Goal: Task Accomplishment & Management: Use online tool/utility

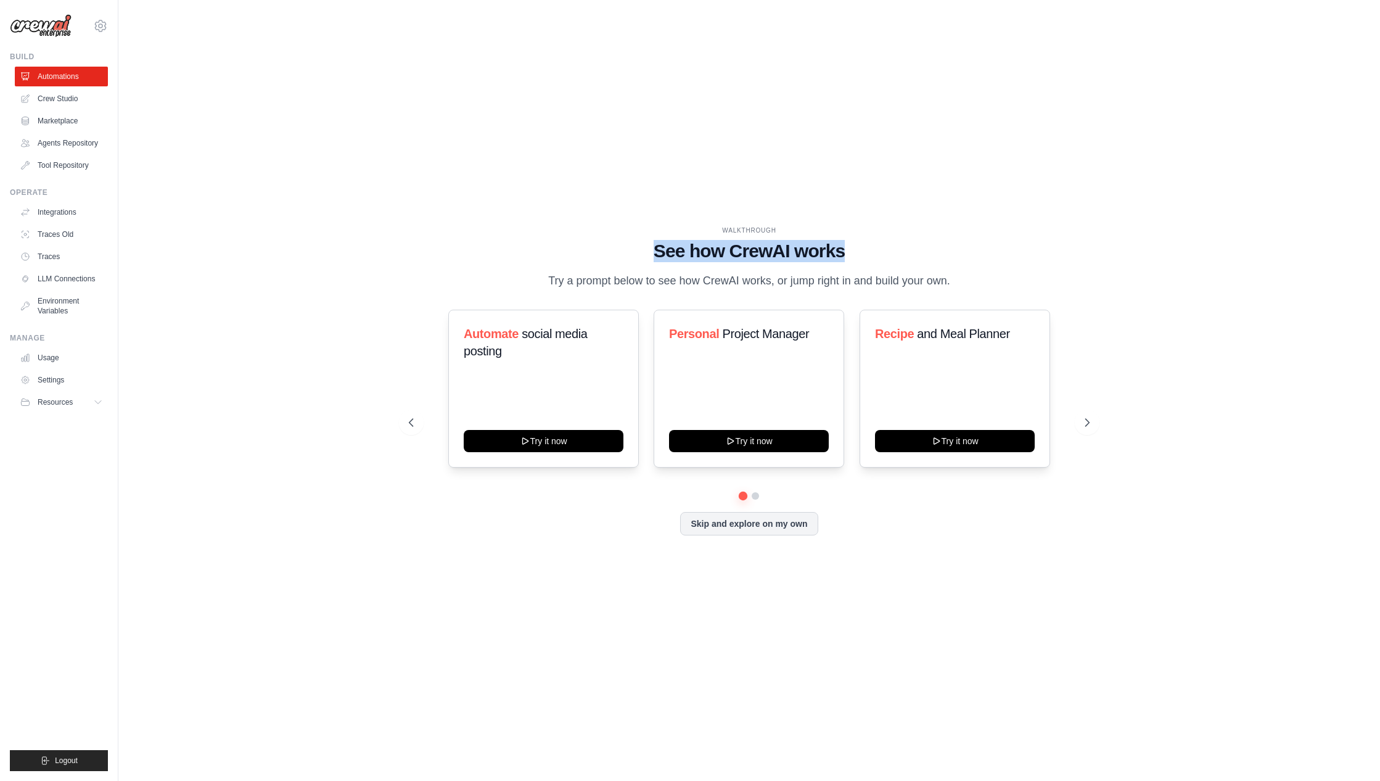
drag, startPoint x: 648, startPoint y: 252, endPoint x: 868, endPoint y: 249, distance: 219.6
click at [868, 249] on h1 "See how CrewAI works" at bounding box center [749, 251] width 681 height 22
drag, startPoint x: 551, startPoint y: 283, endPoint x: 947, endPoint y: 280, distance: 396.0
click at [947, 280] on p "Try a prompt below to see how CrewAI works, or jump right in and build your own." at bounding box center [749, 281] width 415 height 18
click at [1093, 421] on icon at bounding box center [1089, 422] width 12 height 12
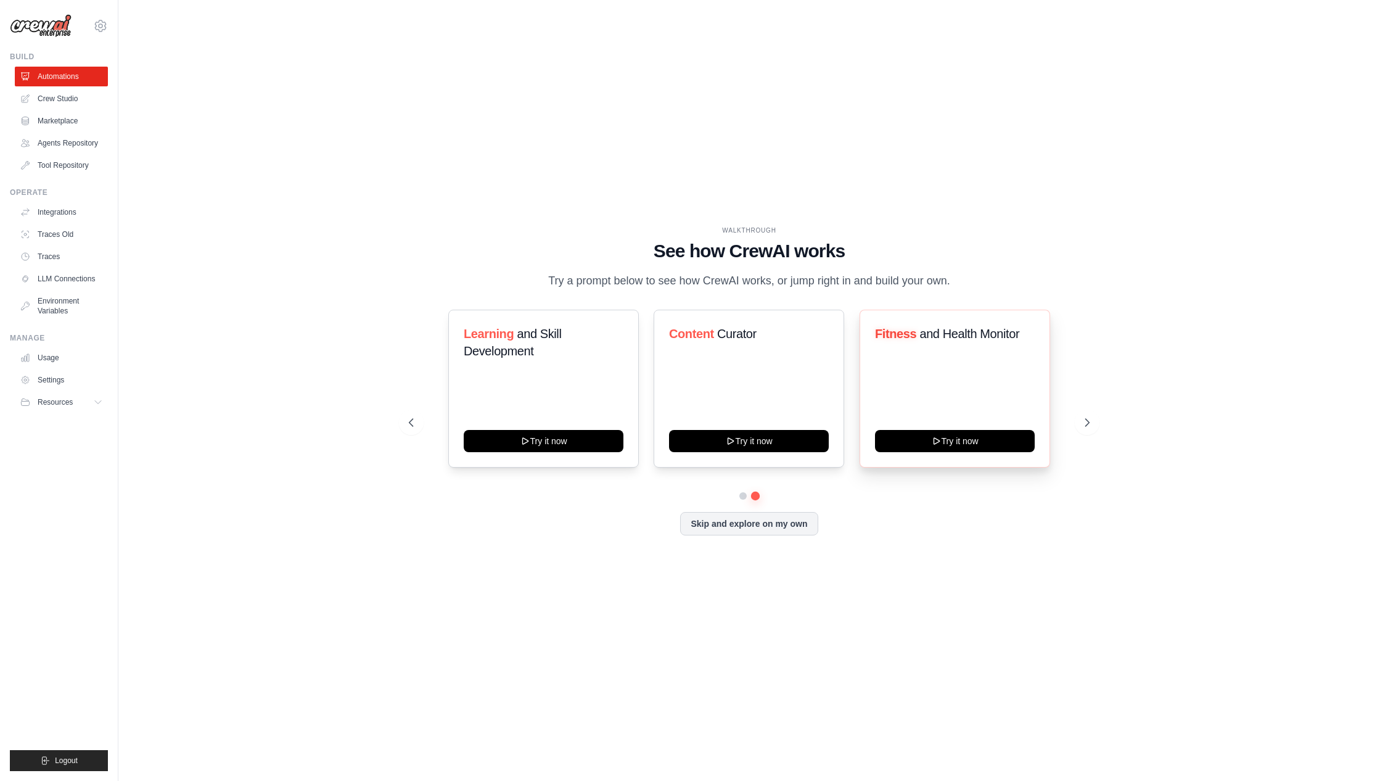
click at [964, 373] on div "Fitness and Health Monitor Try it now" at bounding box center [955, 389] width 191 height 158
click at [976, 444] on button "Try it now" at bounding box center [955, 440] width 160 height 22
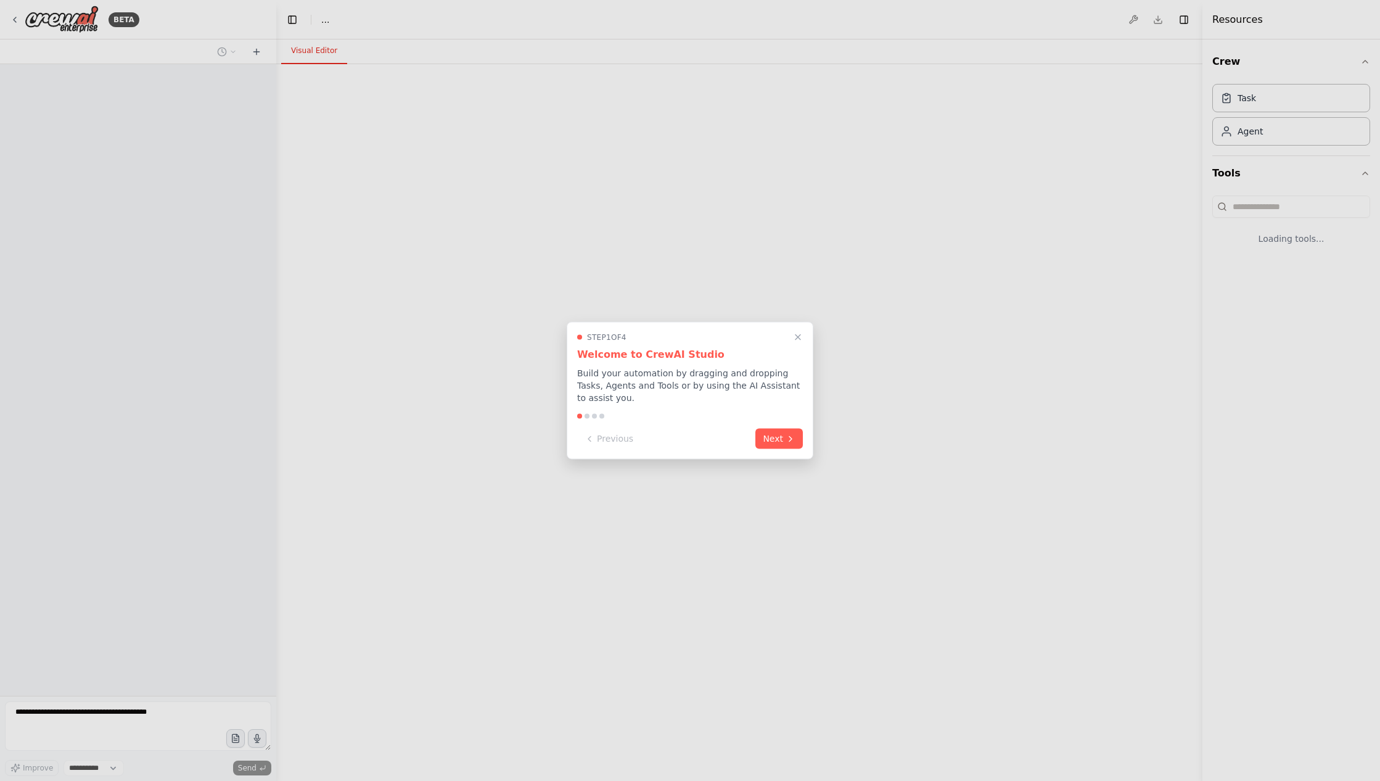
select select "****"
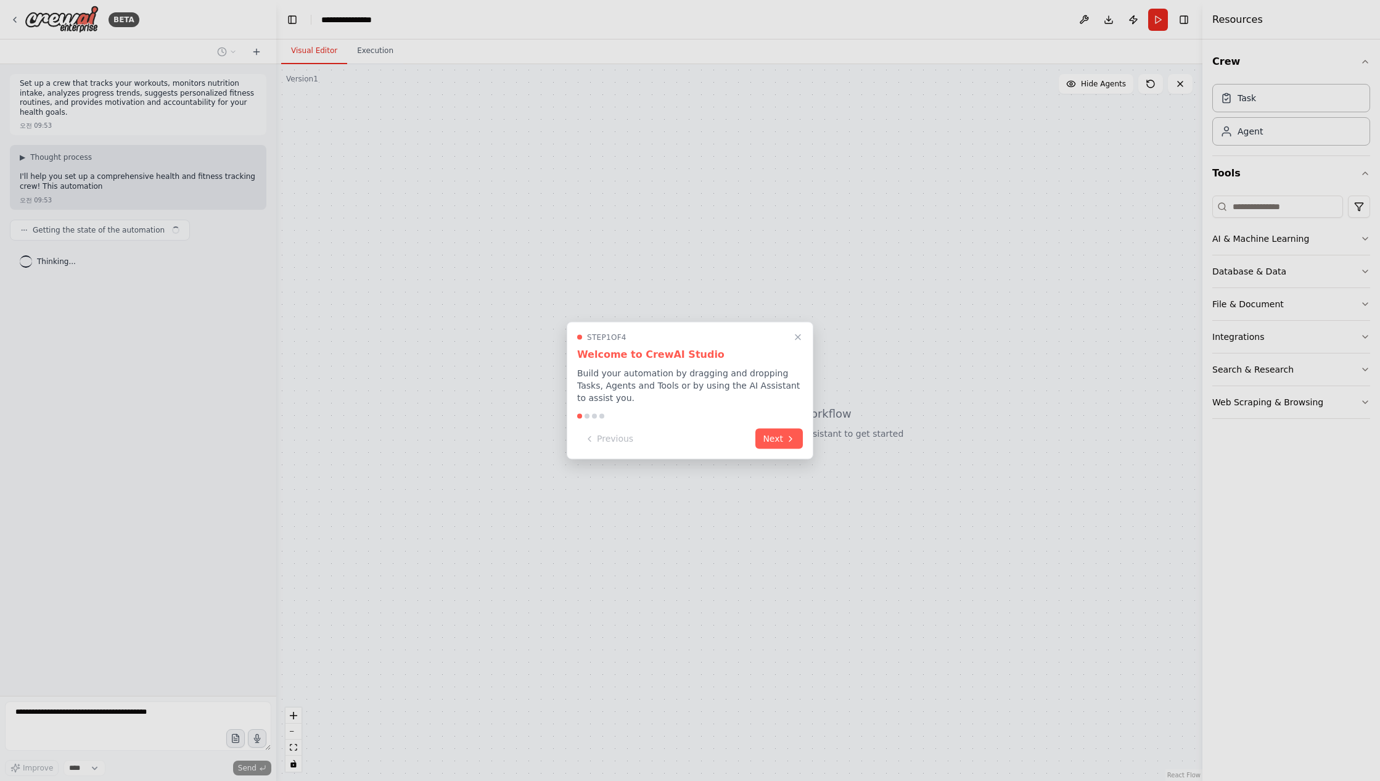
drag, startPoint x: 578, startPoint y: 373, endPoint x: 616, endPoint y: 386, distance: 39.8
click at [616, 386] on p "Build your automation by dragging and dropping Tasks, Agents and Tools or by us…" at bounding box center [690, 385] width 226 height 37
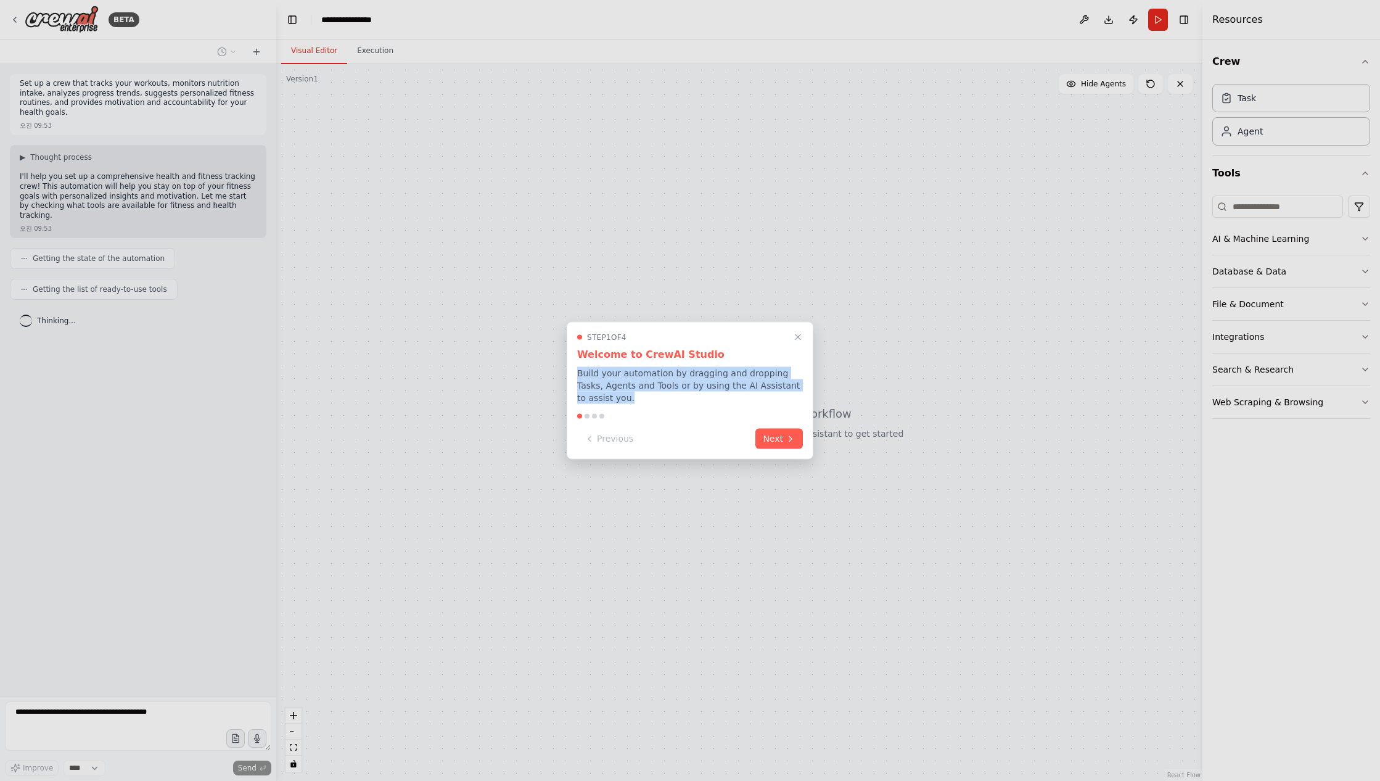
drag, startPoint x: 575, startPoint y: 371, endPoint x: 793, endPoint y: 392, distance: 219.3
click at [793, 392] on div "Step 1 of 4 Welcome to CrewAI Studio Build your automation by dragging and drop…" at bounding box center [690, 391] width 247 height 138
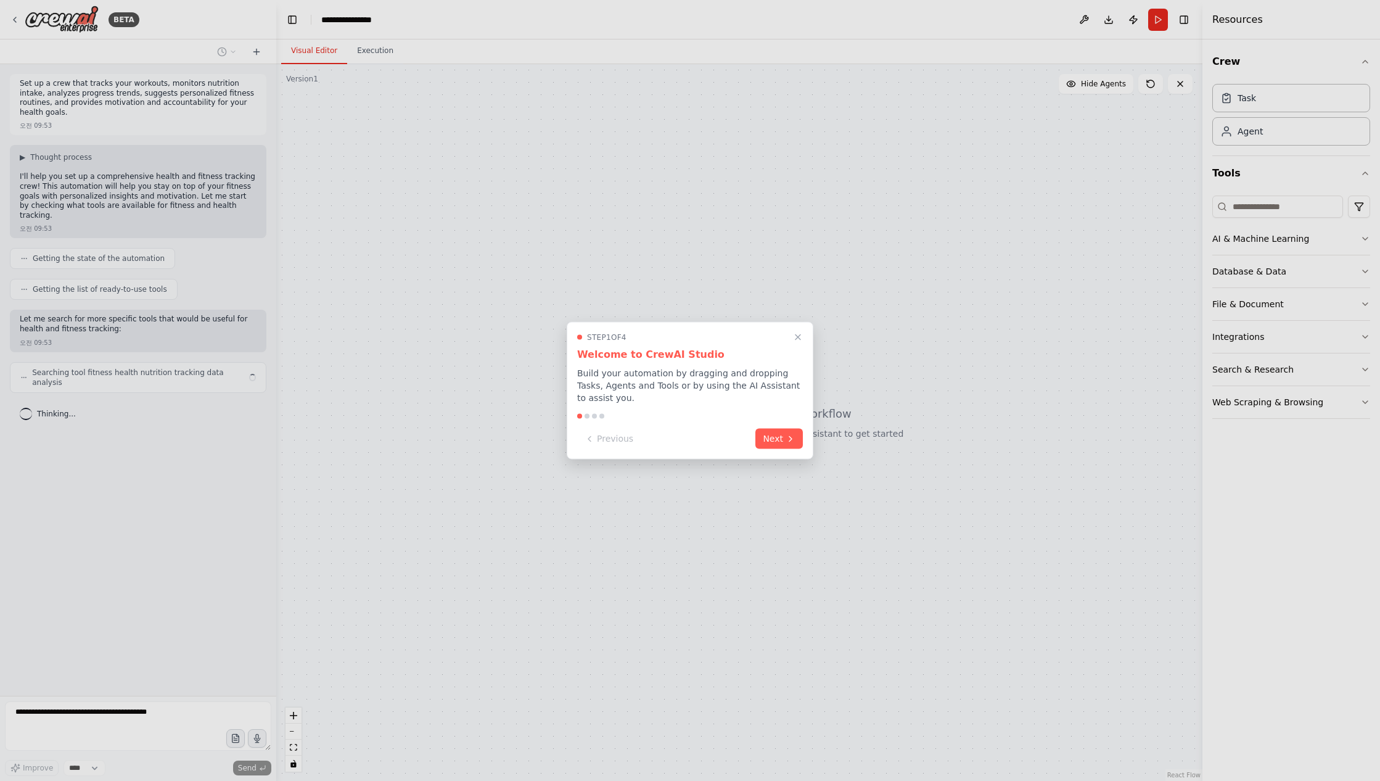
click at [785, 384] on p "Build your automation by dragging and dropping Tasks, Agents and Tools or by us…" at bounding box center [690, 385] width 226 height 37
click at [786, 439] on icon at bounding box center [791, 437] width 10 height 10
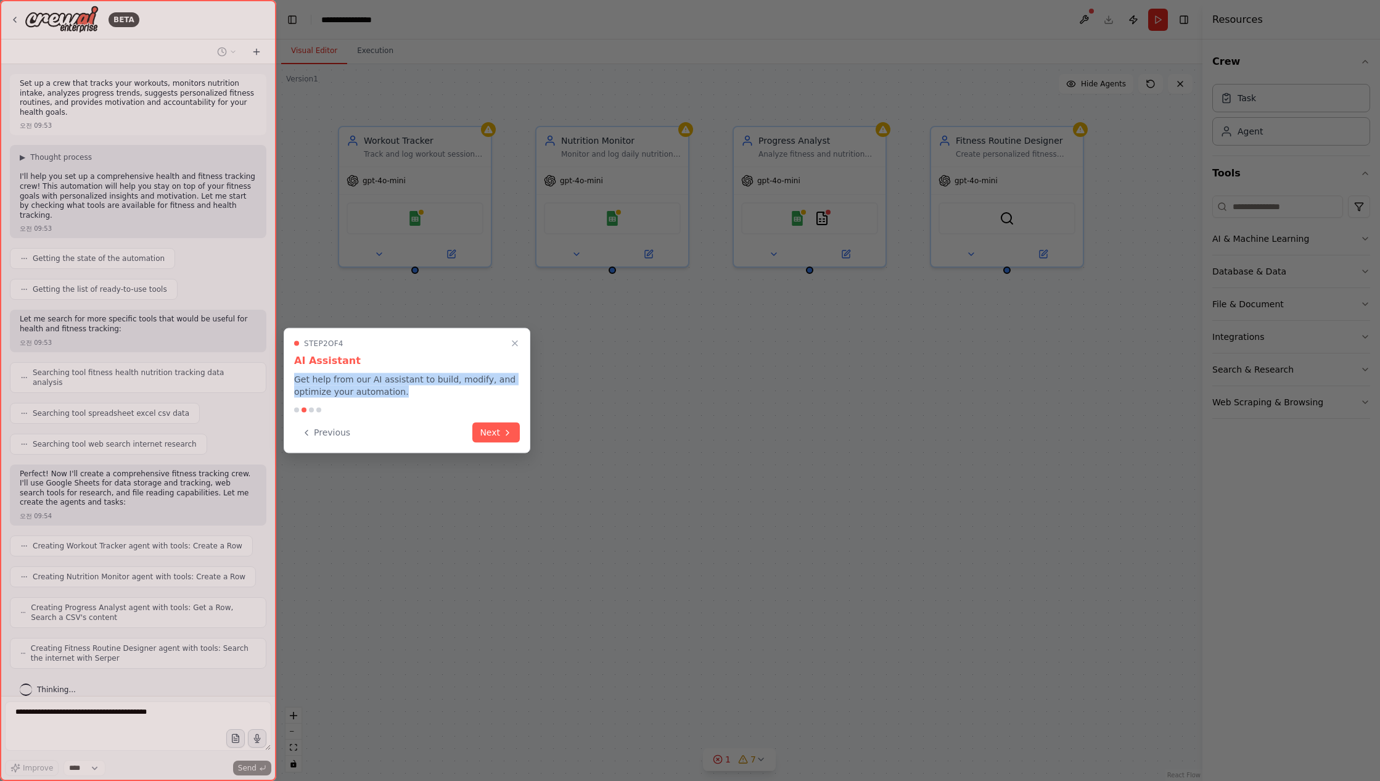
drag, startPoint x: 295, startPoint y: 379, endPoint x: 441, endPoint y: 390, distance: 146.6
click at [443, 389] on p "Get help from our AI assistant to build, modify, and optimize your automation." at bounding box center [407, 385] width 226 height 25
click at [405, 389] on p "Get help from our AI assistant to build, modify, and optimize your automation." at bounding box center [407, 385] width 226 height 25
click at [503, 428] on icon at bounding box center [508, 431] width 10 height 10
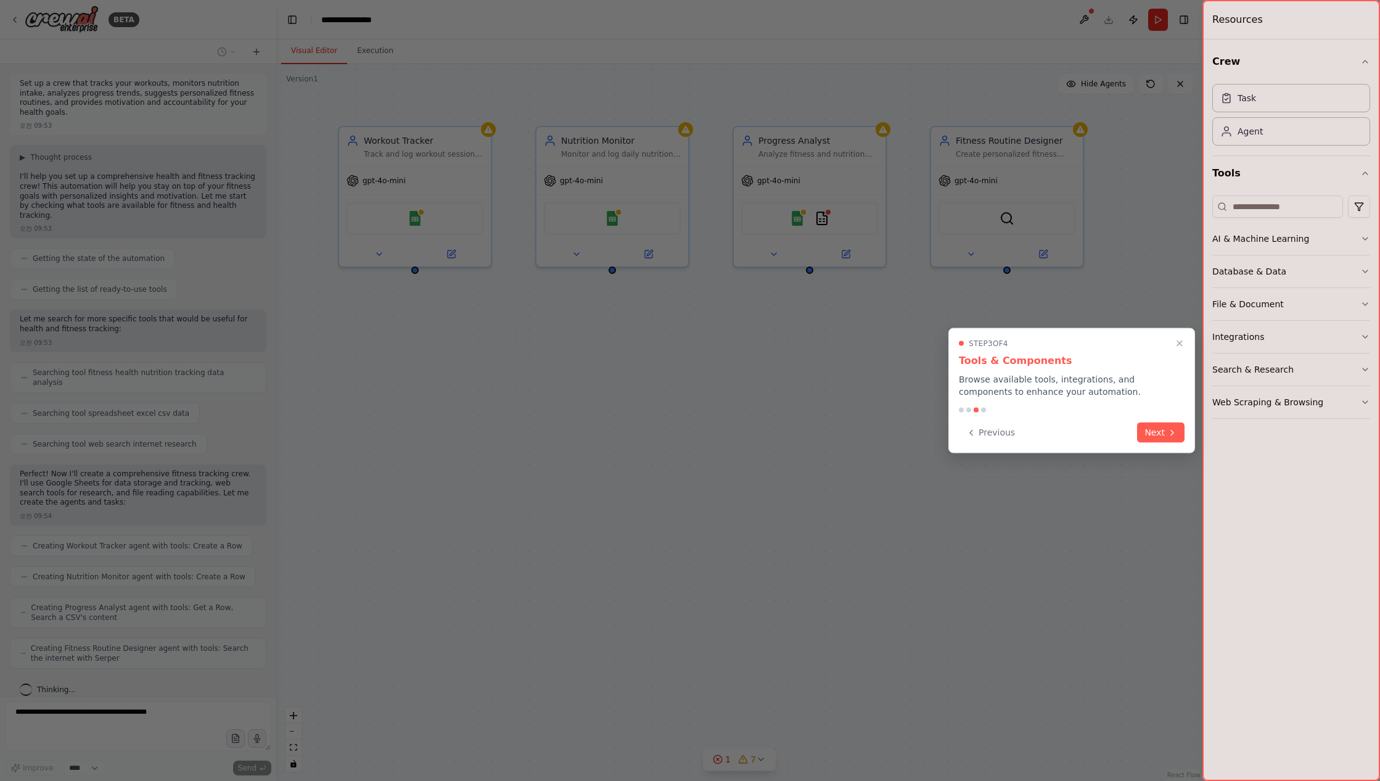
scroll to position [35, 0]
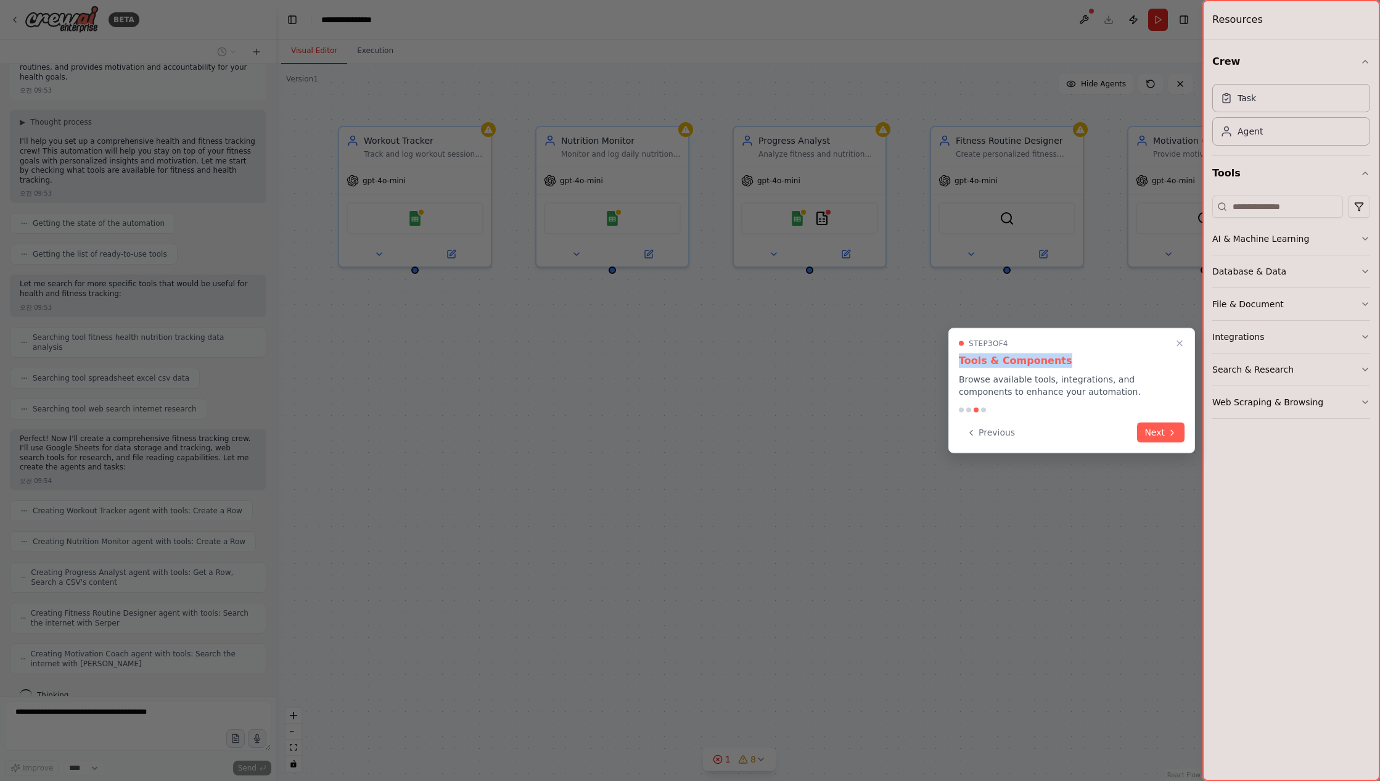
drag, startPoint x: 958, startPoint y: 363, endPoint x: 1057, endPoint y: 356, distance: 99.6
click at [1057, 356] on div "Step 3 of 4 Tools & Components Browse available tools, integrations, and compon…" at bounding box center [1072, 390] width 247 height 125
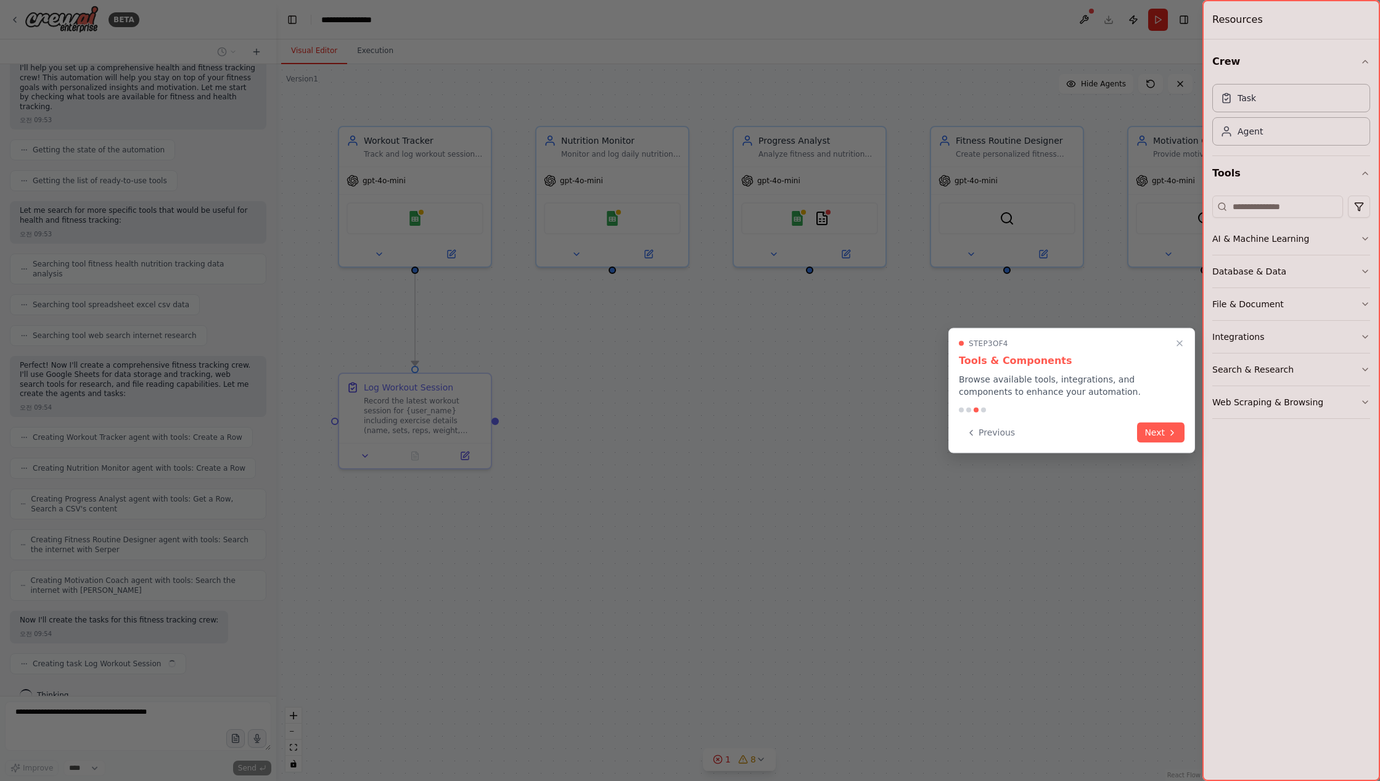
drag, startPoint x: 959, startPoint y: 379, endPoint x: 1071, endPoint y: 378, distance: 112.3
click at [1071, 378] on p "Browse available tools, integrations, and components to enhance your automation." at bounding box center [1072, 385] width 226 height 25
drag, startPoint x: 1090, startPoint y: 388, endPoint x: 1043, endPoint y: 380, distance: 47.6
click at [1044, 380] on p "Browse available tools, integrations, and components to enhance your automation." at bounding box center [1072, 385] width 226 height 25
click at [1158, 429] on button "Next" at bounding box center [1160, 431] width 47 height 20
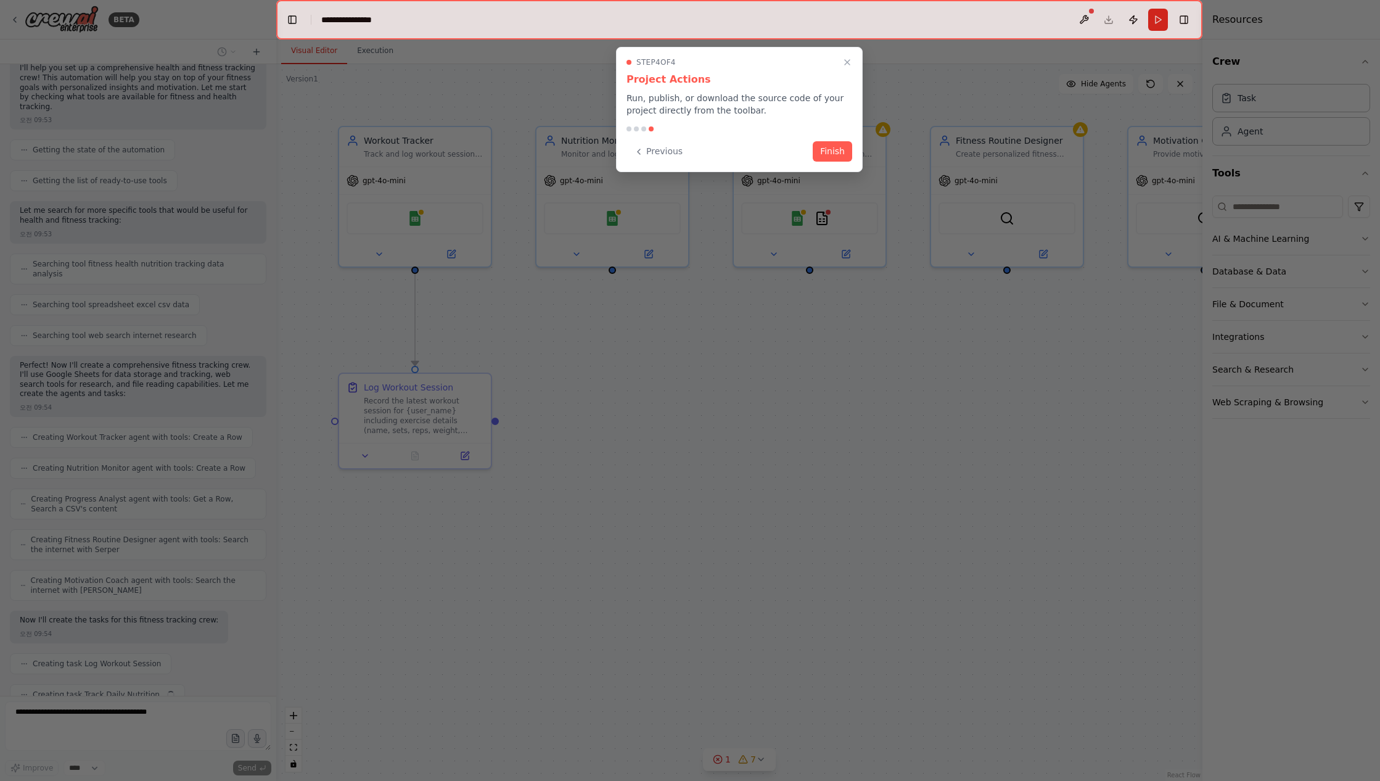
scroll to position [139, 0]
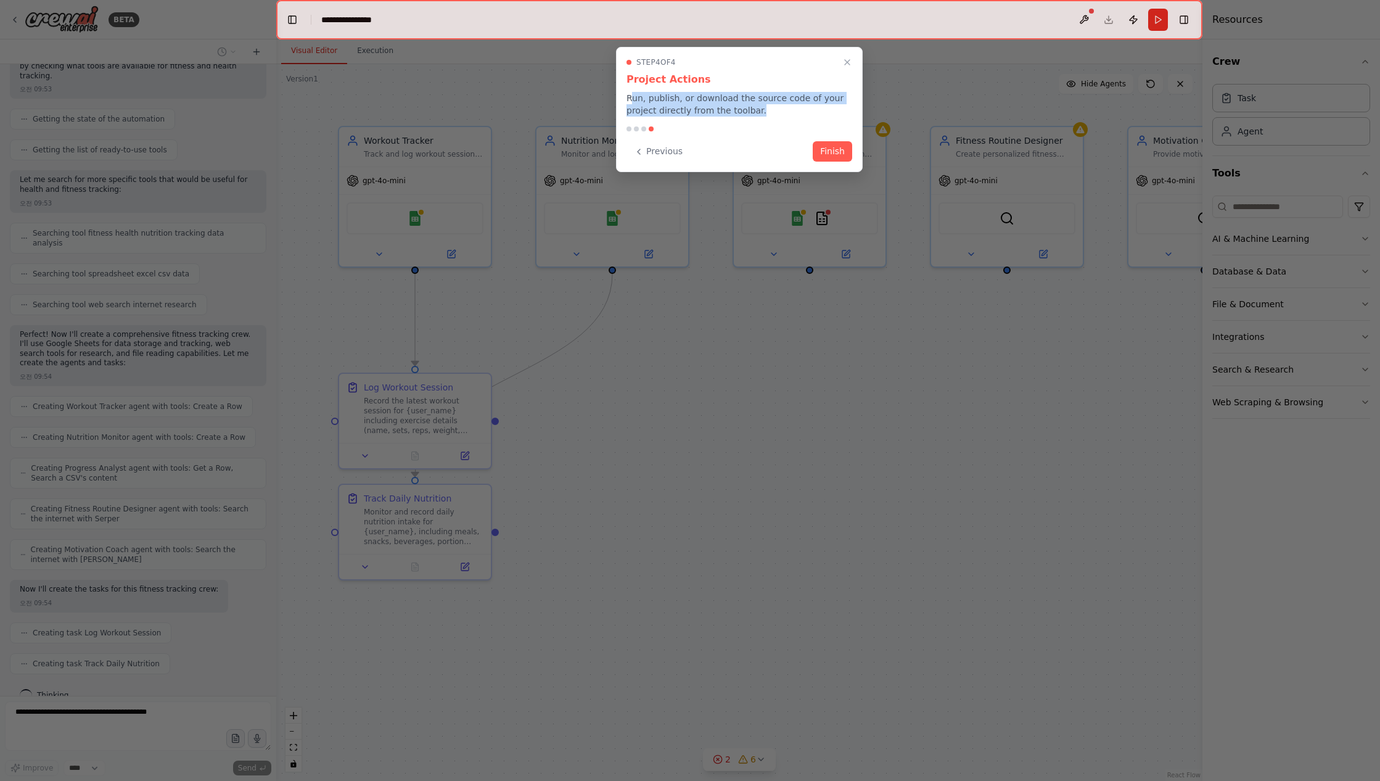
drag, startPoint x: 646, startPoint y: 97, endPoint x: 788, endPoint y: 109, distance: 142.4
click at [788, 108] on p "Run, publish, or download the source code of your project directly from the too…" at bounding box center [740, 104] width 226 height 25
click at [809, 105] on p "Run, publish, or download the source code of your project directly from the too…" at bounding box center [740, 104] width 226 height 25
click at [833, 147] on button "Finish" at bounding box center [832, 150] width 39 height 20
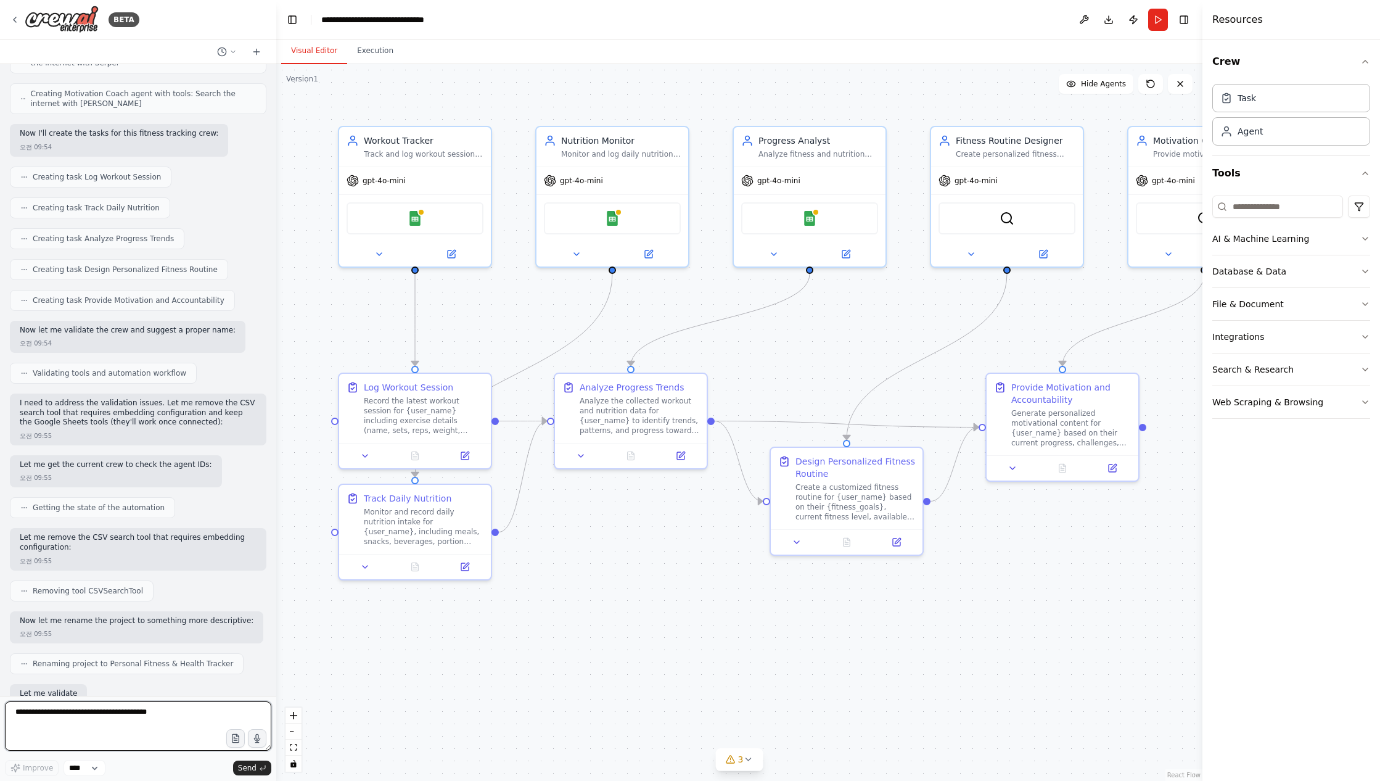
scroll to position [669, 0]
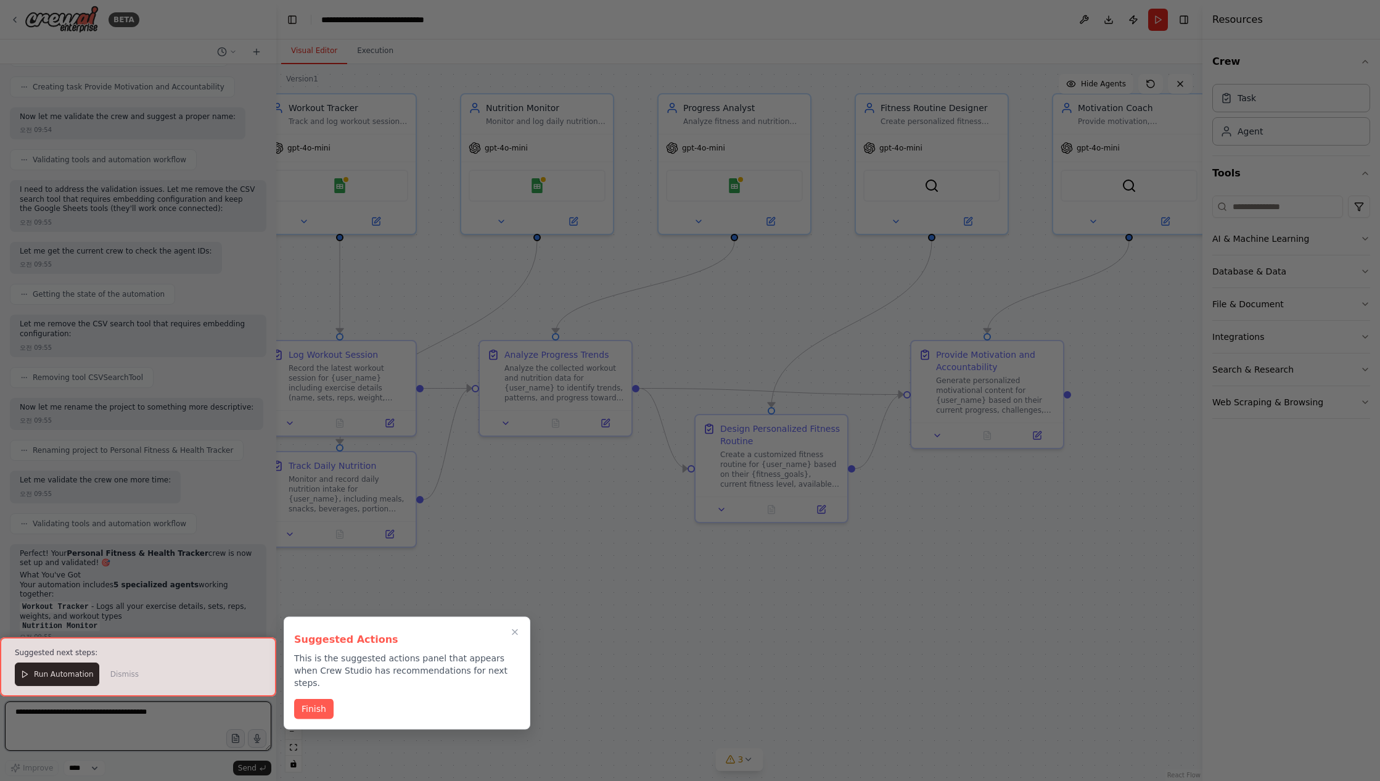
drag, startPoint x: 1102, startPoint y: 546, endPoint x: 1070, endPoint y: 505, distance: 52.2
click at [1070, 505] on div "BETA Set up a crew that tracks your workouts, monitors nutrition intake, analyz…" at bounding box center [690, 390] width 1380 height 781
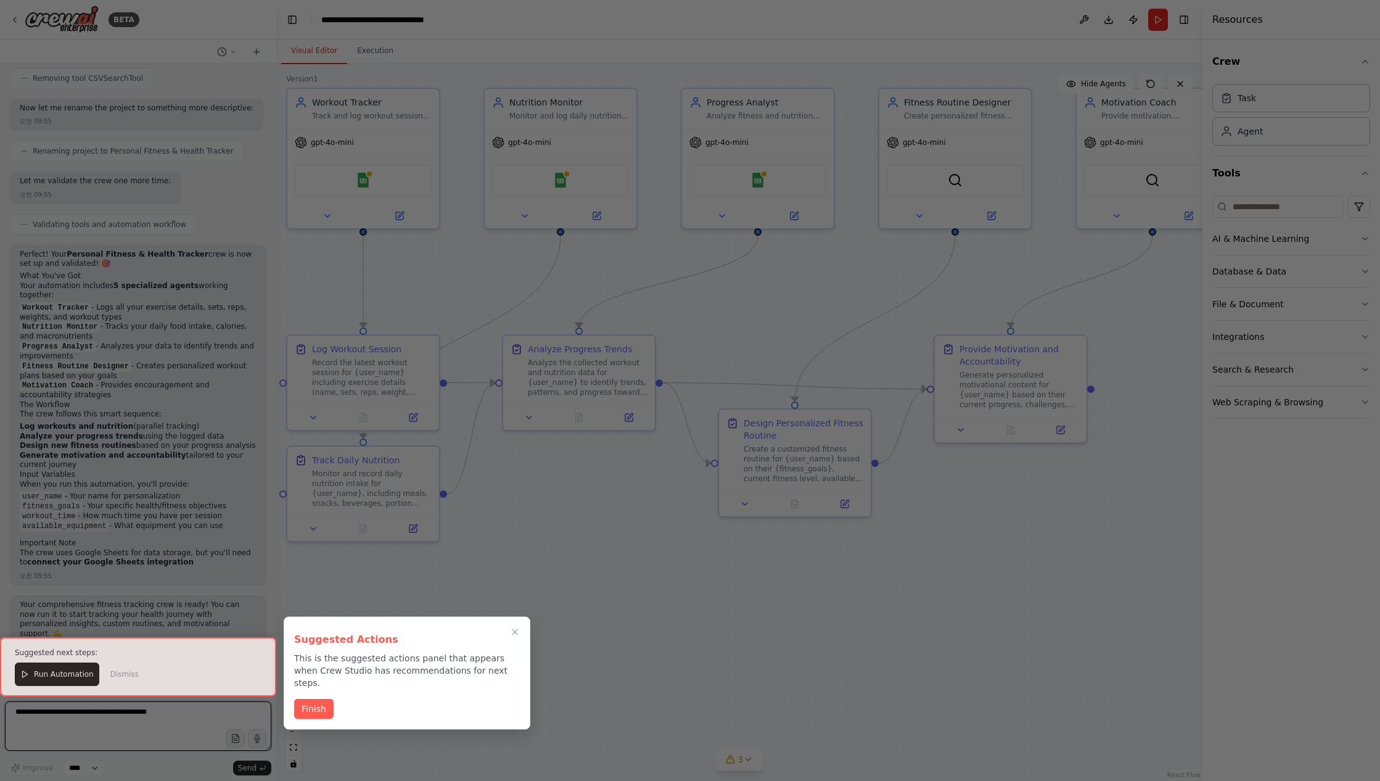
scroll to position [1117, 0]
click at [326, 698] on button "Finish" at bounding box center [313, 708] width 39 height 20
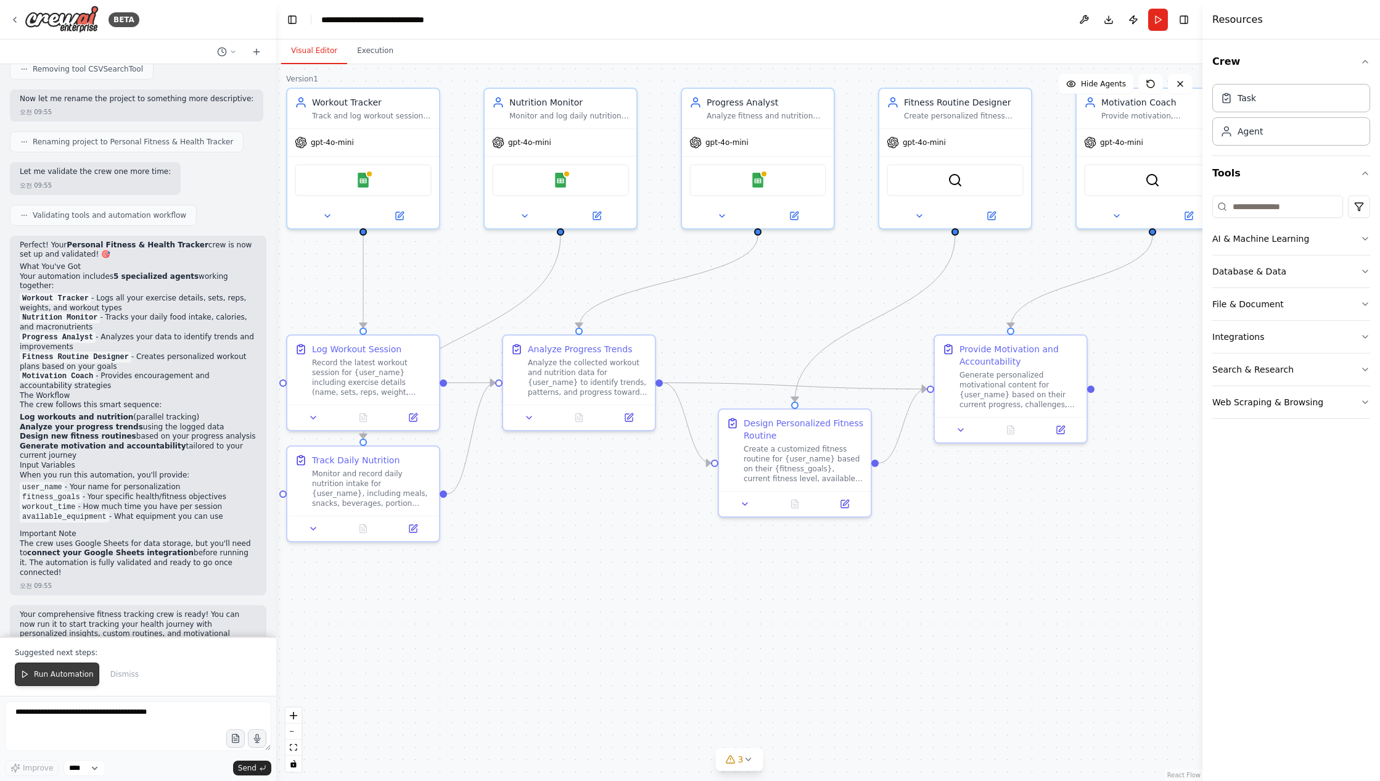
click at [74, 679] on span "Run Automation" at bounding box center [64, 674] width 60 height 10
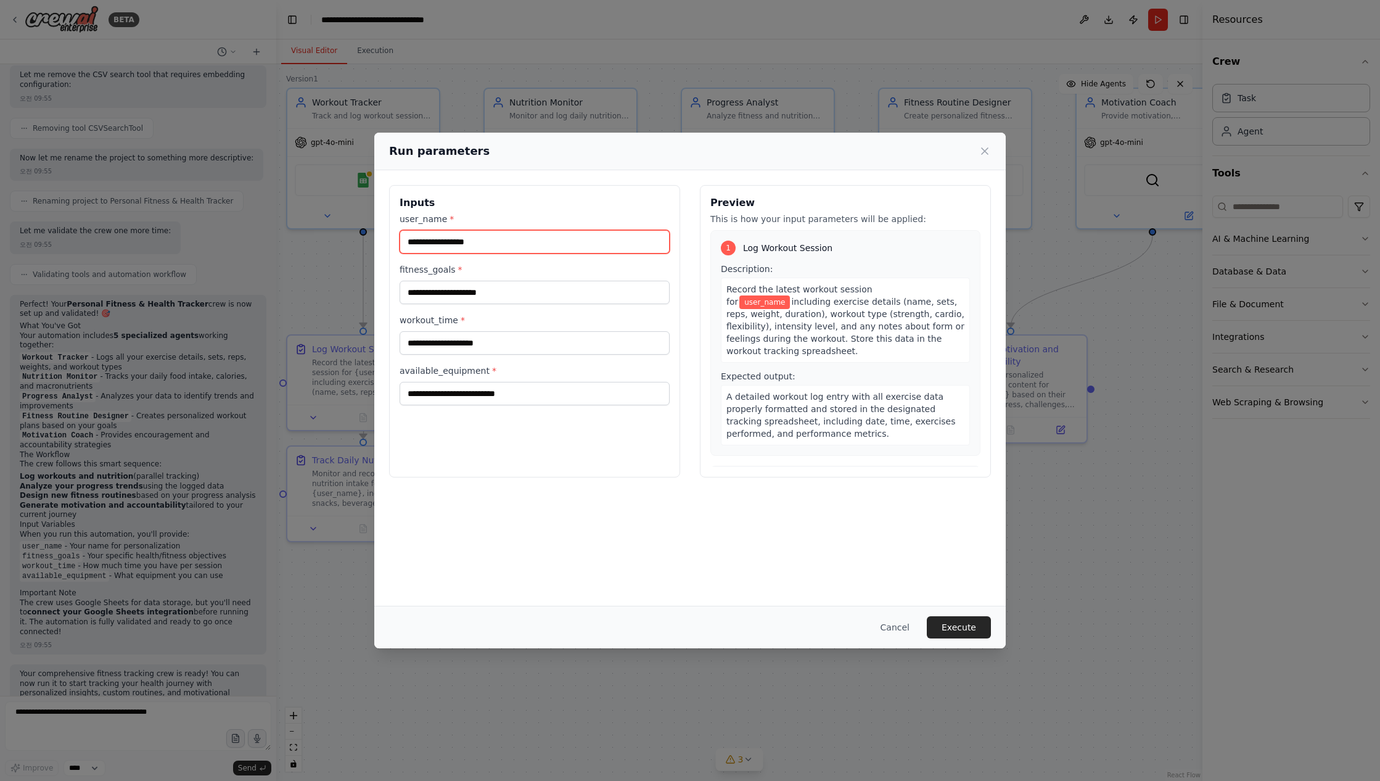
click at [566, 239] on input "user_name *" at bounding box center [535, 241] width 270 height 23
type input "*"
click at [549, 247] on input "****" at bounding box center [535, 241] width 270 height 23
type input "****"
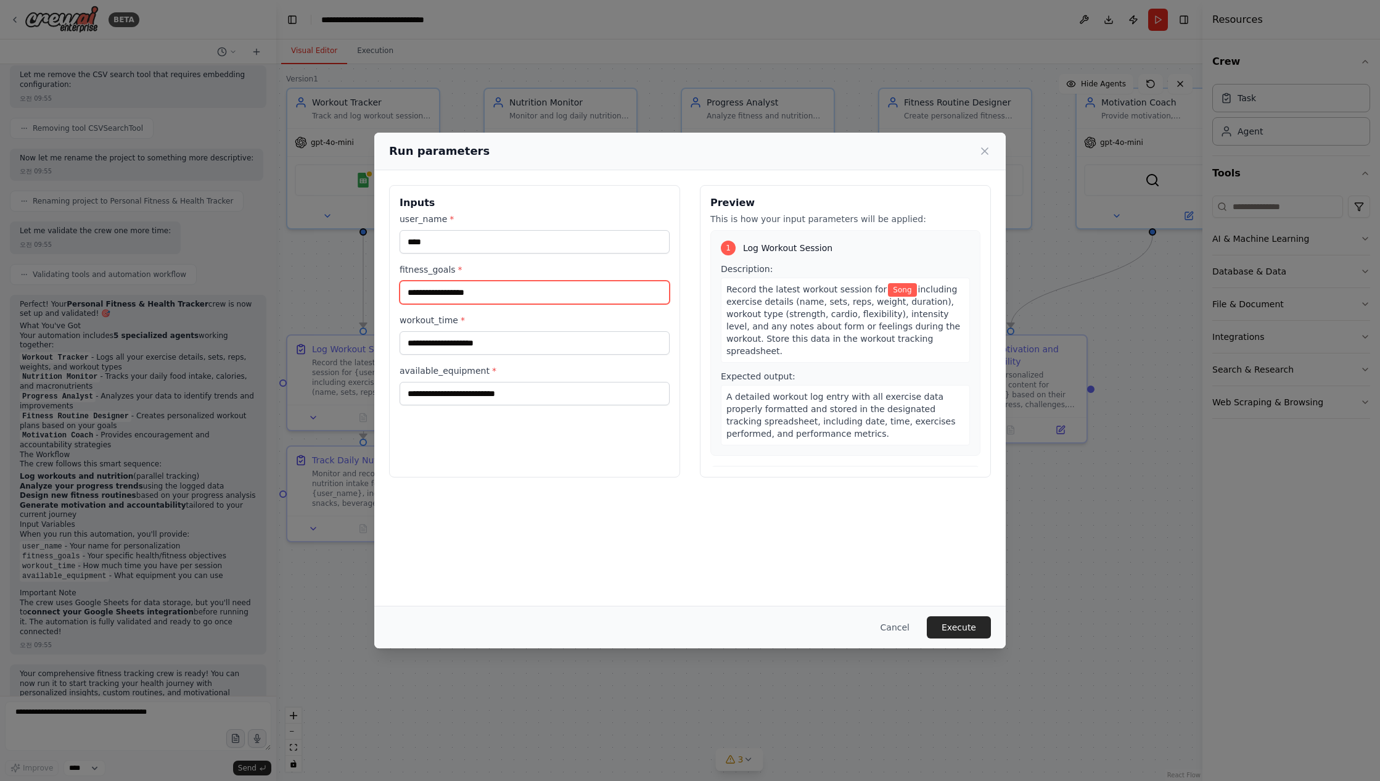
type input "**********"
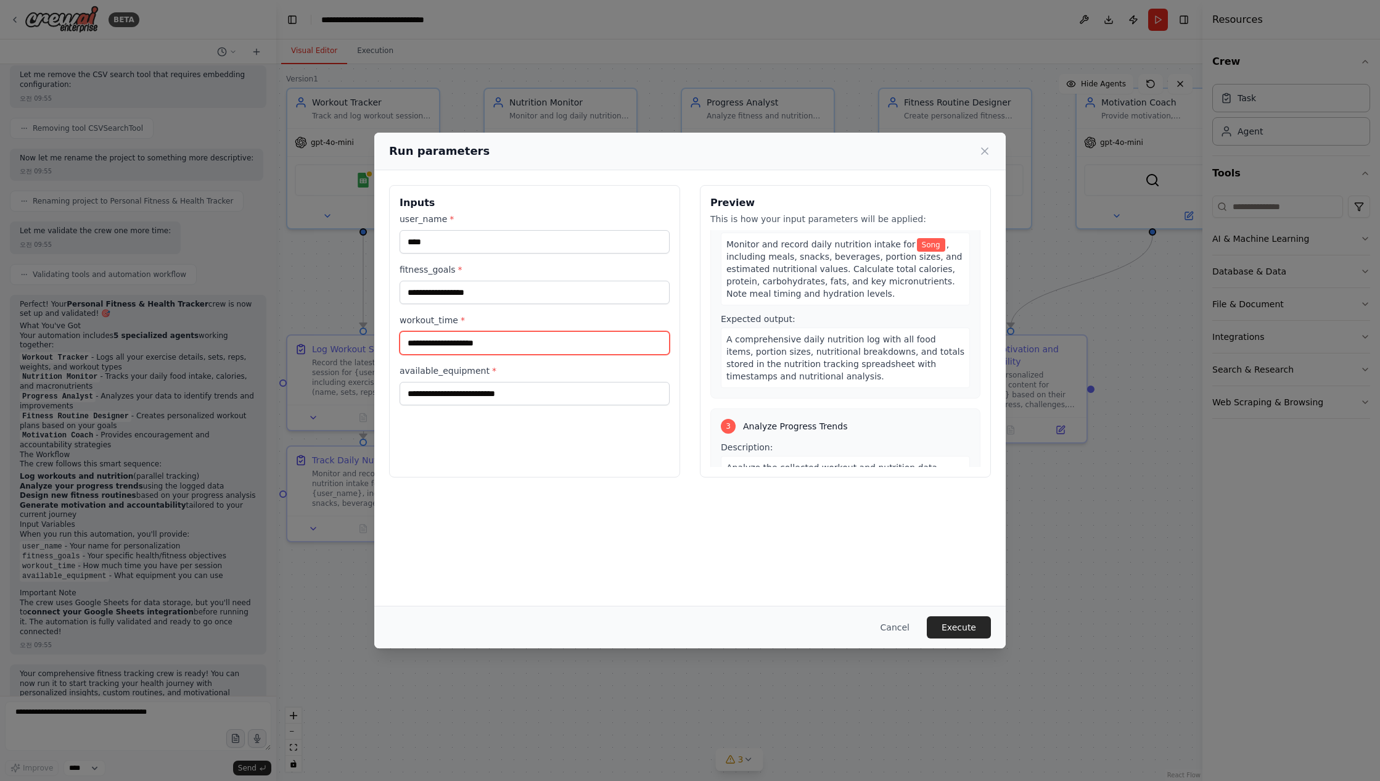
scroll to position [595, 0]
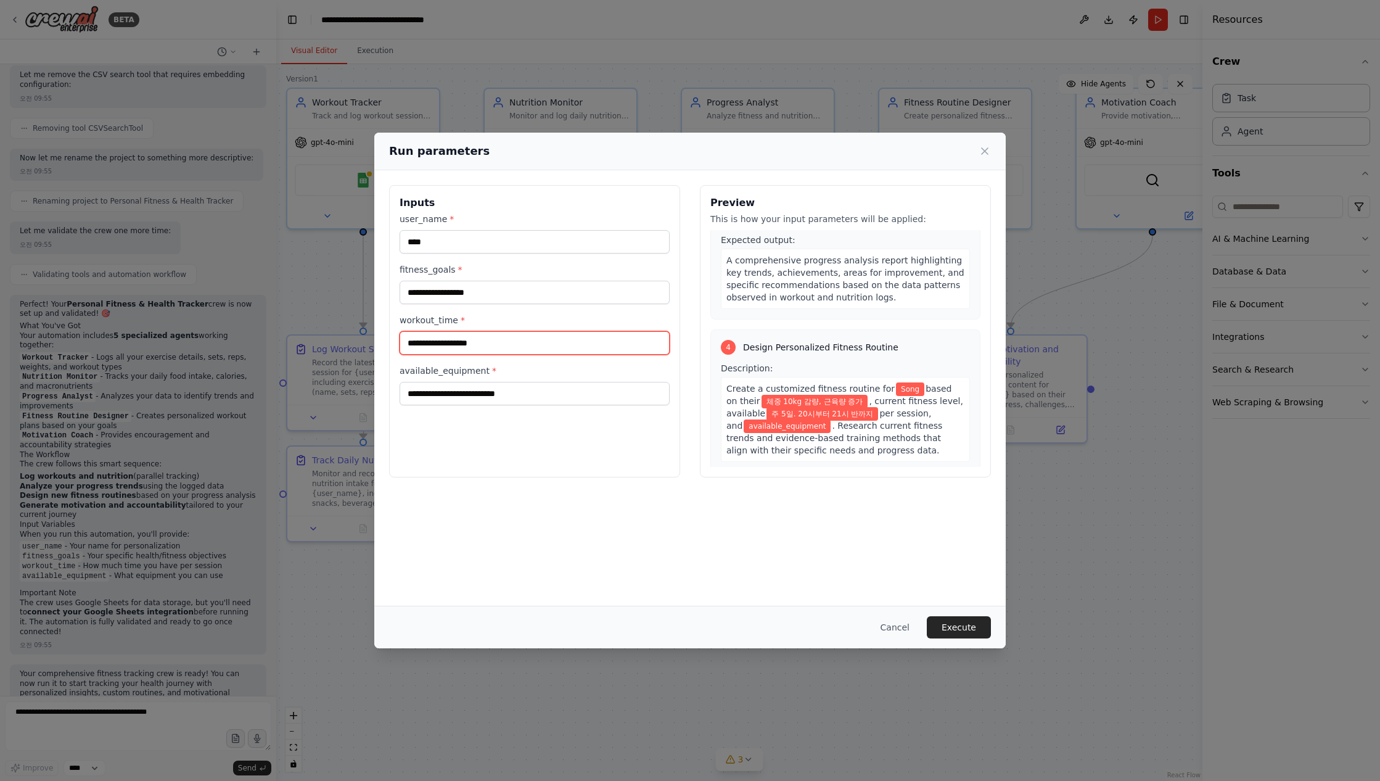
type input "**********"
click at [475, 393] on input "available_equipment *" at bounding box center [535, 393] width 270 height 23
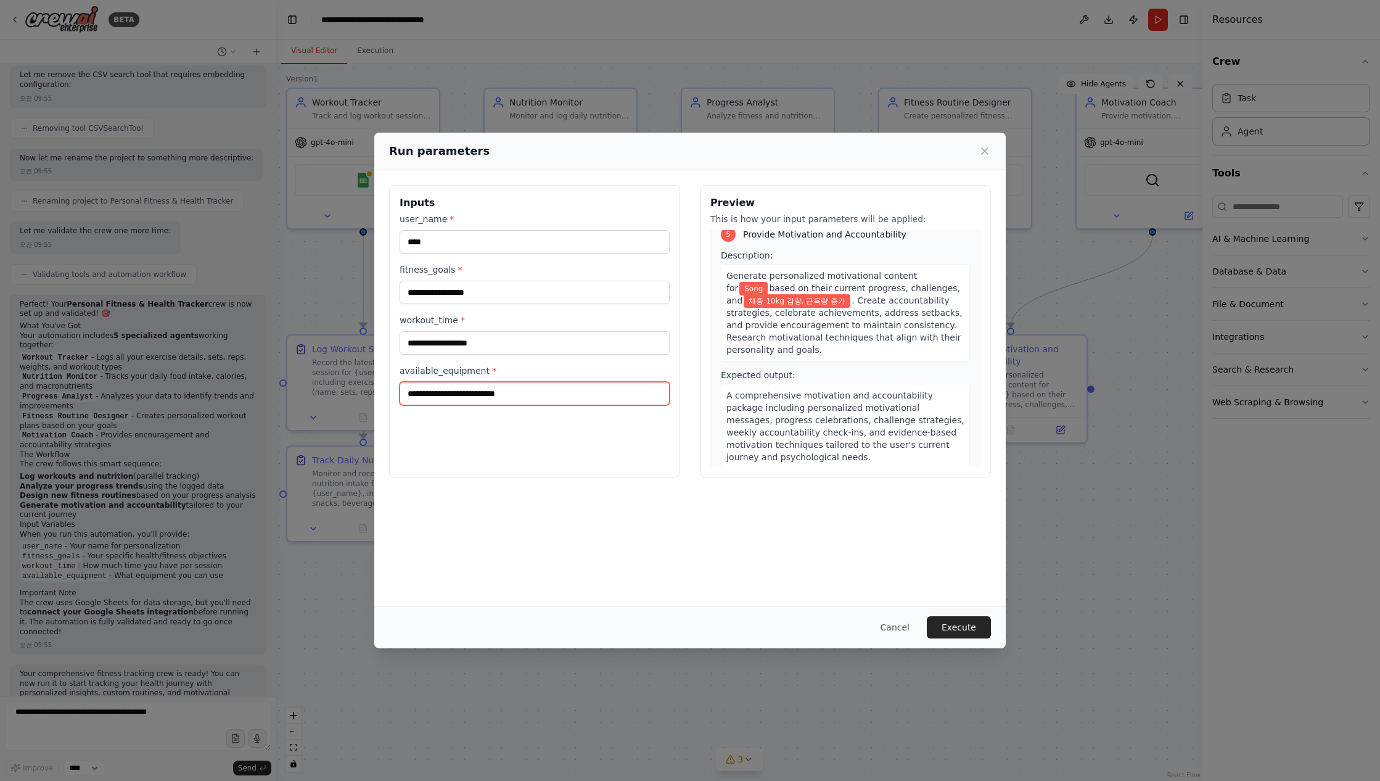
scroll to position [854, 0]
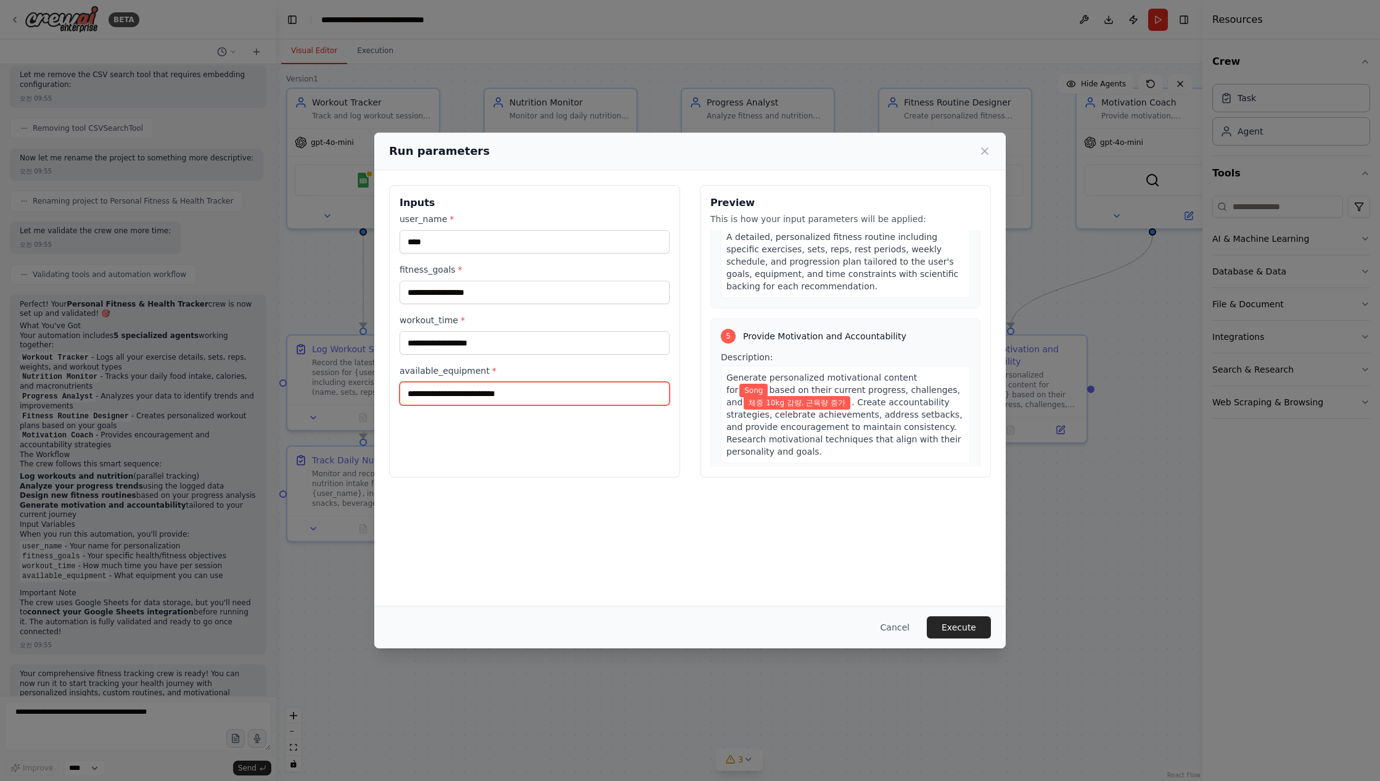
click at [440, 392] on input "available_equipment *" at bounding box center [535, 393] width 270 height 23
type input "*"
type input "****"
type input "*"
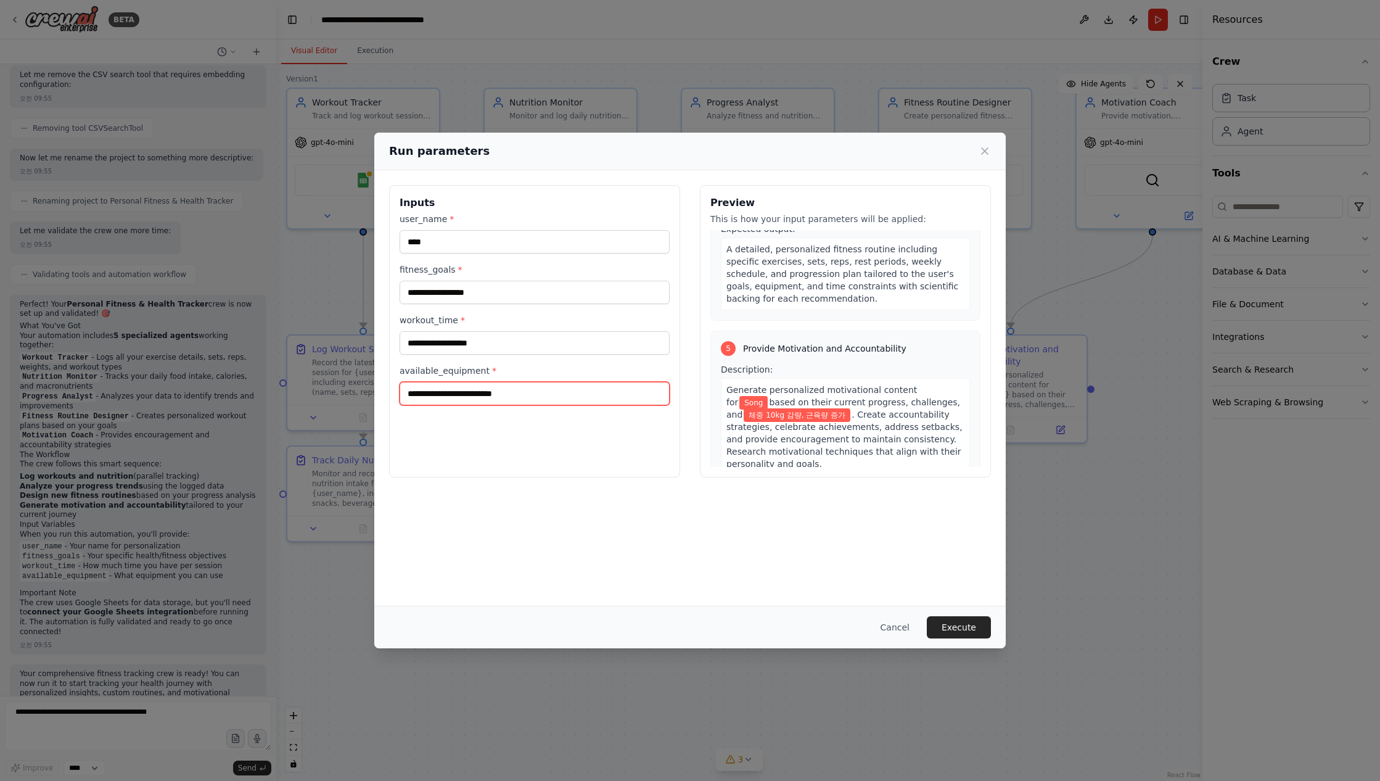
scroll to position [956, 0]
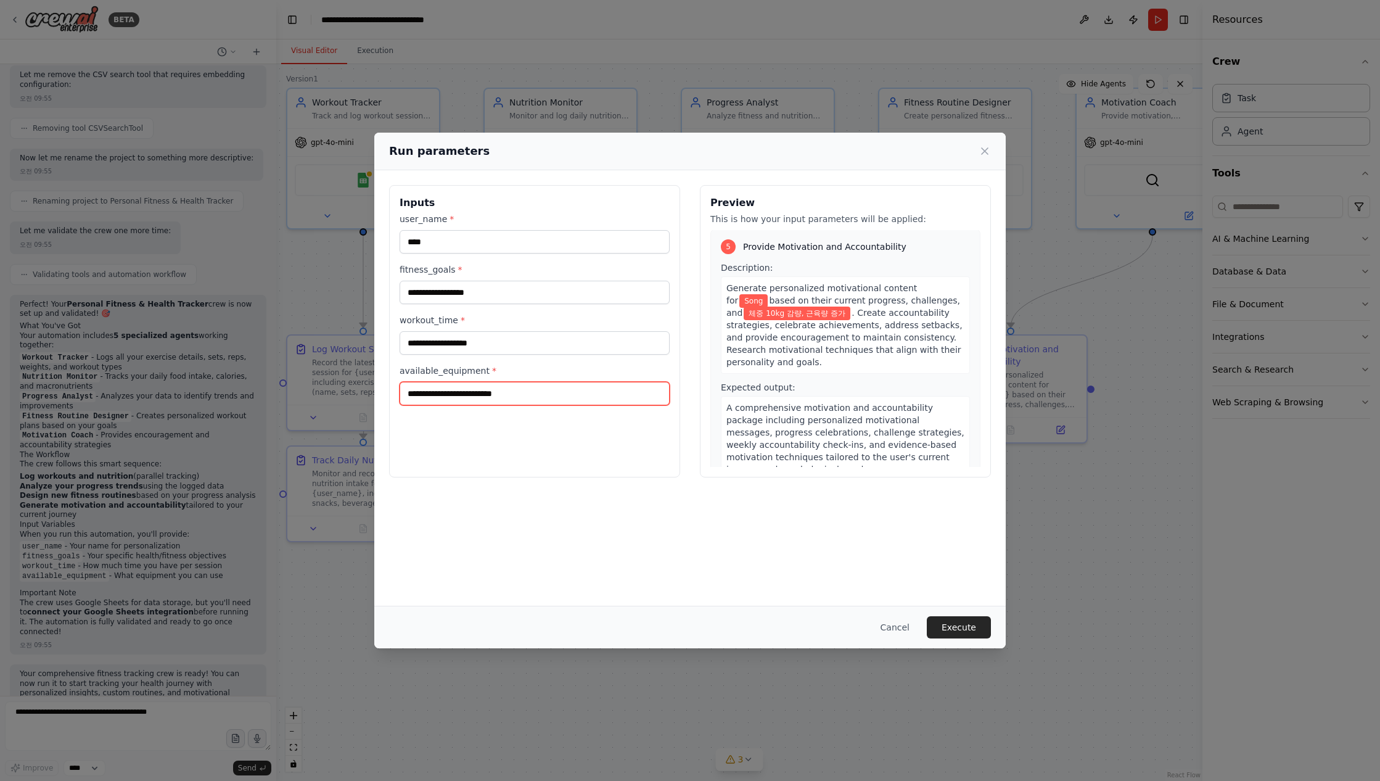
type input "**********"
click at [872, 338] on div "Generate personalized motivational content for Song based on their current prog…" at bounding box center [845, 324] width 249 height 97
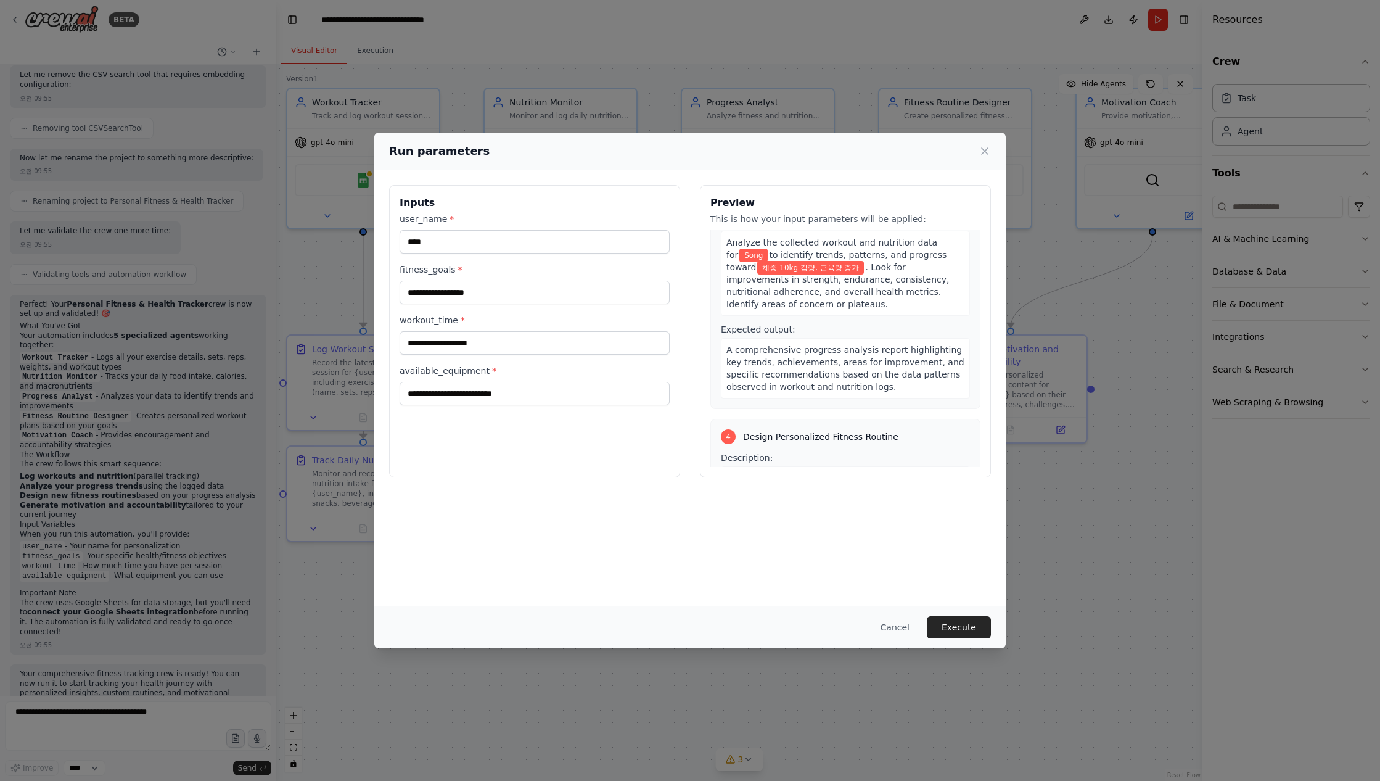
scroll to position [659, 0]
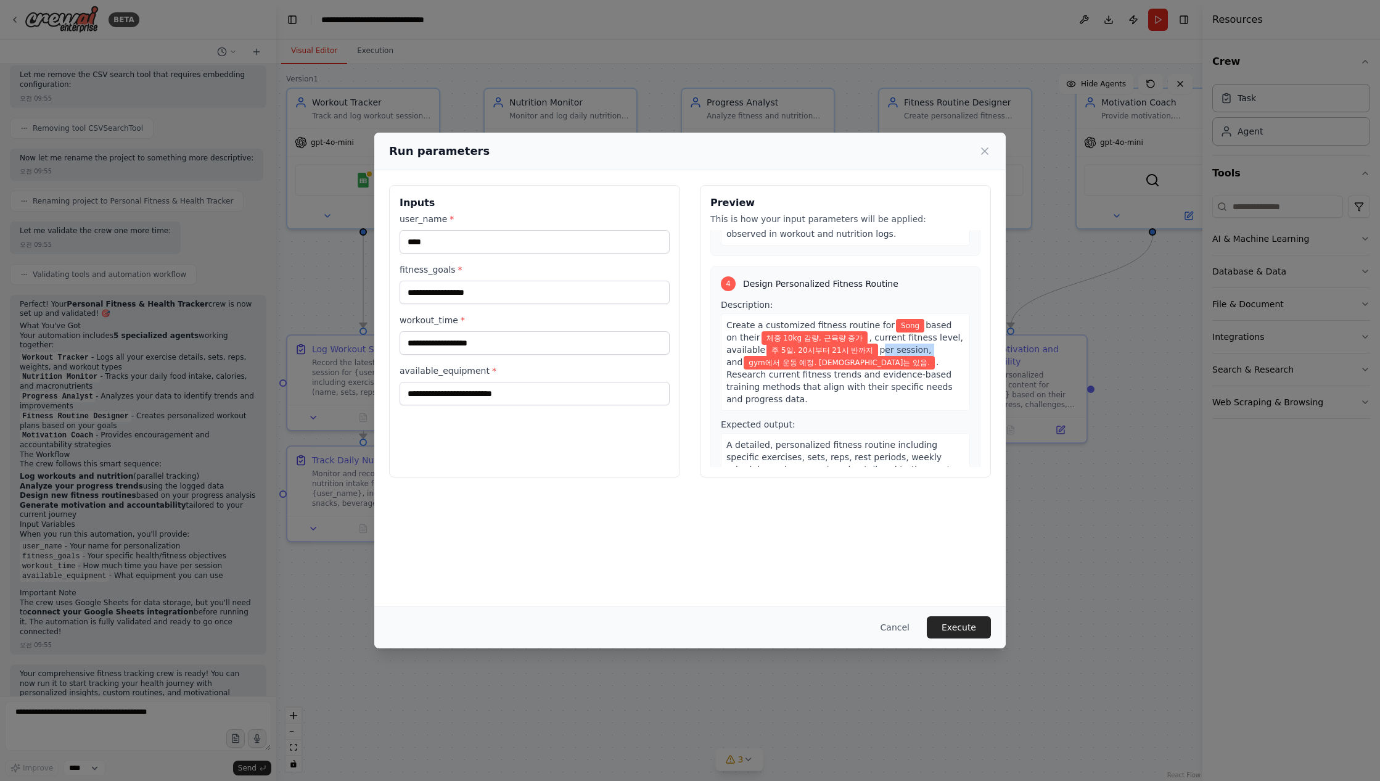
drag, startPoint x: 869, startPoint y: 337, endPoint x: 917, endPoint y: 336, distance: 47.5
click at [917, 345] on span "per session, and" at bounding box center [829, 356] width 205 height 22
click at [923, 377] on div "Create a customized fitness routine for Song based on their 체중 10kg 감량, 근육량 증가 …" at bounding box center [845, 361] width 249 height 97
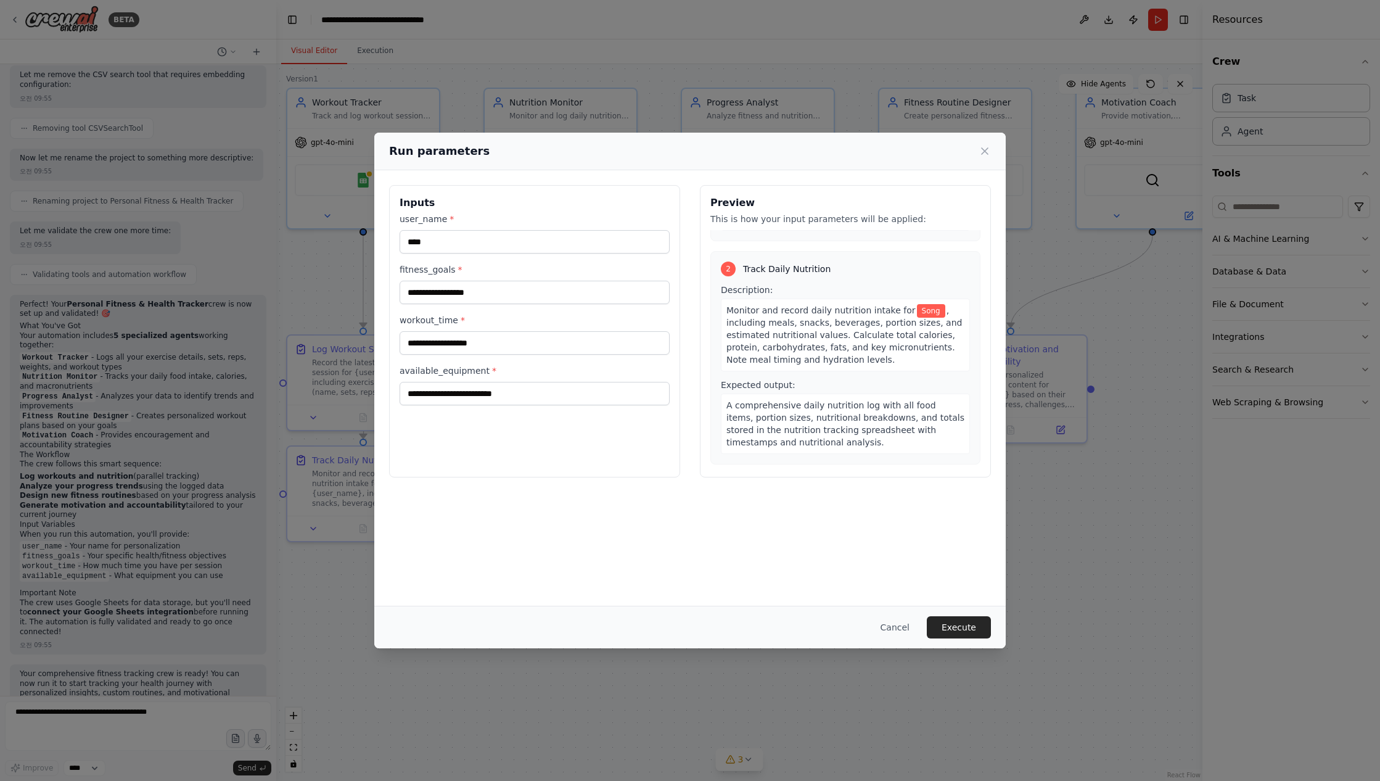
scroll to position [0, 0]
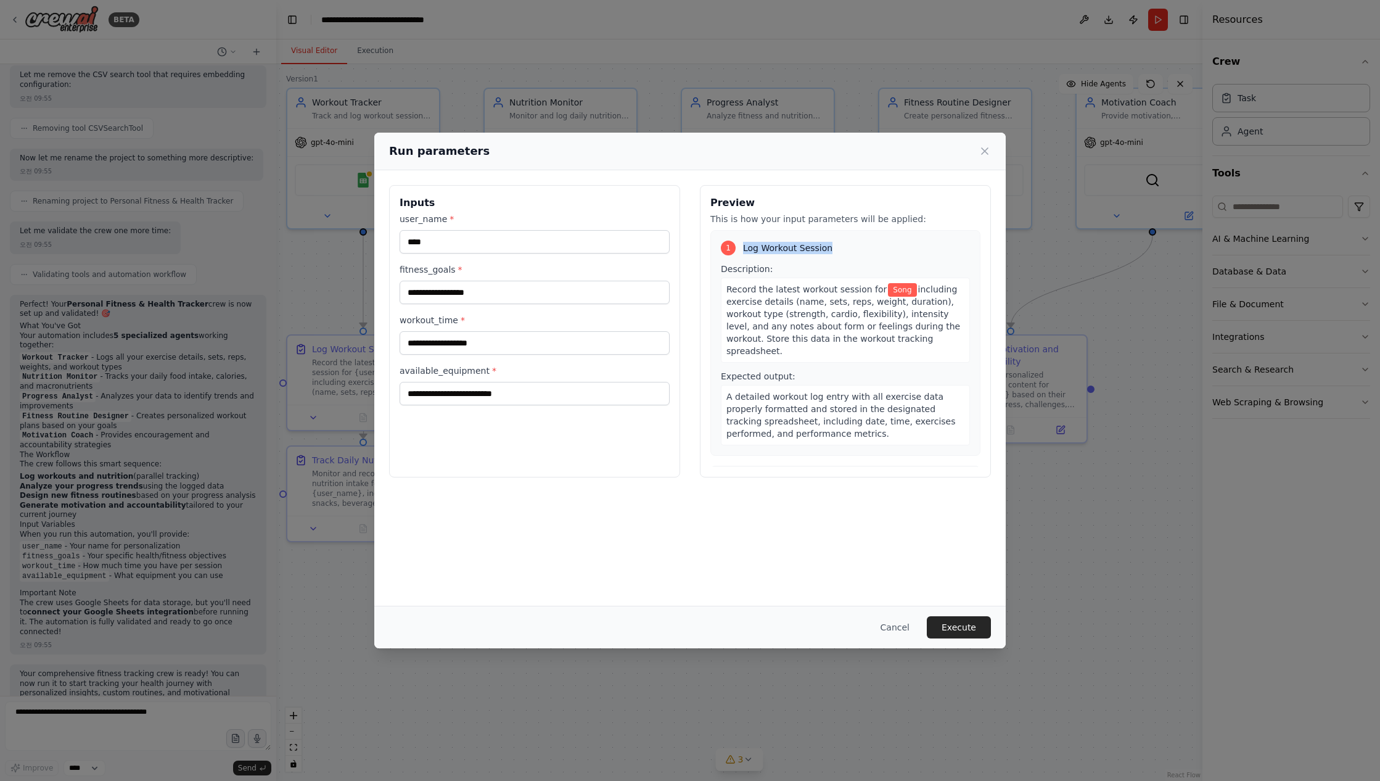
drag, startPoint x: 745, startPoint y: 247, endPoint x: 856, endPoint y: 249, distance: 111.0
click at [856, 249] on div "1 Log Workout Session" at bounding box center [845, 248] width 249 height 15
drag, startPoint x: 722, startPoint y: 271, endPoint x: 778, endPoint y: 267, distance: 55.6
click at [778, 267] on div "Description: Record the latest workout session for Song including exercise deta…" at bounding box center [845, 313] width 249 height 100
drag, startPoint x: 725, startPoint y: 288, endPoint x: 784, endPoint y: 287, distance: 58.6
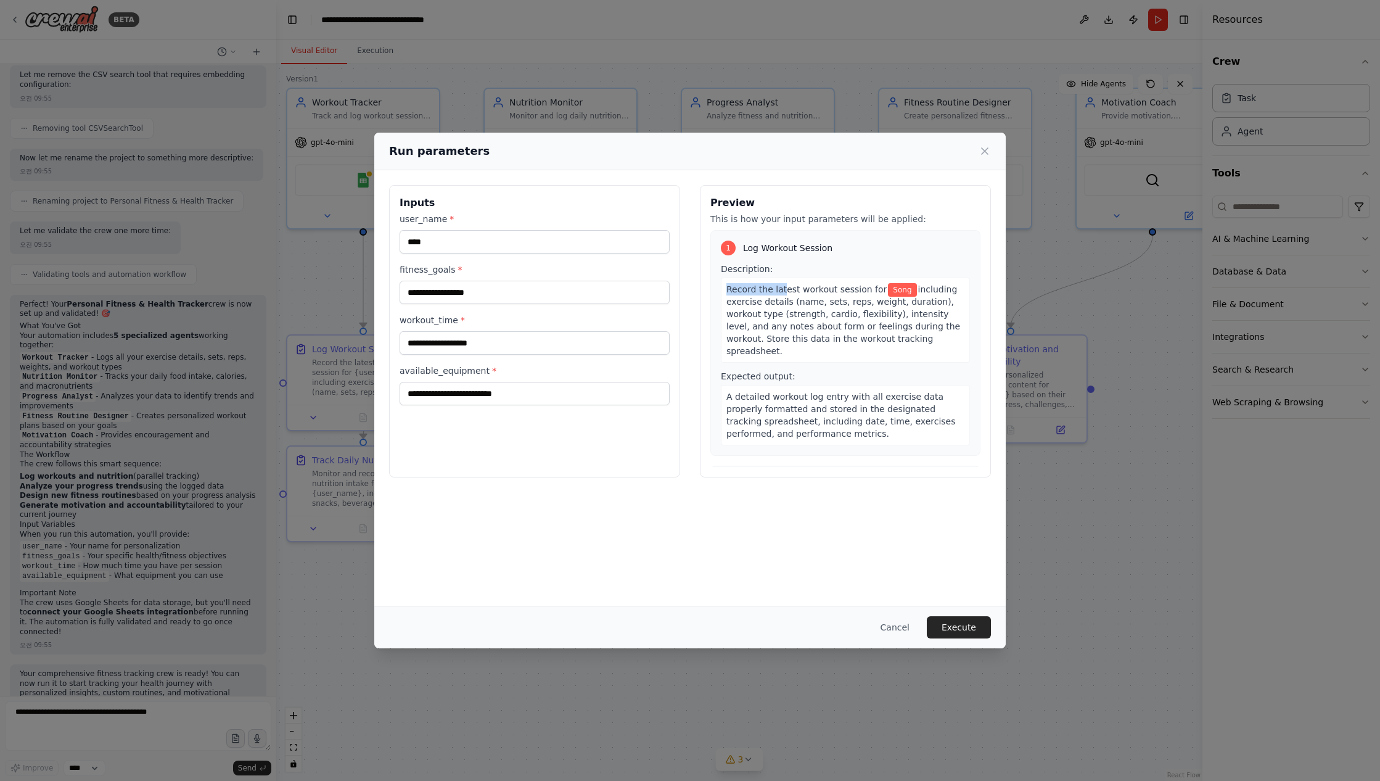
click at [784, 287] on div "Record the latest workout session for Song including exercise details (name, se…" at bounding box center [845, 320] width 249 height 85
drag, startPoint x: 789, startPoint y: 302, endPoint x: 949, endPoint y: 304, distance: 159.8
click at [949, 304] on div "Record the latest workout session for Song including exercise details (name, se…" at bounding box center [845, 320] width 249 height 85
drag, startPoint x: 782, startPoint y: 318, endPoint x: 940, endPoint y: 339, distance: 160.0
click at [941, 339] on div "Record the latest workout session for Song including exercise details (name, se…" at bounding box center [845, 320] width 249 height 85
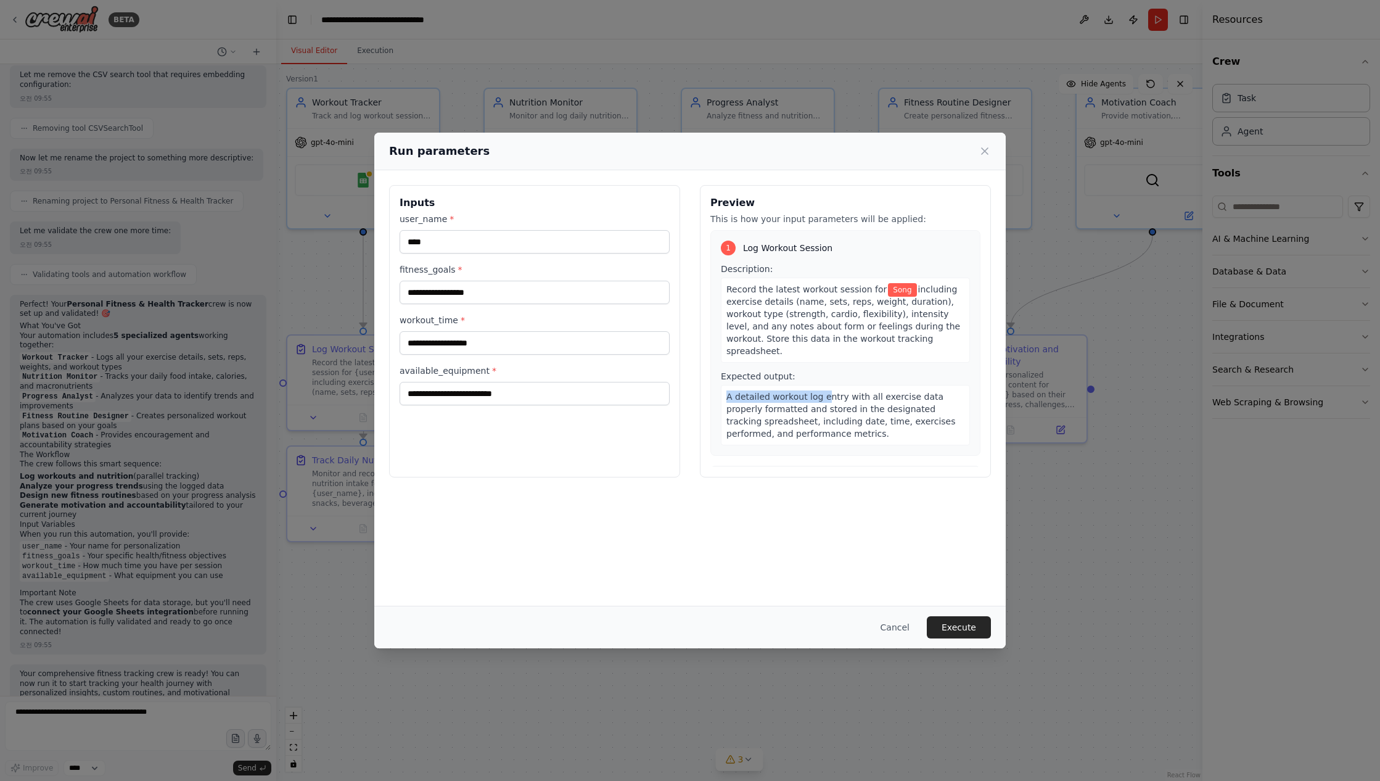
drag, startPoint x: 729, startPoint y: 383, endPoint x: 823, endPoint y: 388, distance: 93.9
click at [823, 392] on span "A detailed workout log entry with all exercise data properly formatted and stor…" at bounding box center [841, 415] width 229 height 47
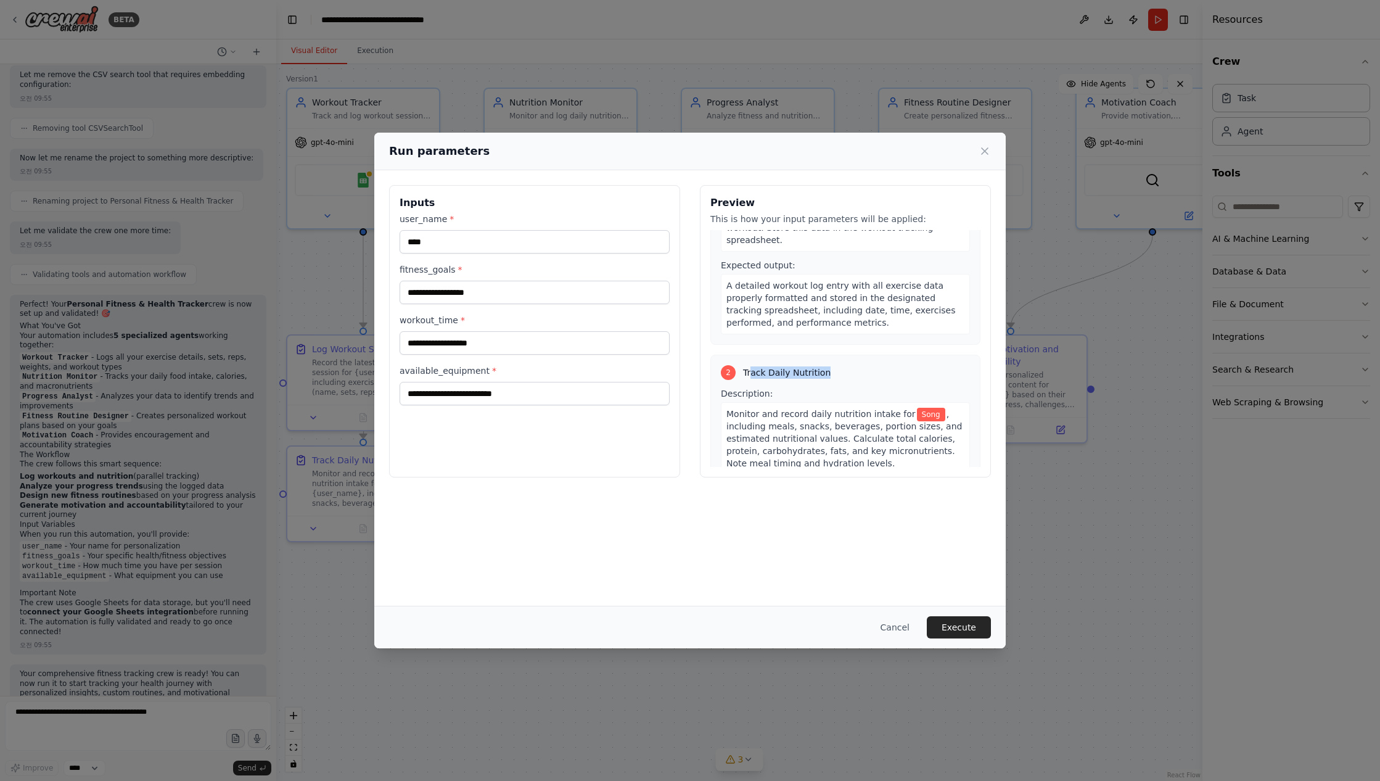
drag, startPoint x: 834, startPoint y: 359, endPoint x: 748, endPoint y: 357, distance: 86.4
click at [751, 365] on div "2 Track Daily Nutrition" at bounding box center [845, 372] width 249 height 15
drag, startPoint x: 722, startPoint y: 402, endPoint x: 904, endPoint y: 413, distance: 182.3
click at [904, 413] on div "Monitor and record daily nutrition intake for Song , including meals, snacks, b…" at bounding box center [845, 438] width 249 height 73
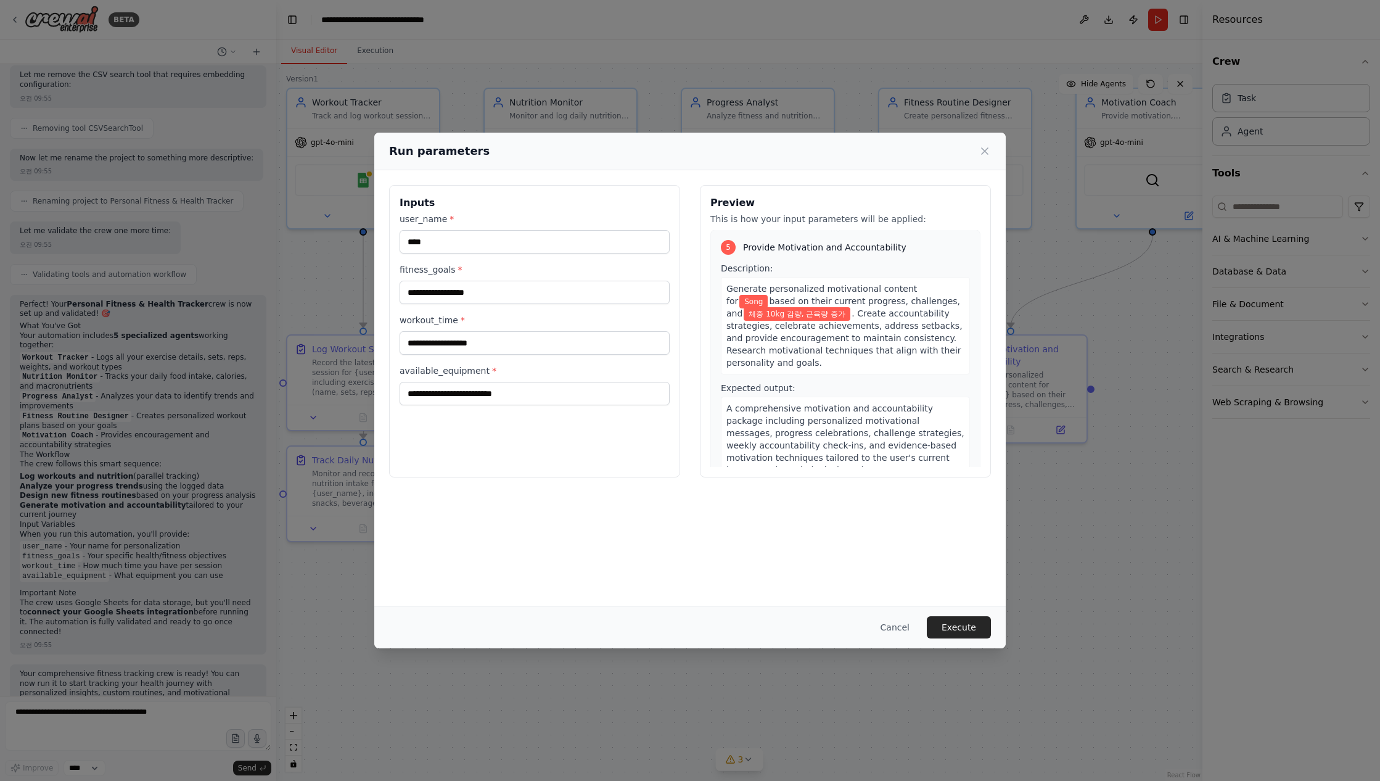
scroll to position [956, 0]
click at [980, 634] on button "Execute" at bounding box center [959, 627] width 64 height 22
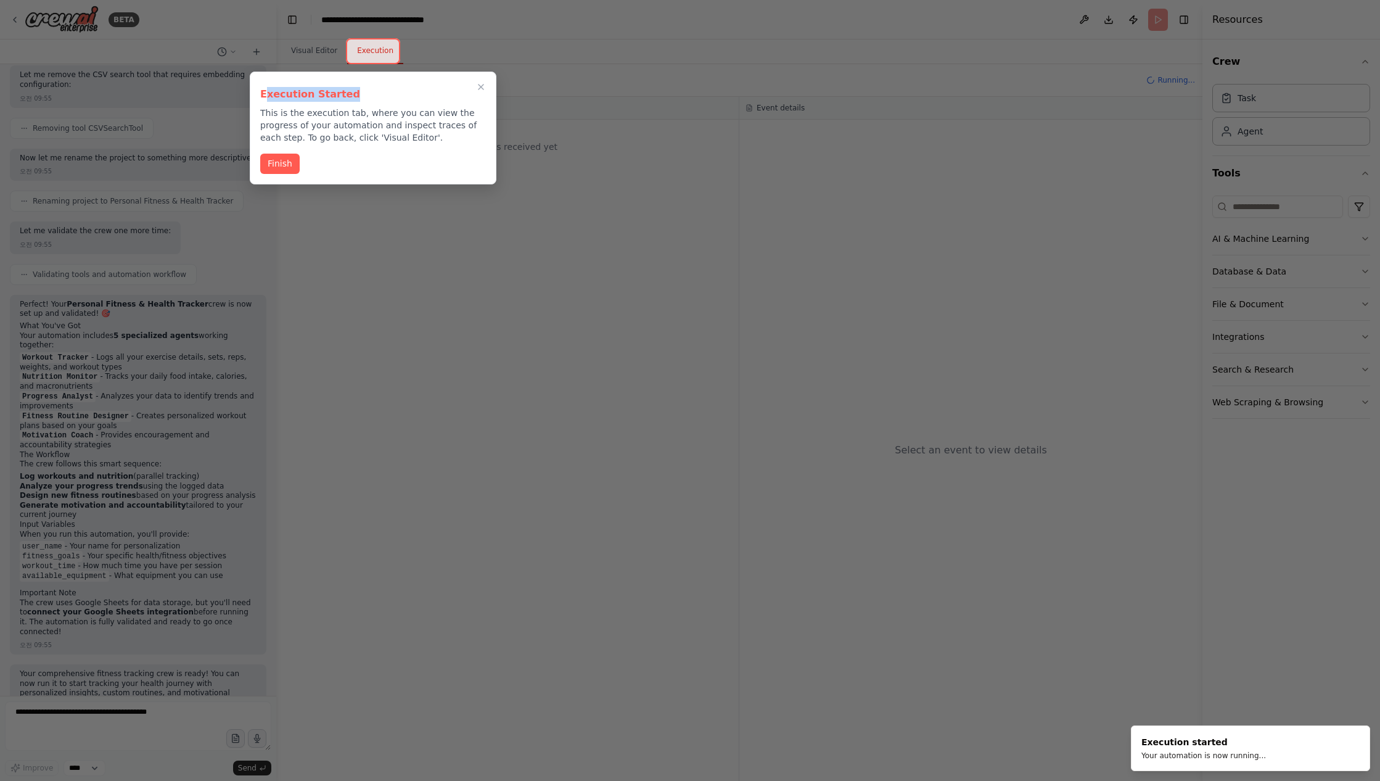
drag, startPoint x: 311, startPoint y: 94, endPoint x: 381, endPoint y: 94, distance: 69.7
click at [381, 94] on h3 "Execution Started" at bounding box center [373, 94] width 226 height 15
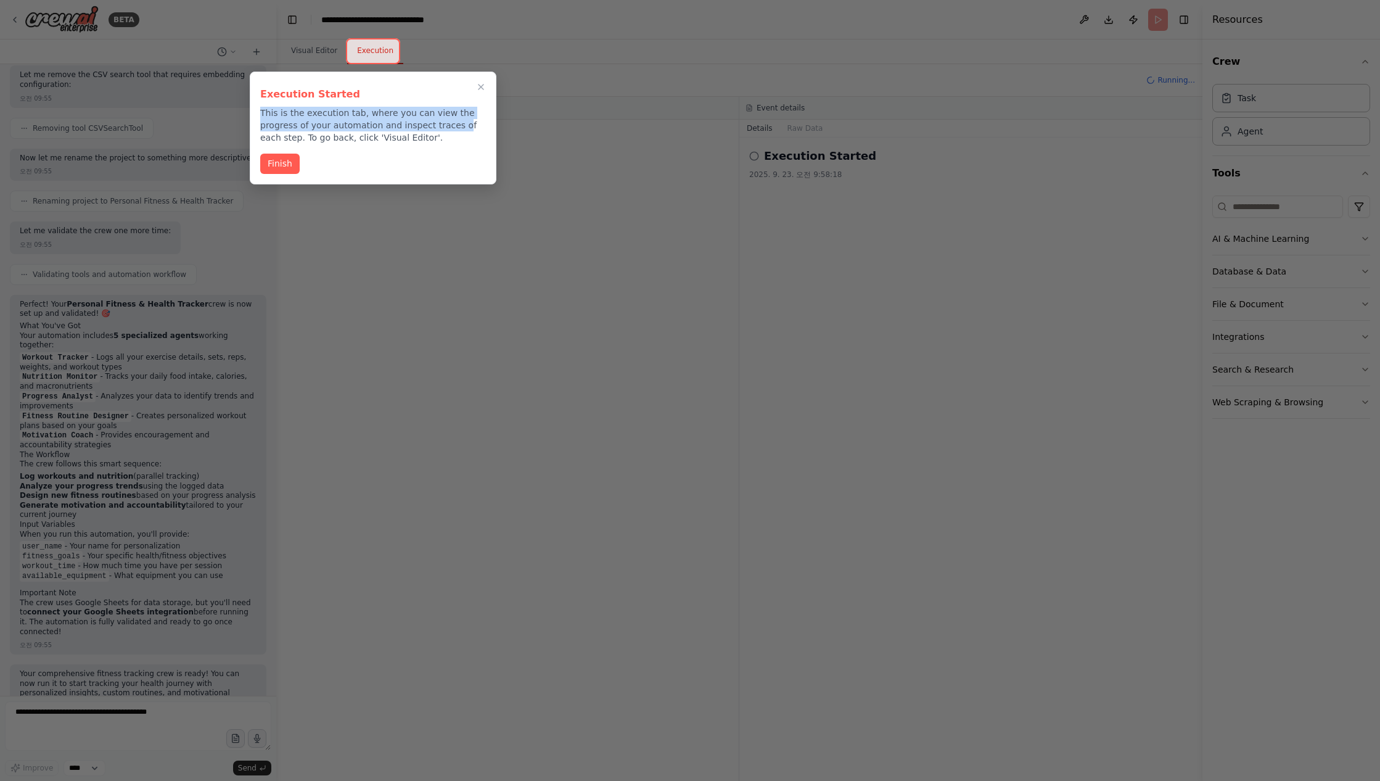
drag, startPoint x: 258, startPoint y: 110, endPoint x: 439, endPoint y: 130, distance: 182.4
click at [454, 125] on div "Execution Started This is the execution tab, where you can view the progress of…" at bounding box center [373, 128] width 247 height 113
click at [286, 159] on button "Finish" at bounding box center [279, 162] width 39 height 20
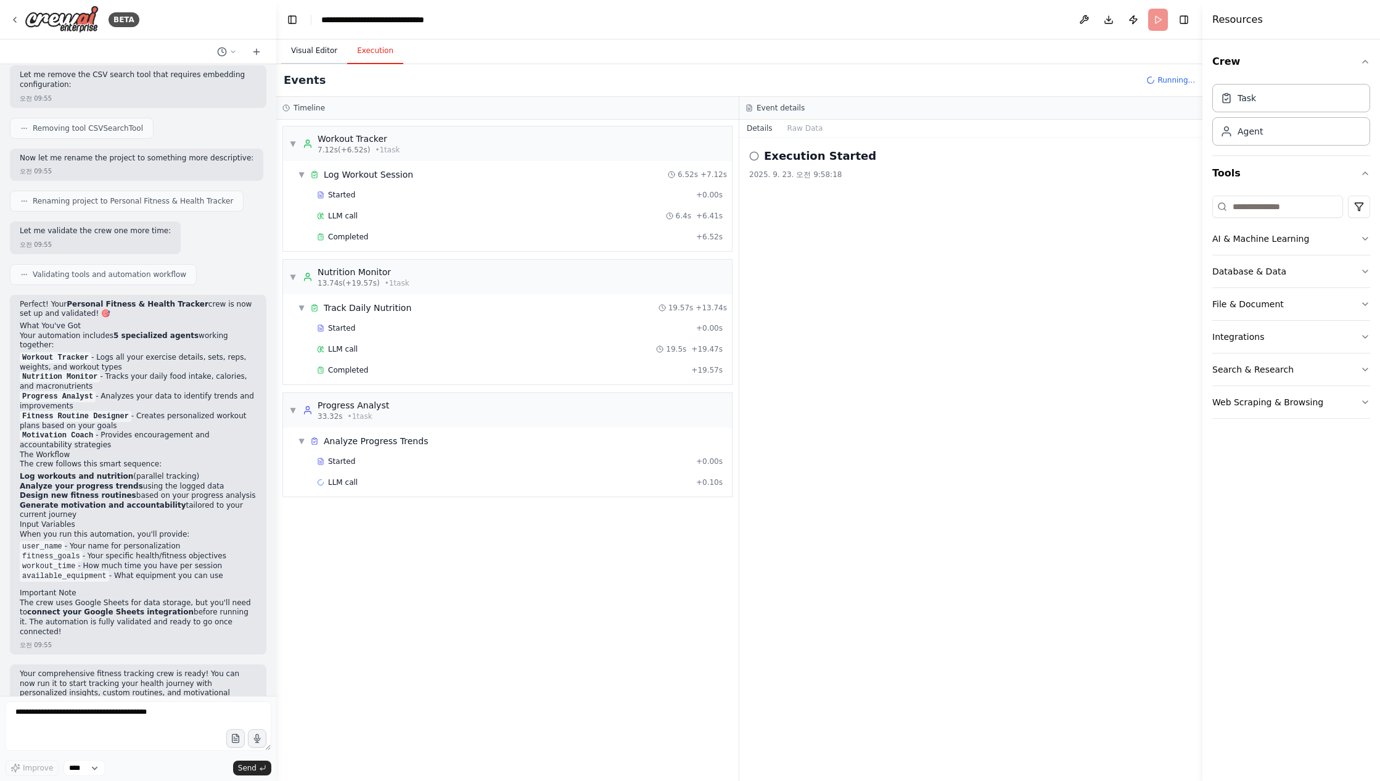
click at [313, 56] on button "Visual Editor" at bounding box center [314, 51] width 66 height 26
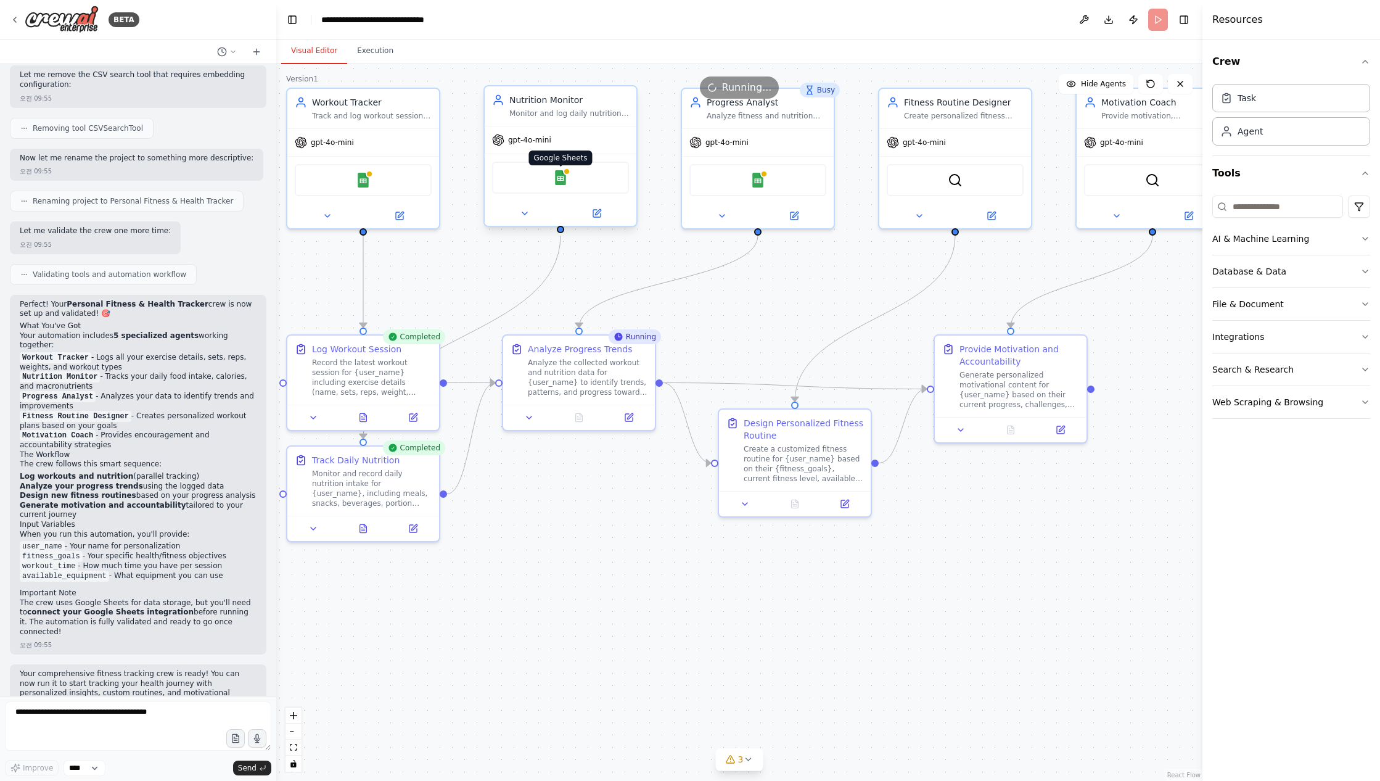
click at [556, 183] on img at bounding box center [560, 177] width 15 height 15
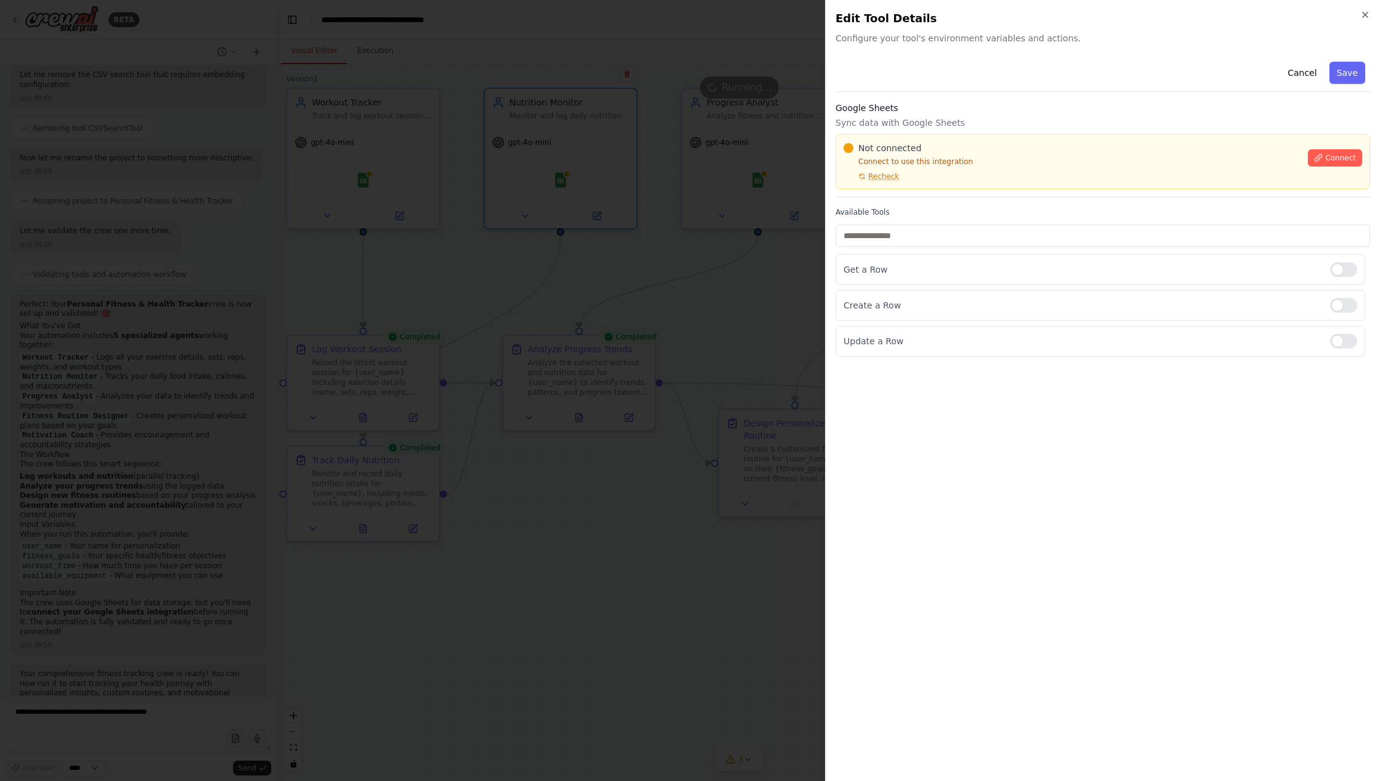
click at [646, 510] on div at bounding box center [690, 390] width 1380 height 781
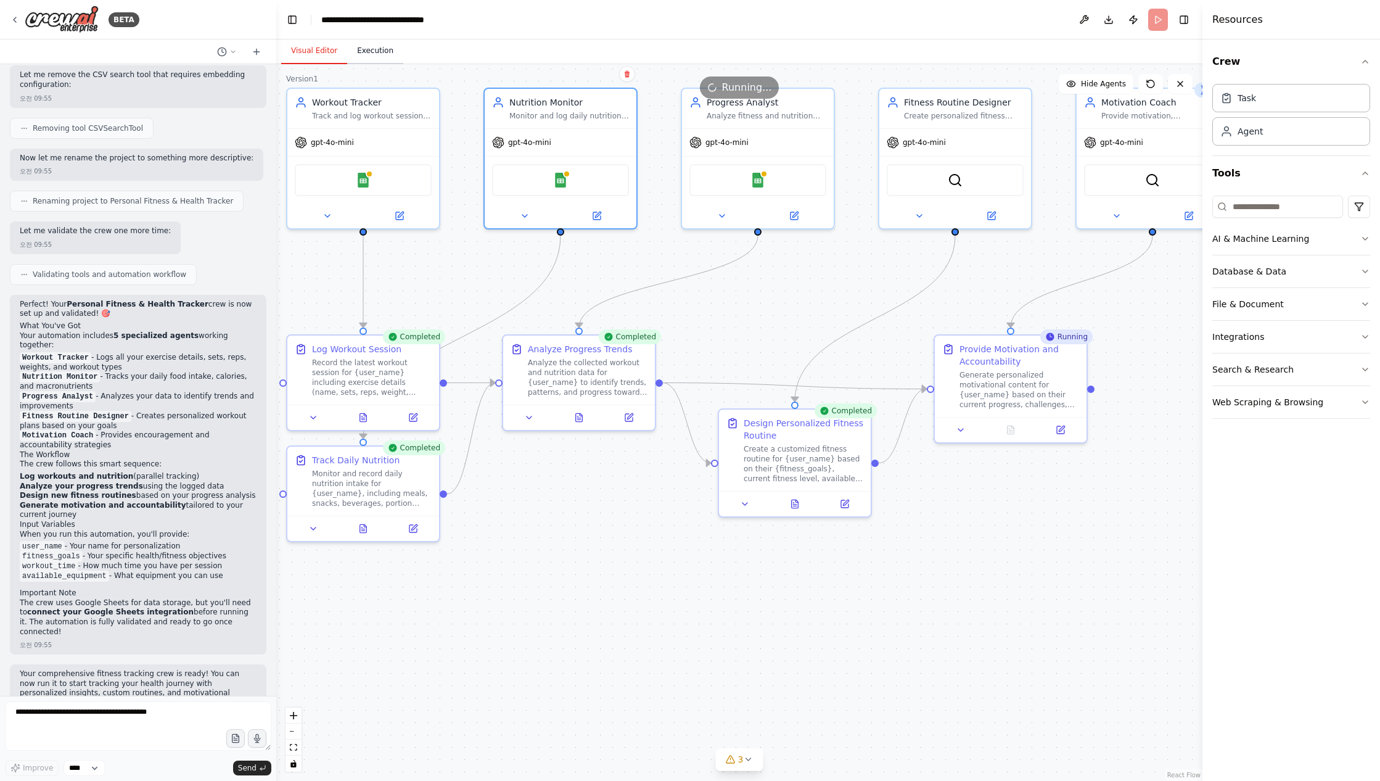
click at [373, 46] on button "Execution" at bounding box center [375, 51] width 56 height 26
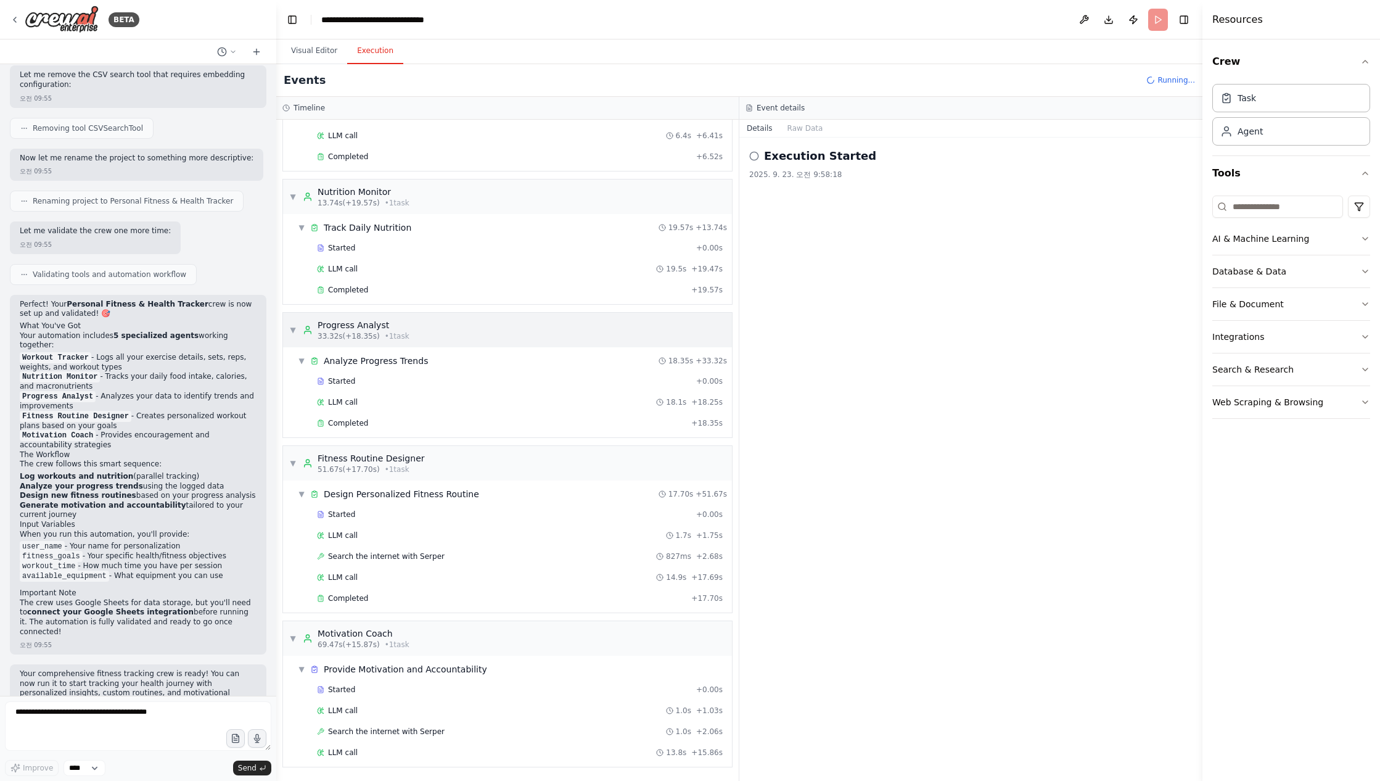
scroll to position [1117, 0]
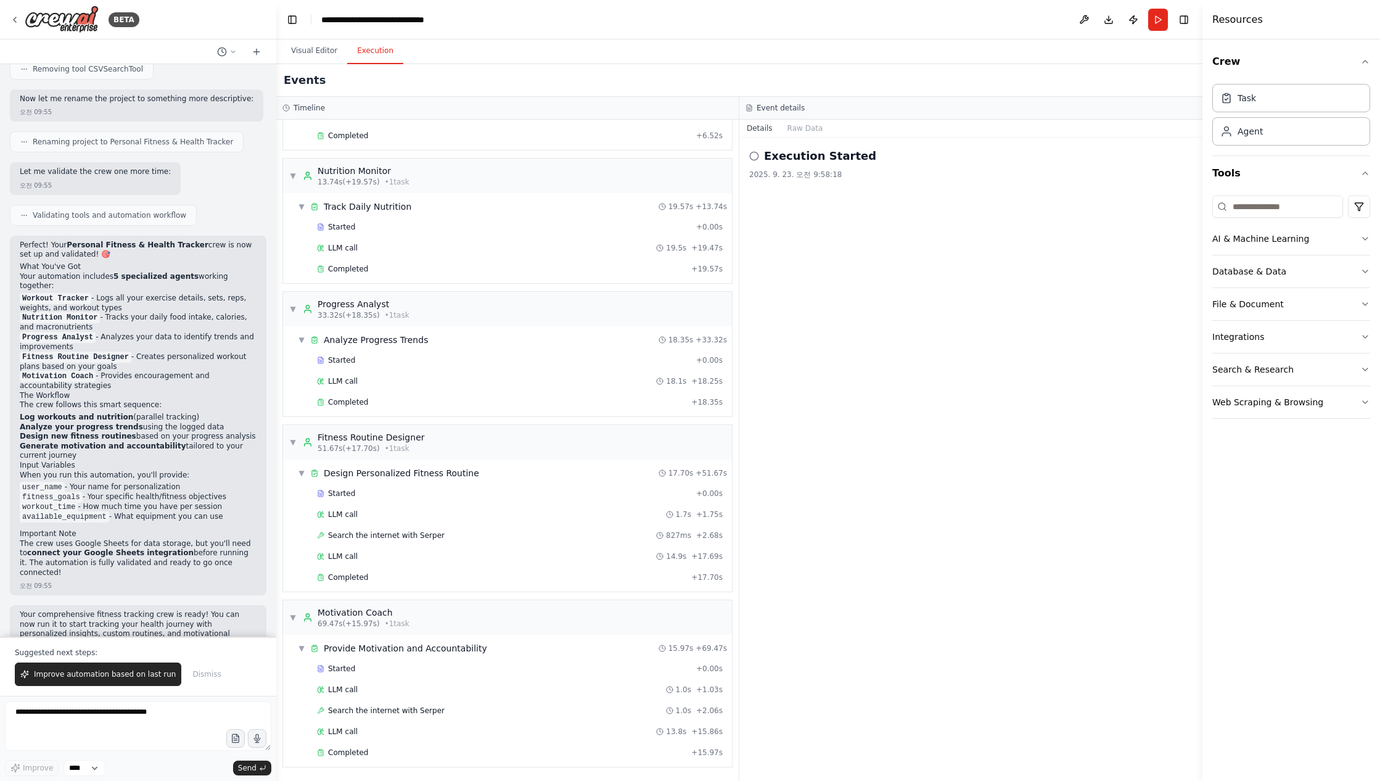
click at [755, 155] on icon at bounding box center [754, 156] width 10 height 10
click at [780, 155] on h2 "Execution Started" at bounding box center [820, 155] width 112 height 17
click at [318, 53] on button "Visual Editor" at bounding box center [314, 51] width 66 height 26
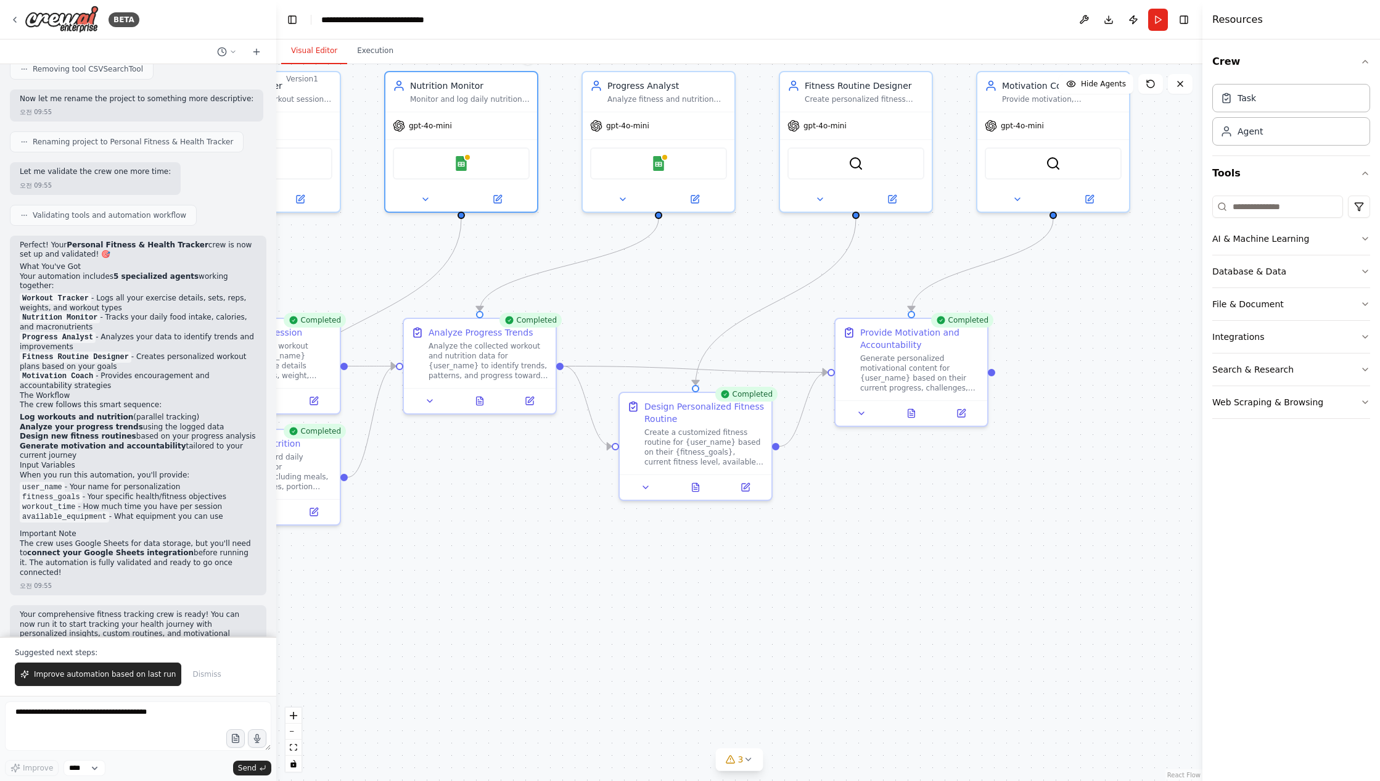
drag, startPoint x: 950, startPoint y: 491, endPoint x: 912, endPoint y: 488, distance: 37.8
click at [912, 488] on div ".deletable-edge-delete-btn { width: 20px; height: 20px; border: 0px solid #ffff…" at bounding box center [739, 422] width 926 height 717
click at [921, 413] on button at bounding box center [912, 411] width 52 height 15
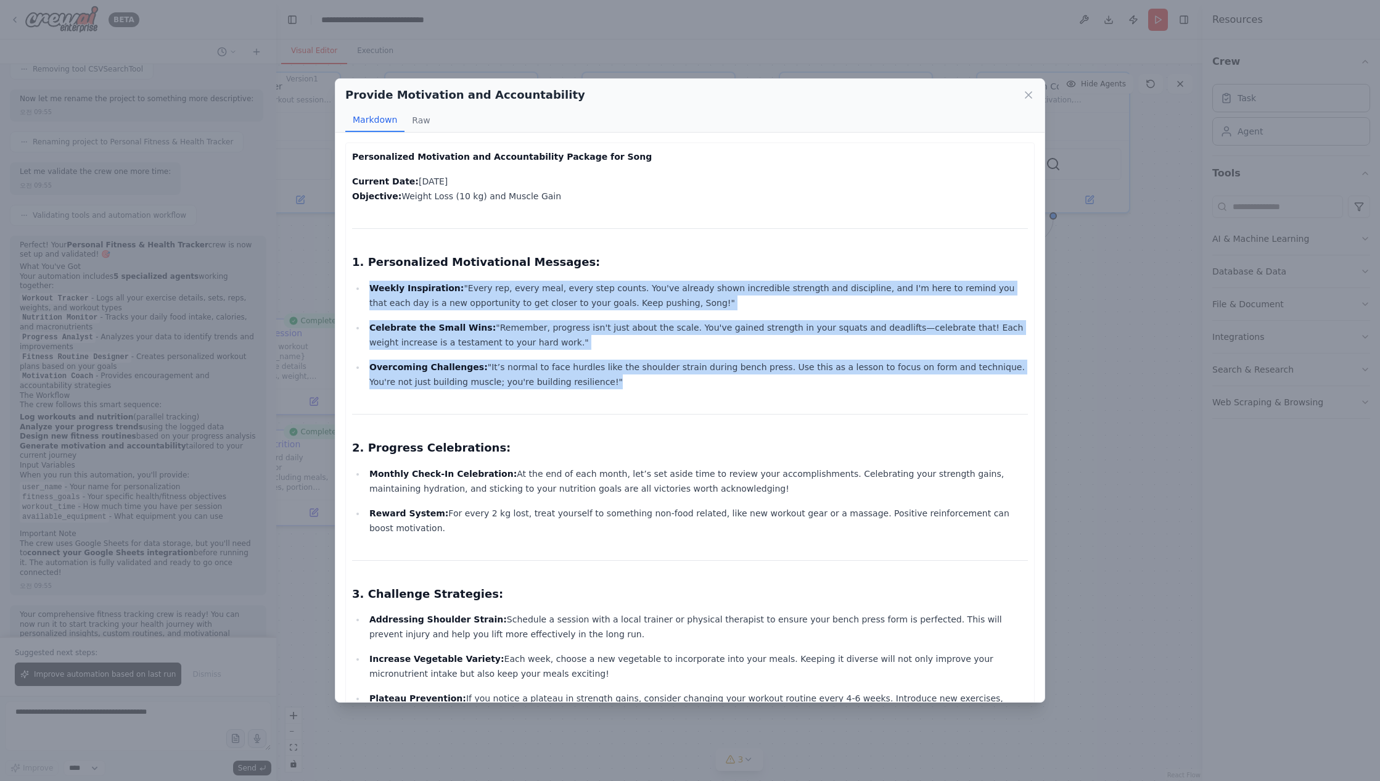
drag, startPoint x: 629, startPoint y: 394, endPoint x: 352, endPoint y: 287, distance: 297.4
click at [352, 287] on div "Personalized Motivation and Accountability Package for Song Current Date: Septe…" at bounding box center [690, 671] width 690 height 1058
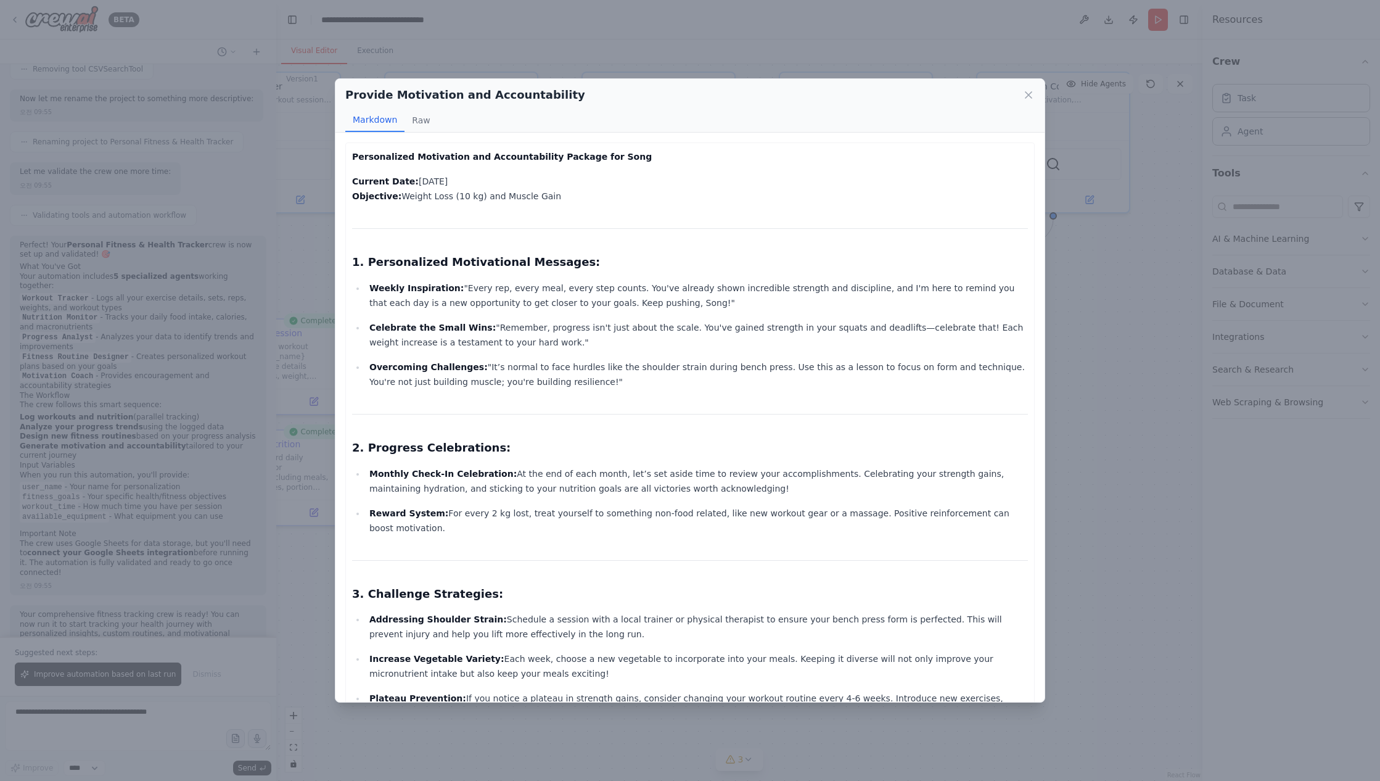
click at [407, 315] on ul "Weekly Inspiration: "Every rep, every meal, every step counts. You've already s…" at bounding box center [690, 335] width 676 height 109
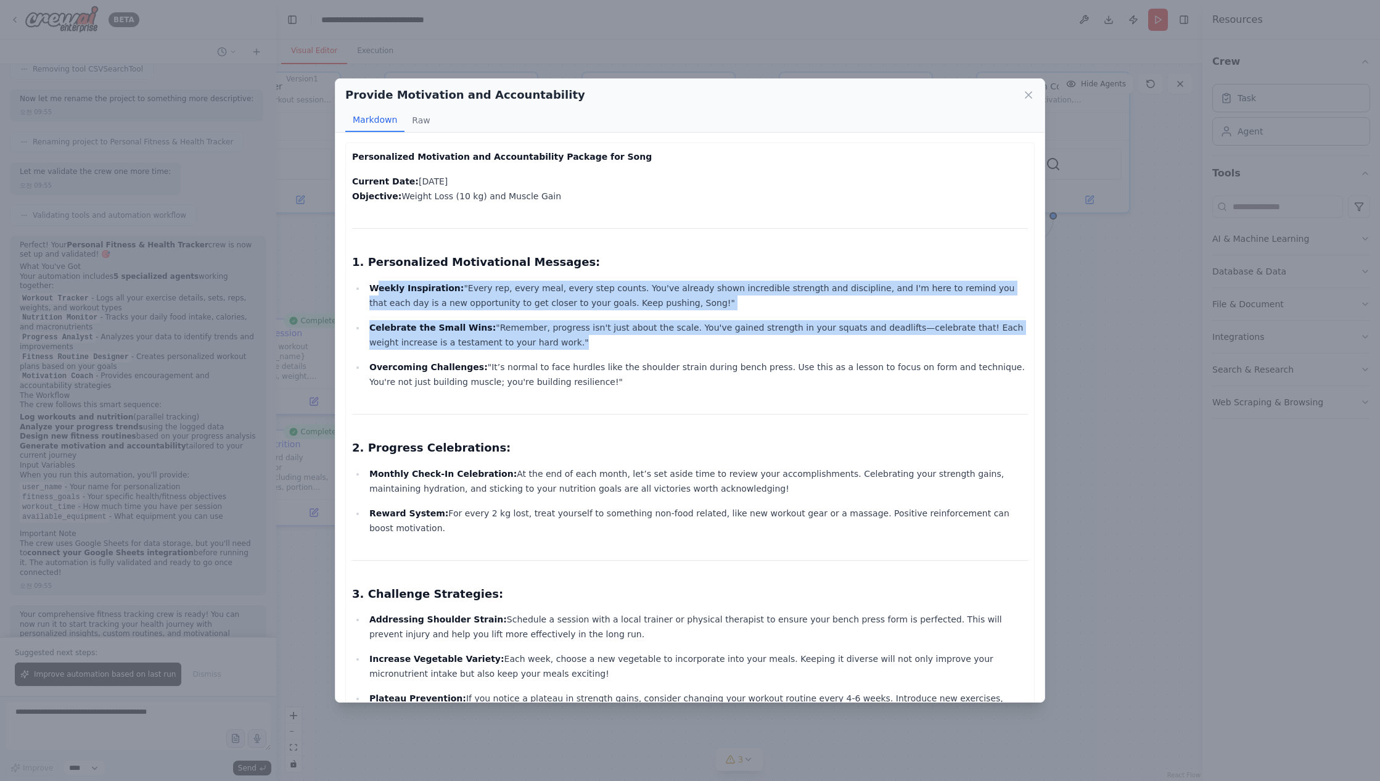
drag, startPoint x: 376, startPoint y: 283, endPoint x: 527, endPoint y: 352, distance: 166.2
click at [527, 352] on ul "Weekly Inspiration: "Every rep, every meal, every step counts. You've already s…" at bounding box center [690, 335] width 676 height 109
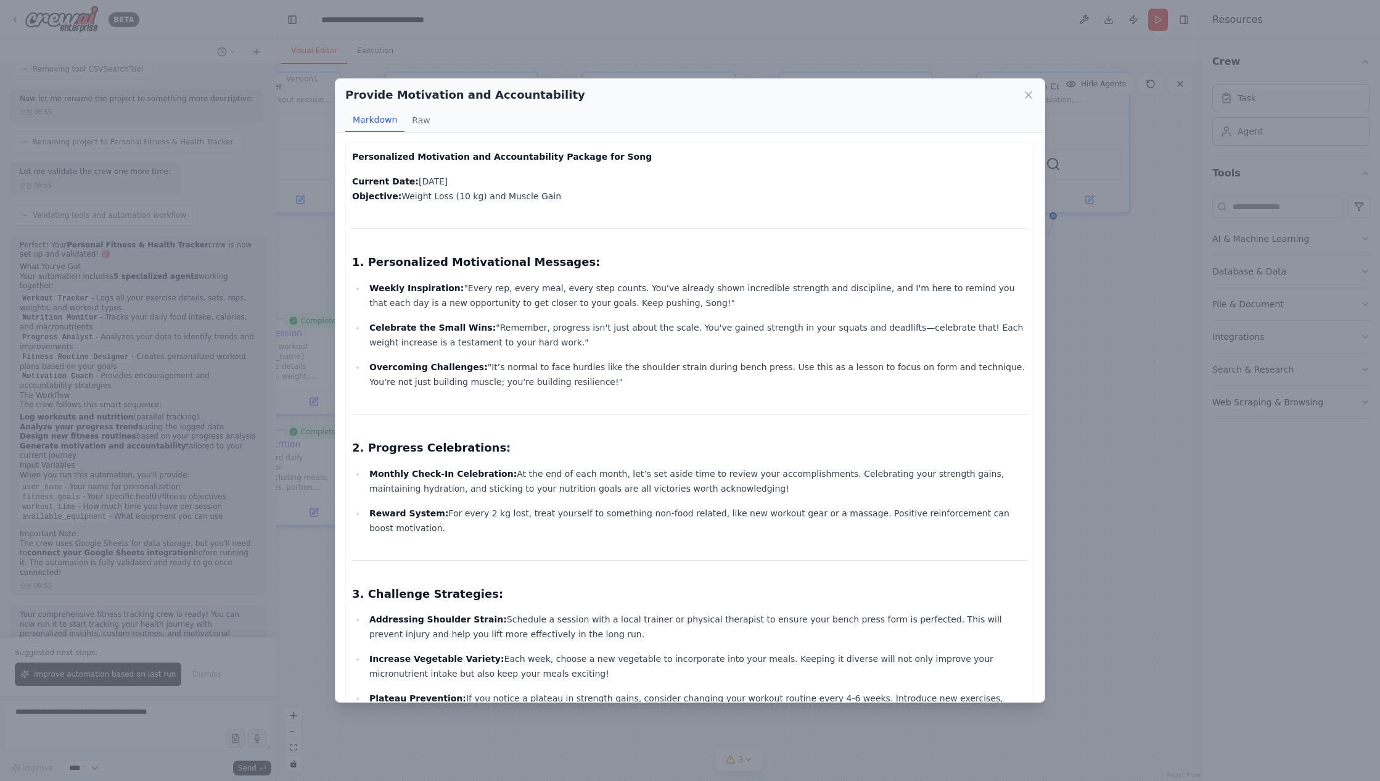
click at [527, 352] on ul "Weekly Inspiration: "Every rep, every meal, every step counts. You've already s…" at bounding box center [690, 335] width 676 height 109
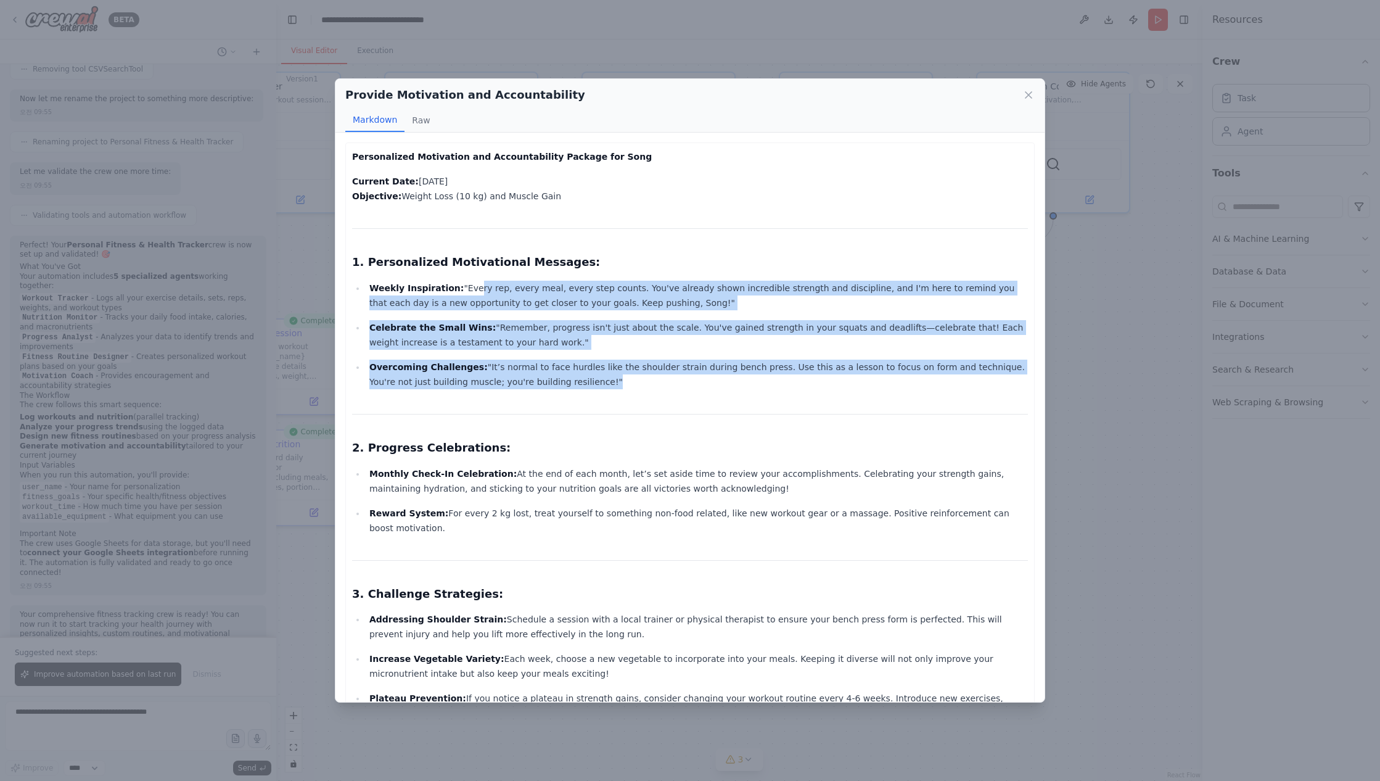
drag, startPoint x: 538, startPoint y: 395, endPoint x: 450, endPoint y: 271, distance: 151.8
click at [450, 271] on div "Personalized Motivation and Accountability Package for Song Current Date: Septe…" at bounding box center [690, 671] width 676 height 1045
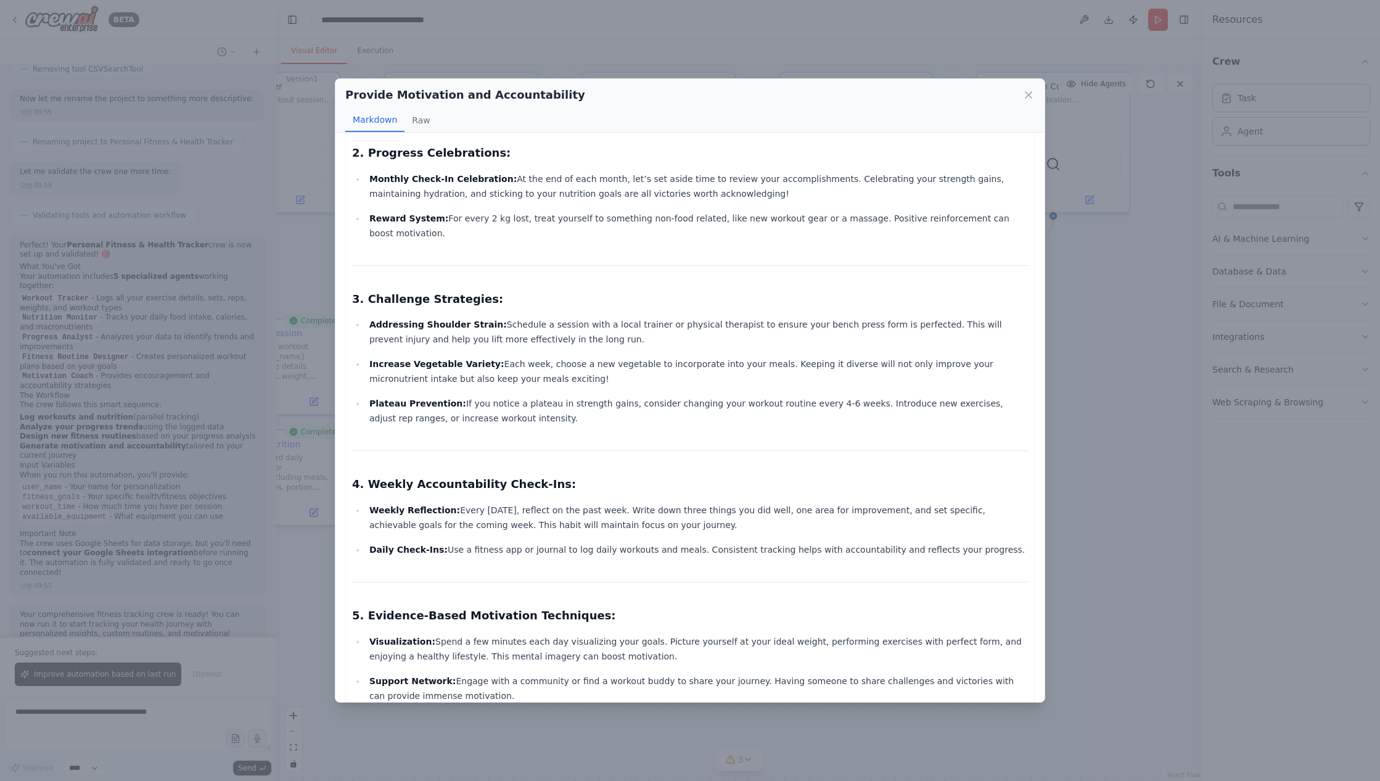
scroll to position [508, 0]
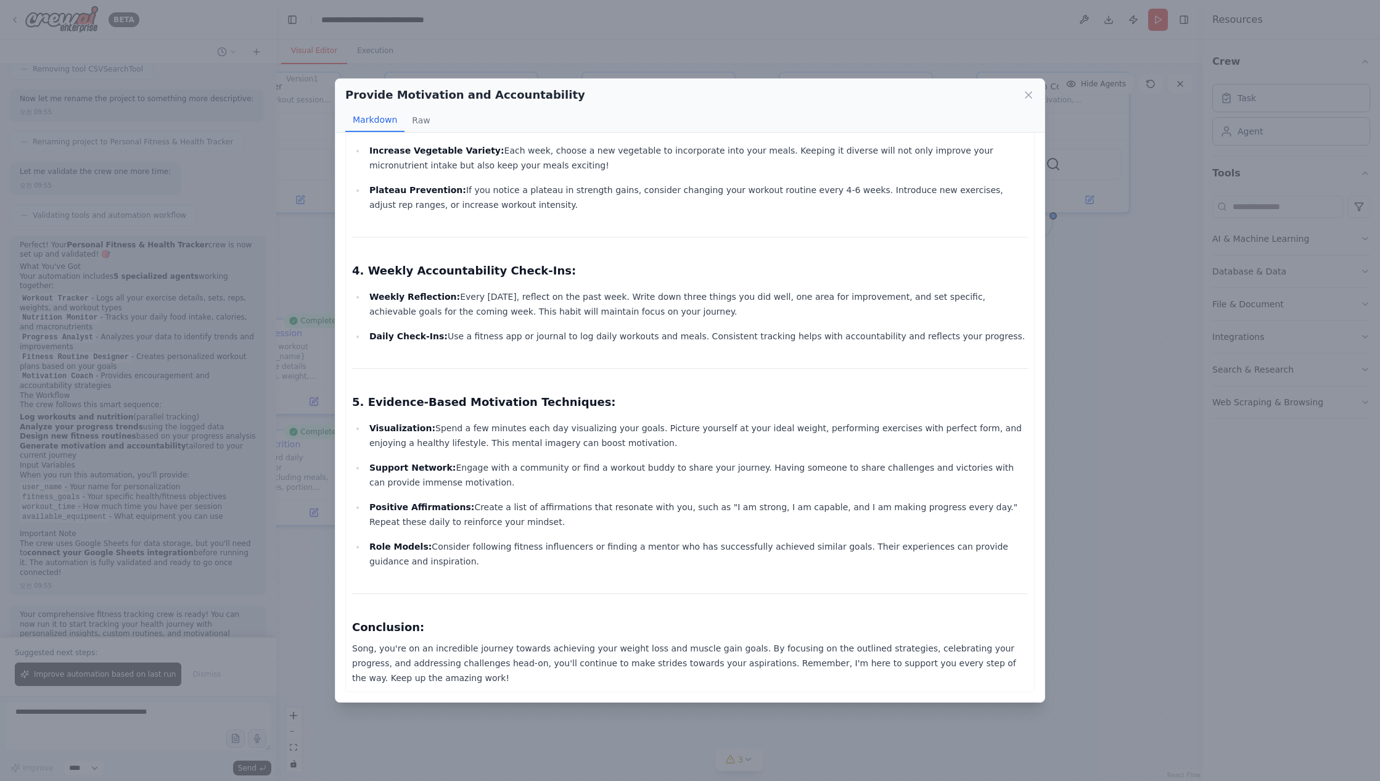
click at [1118, 512] on div "Provide Motivation and Accountability Markdown Raw Personalized Motivation and …" at bounding box center [690, 390] width 1380 height 781
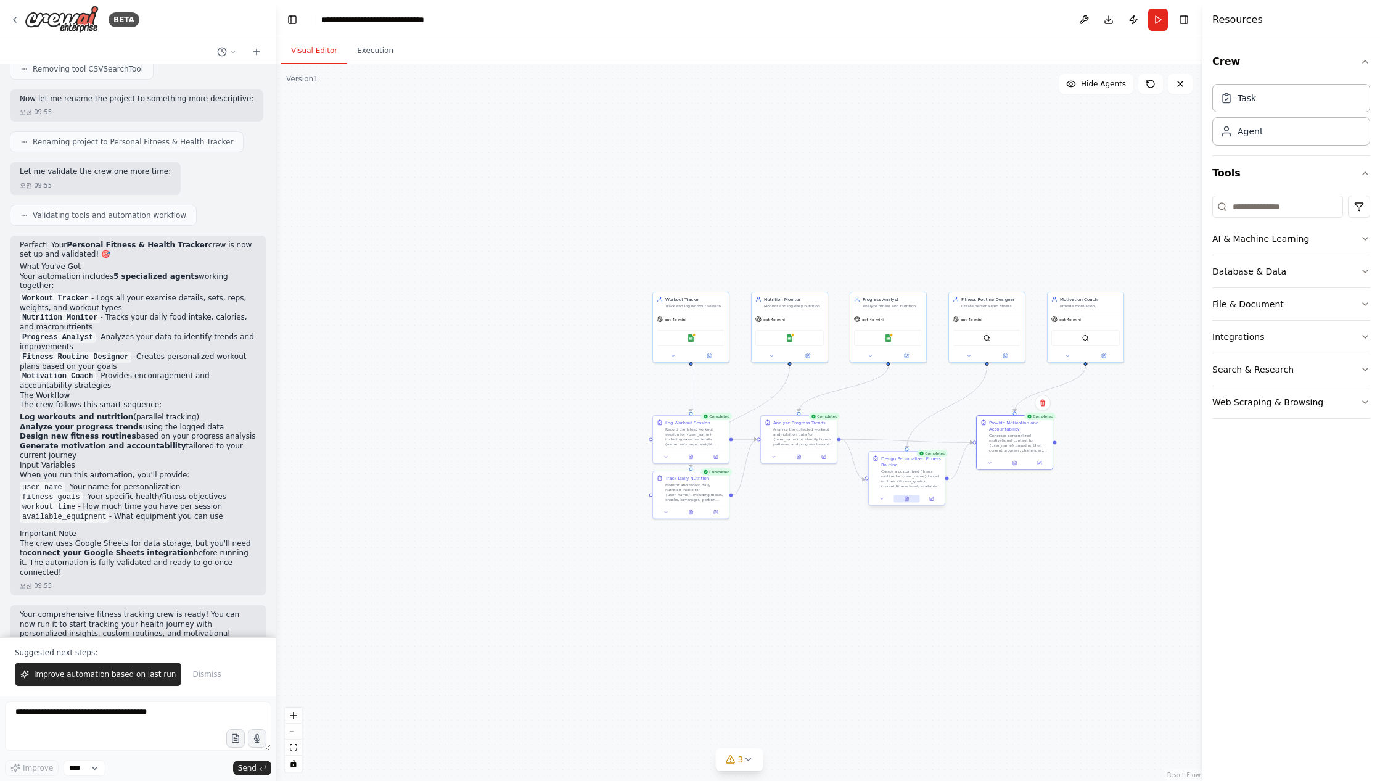
click at [910, 498] on button at bounding box center [907, 498] width 26 height 7
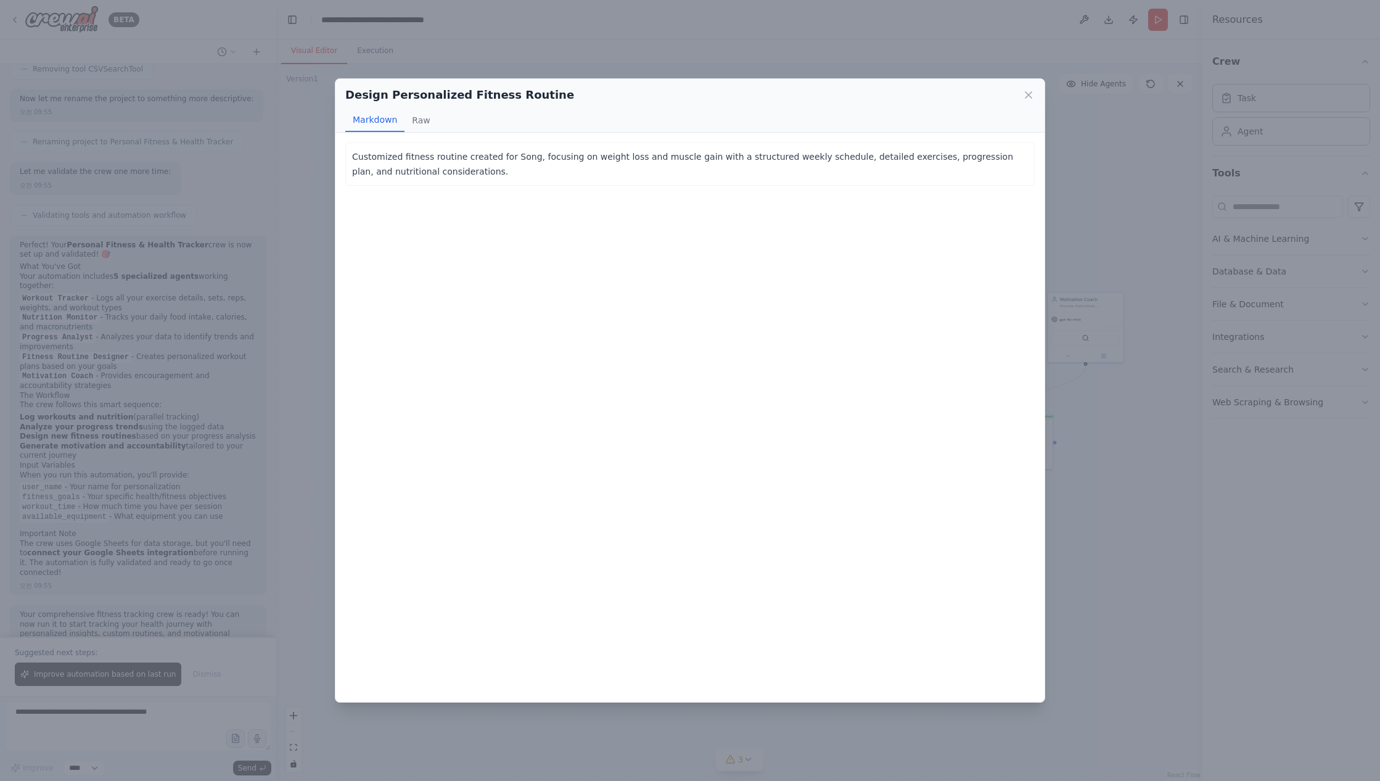
click at [1118, 476] on div "Design Personalized Fitness Routine Markdown Raw Customized fitness routine cre…" at bounding box center [690, 390] width 1380 height 781
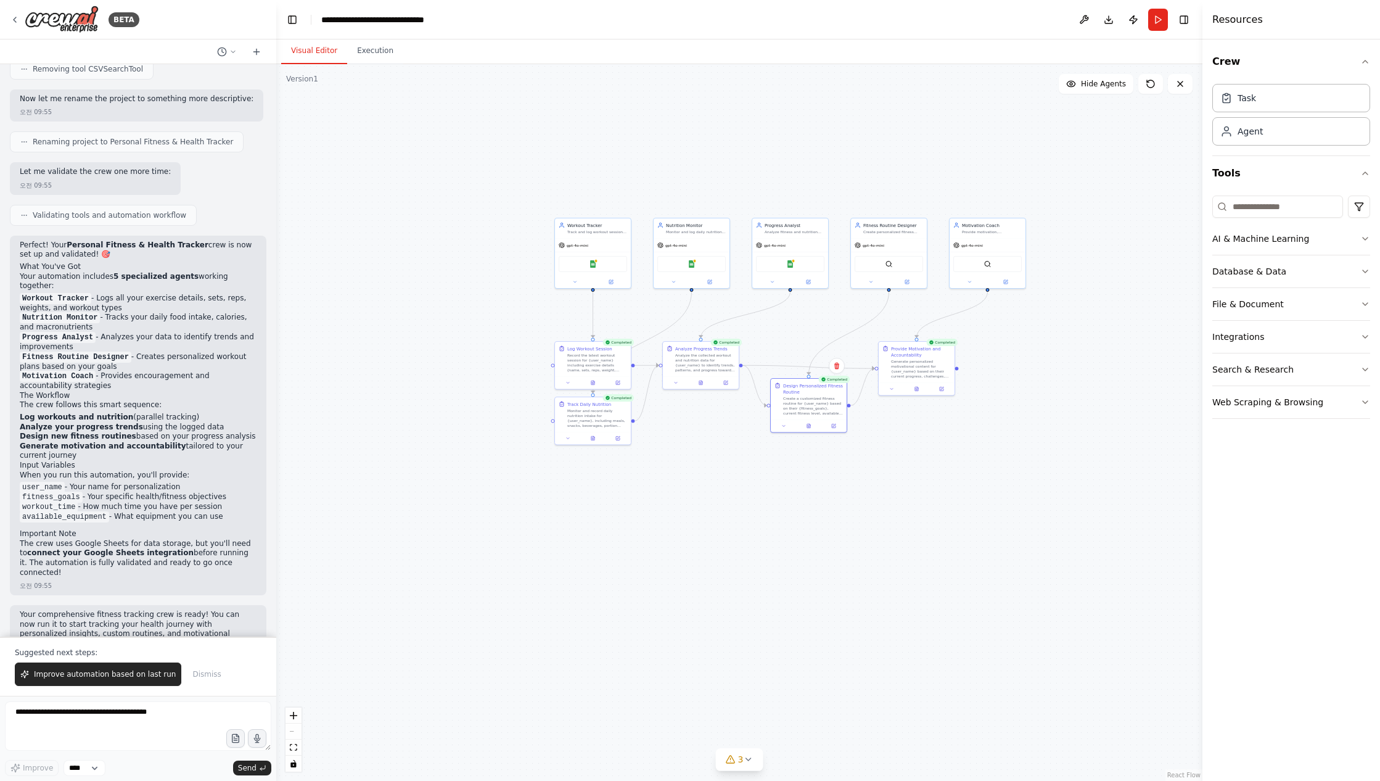
drag, startPoint x: 544, startPoint y: 296, endPoint x: 449, endPoint y: 221, distance: 121.2
click at [449, 221] on div ".deletable-edge-delete-btn { width: 20px; height: 20px; border: 0px solid #ffff…" at bounding box center [739, 422] width 926 height 717
click at [742, 758] on span "3" at bounding box center [741, 759] width 6 height 12
click at [1071, 488] on div ".deletable-edge-delete-btn { width: 20px; height: 20px; border: 0px solid #ffff…" at bounding box center [739, 422] width 926 height 717
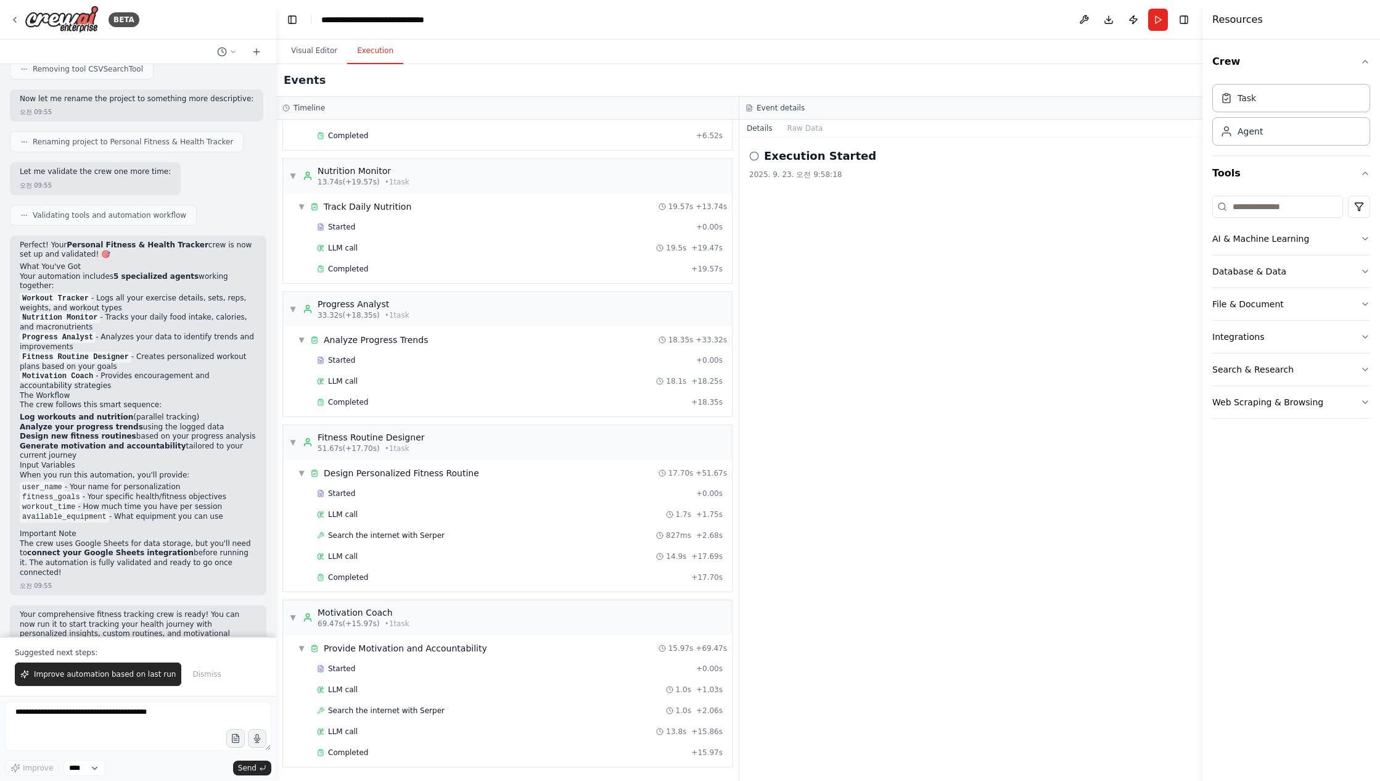
click at [366, 52] on button "Execution" at bounding box center [375, 51] width 56 height 26
click at [352, 748] on span "Completed" at bounding box center [348, 753] width 40 height 10
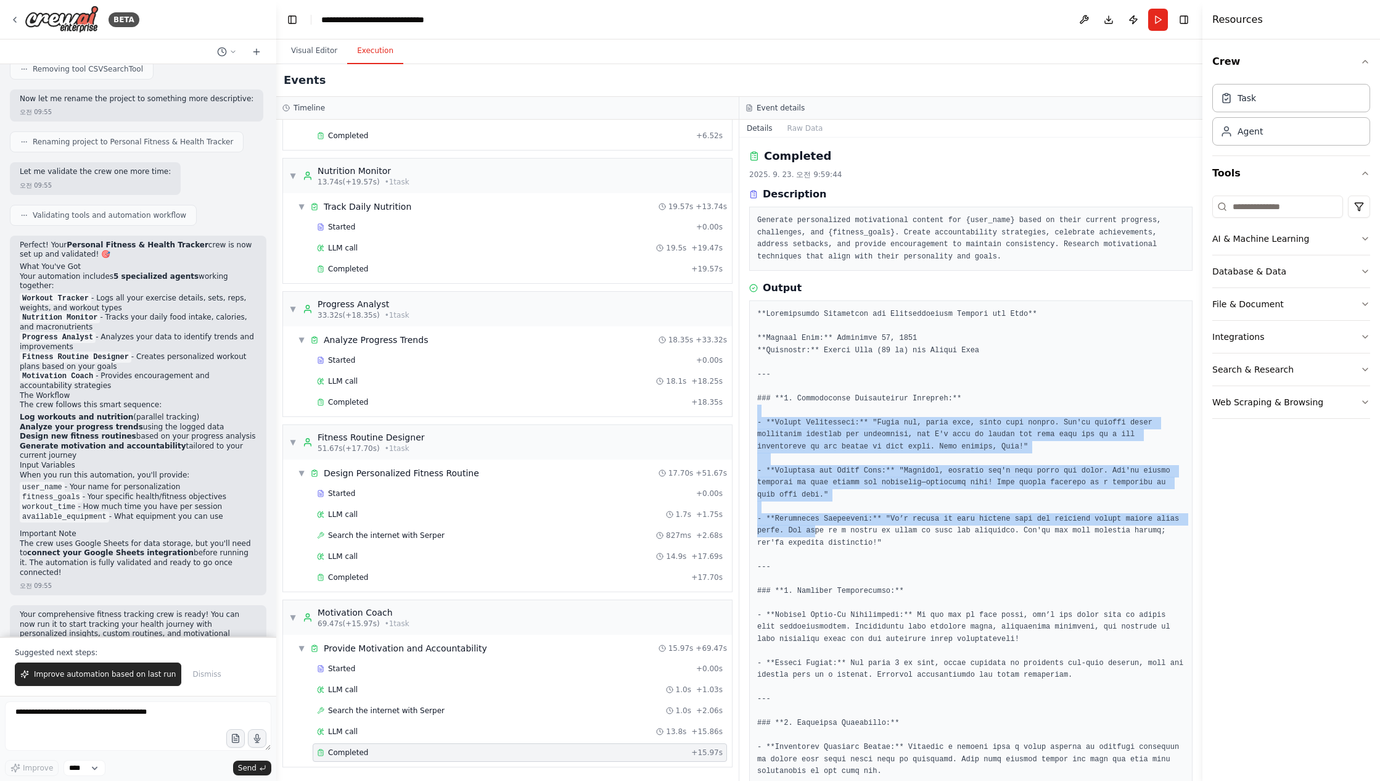
drag, startPoint x: 843, startPoint y: 527, endPoint x: 786, endPoint y: 412, distance: 128.8
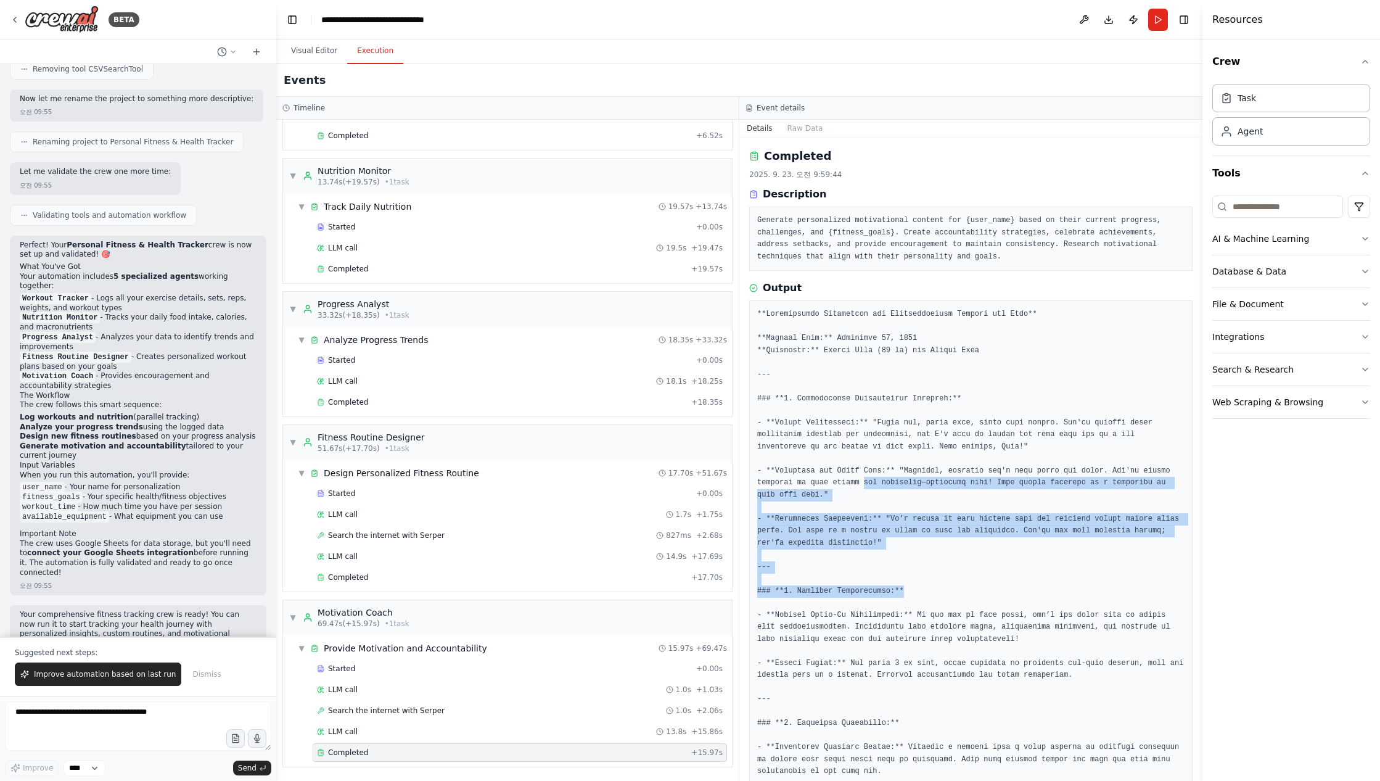
drag, startPoint x: 905, startPoint y: 587, endPoint x: 864, endPoint y: 478, distance: 116.5
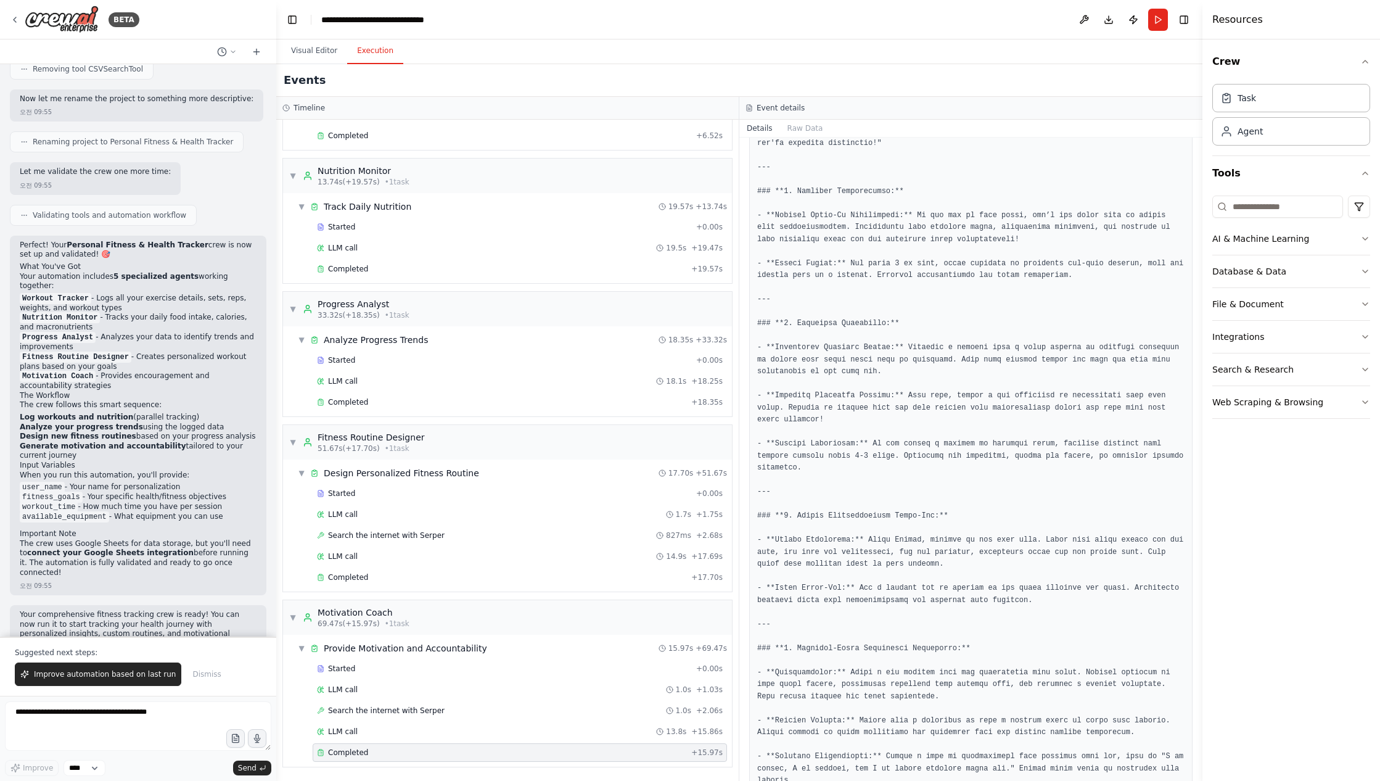
scroll to position [577, 0]
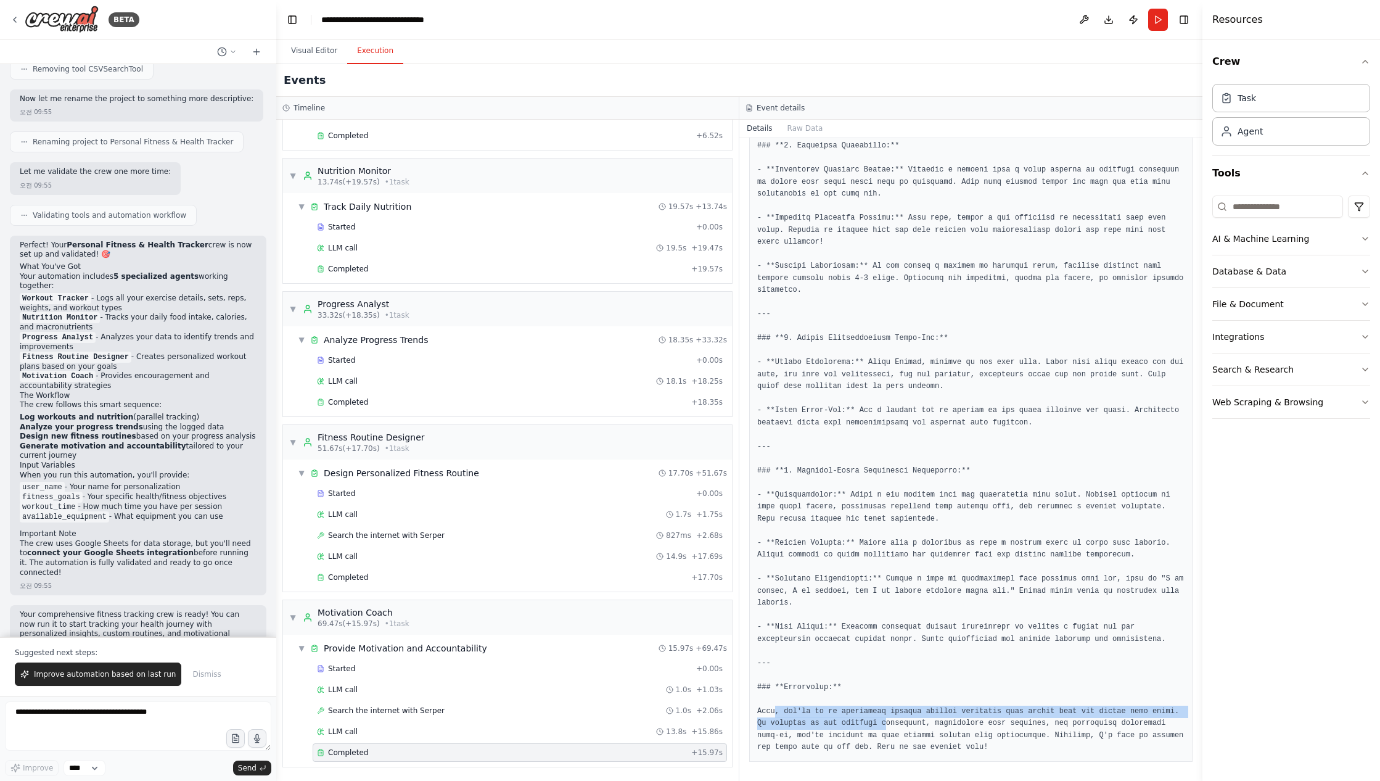
drag, startPoint x: 777, startPoint y: 706, endPoint x: 917, endPoint y: 724, distance: 141.2
click at [917, 724] on pre at bounding box center [970, 242] width 427 height 1023
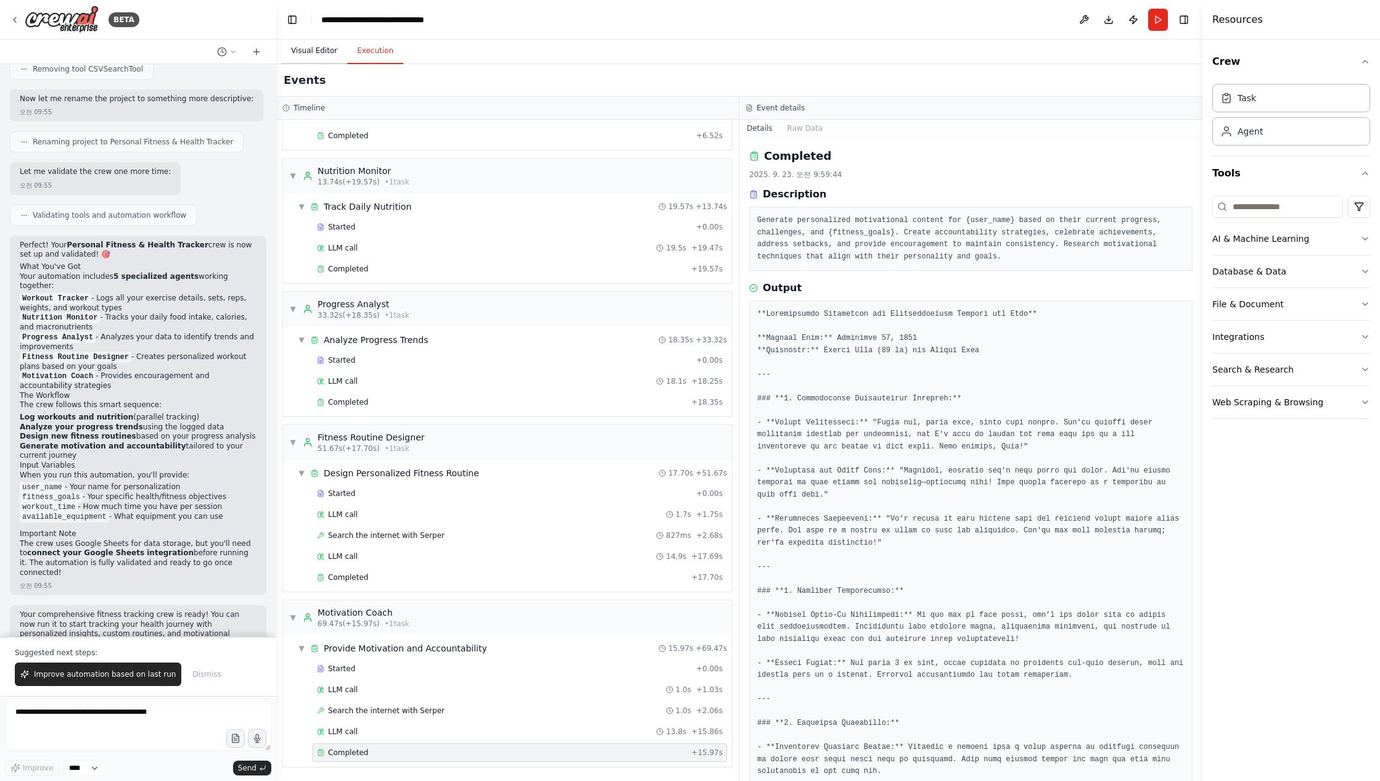
click at [323, 54] on button "Visual Editor" at bounding box center [314, 51] width 66 height 26
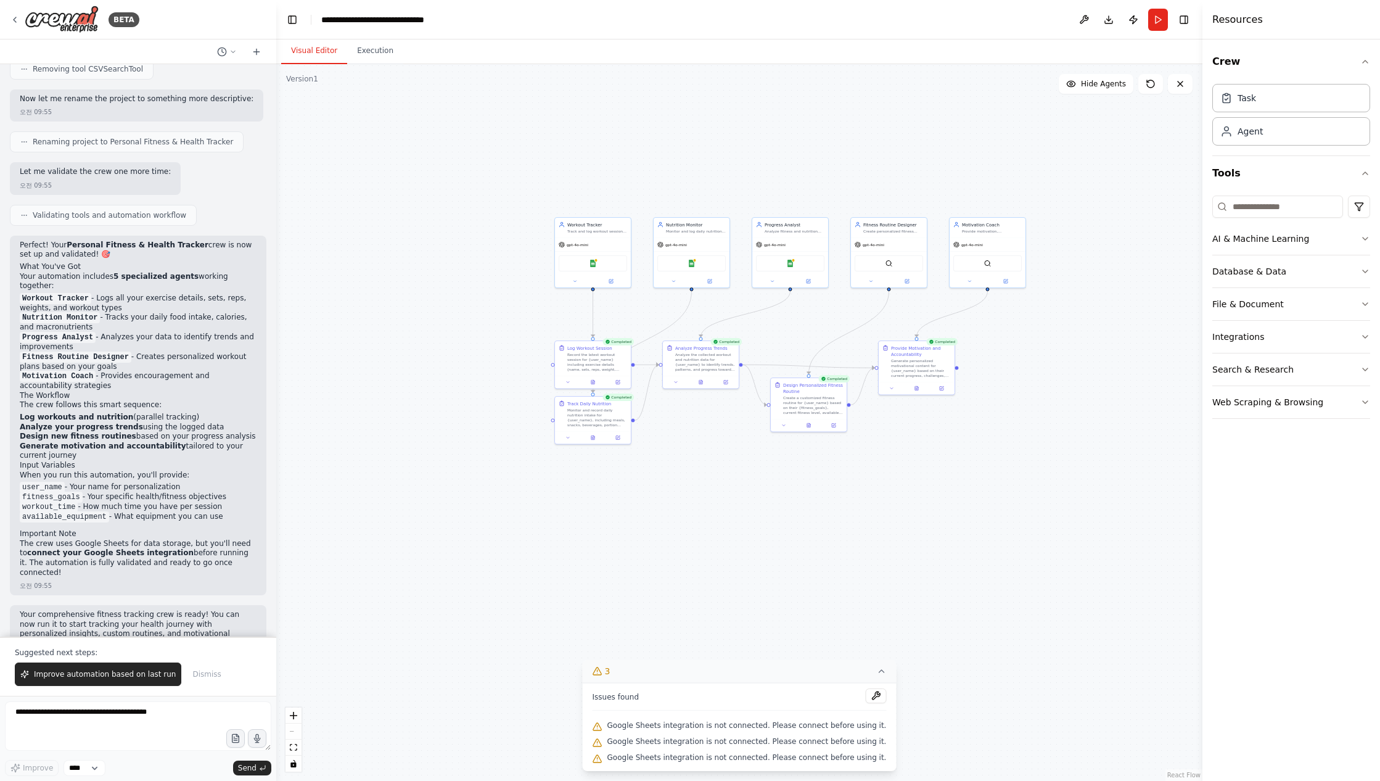
click at [877, 669] on icon at bounding box center [882, 671] width 10 height 10
click at [836, 426] on button at bounding box center [833, 424] width 21 height 7
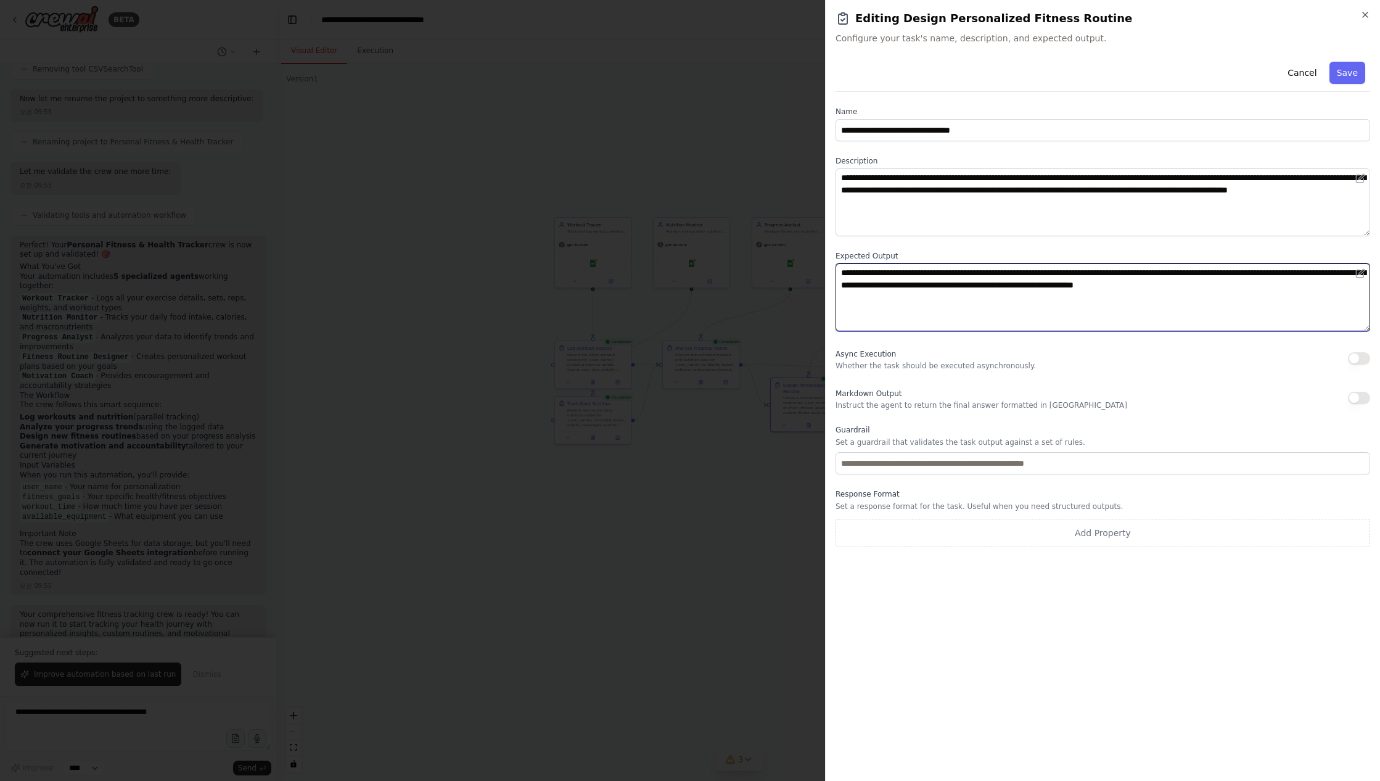
drag, startPoint x: 841, startPoint y: 271, endPoint x: 975, endPoint y: 292, distance: 136.2
click at [975, 292] on textarea "**********" at bounding box center [1103, 297] width 535 height 68
click at [772, 489] on div at bounding box center [690, 390] width 1380 height 781
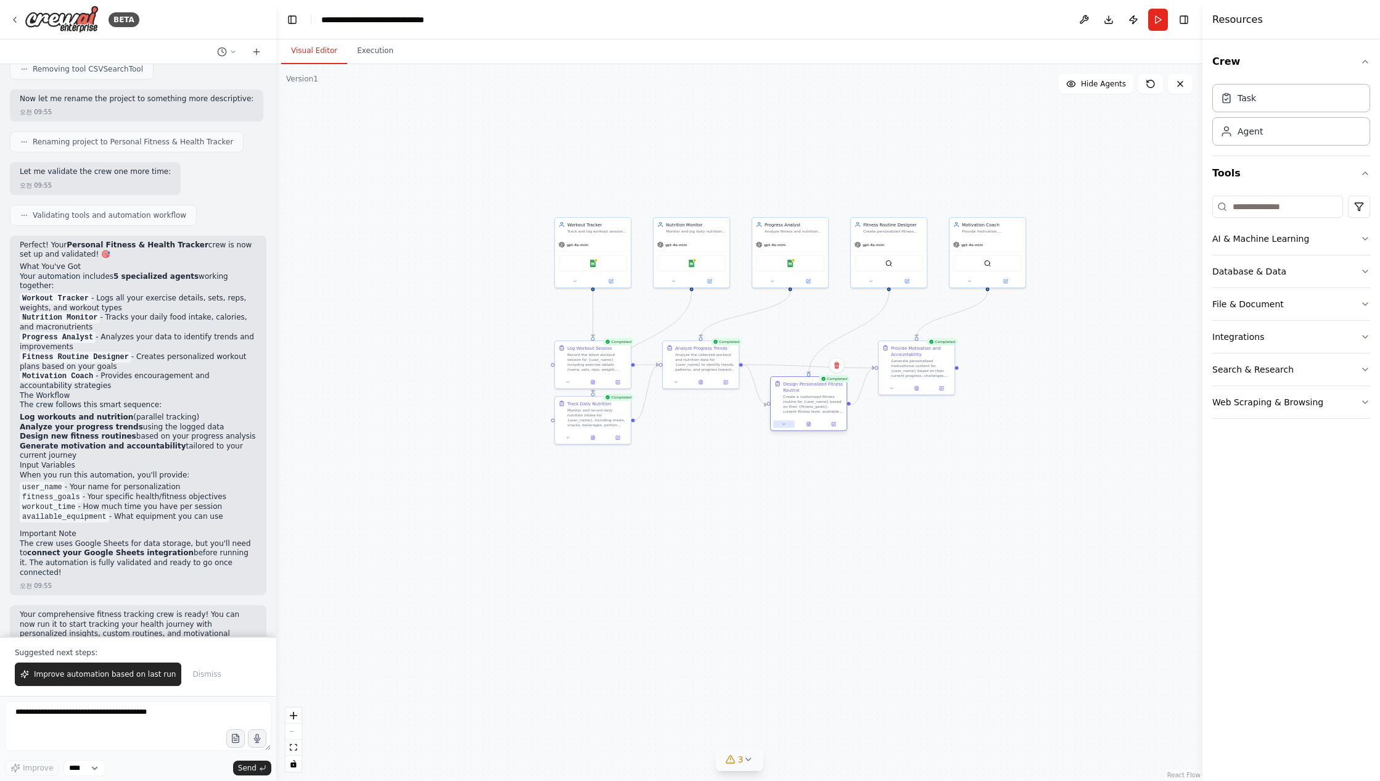
click at [784, 427] on button at bounding box center [784, 424] width 21 height 7
click at [196, 679] on span "Dismiss" at bounding box center [206, 674] width 28 height 10
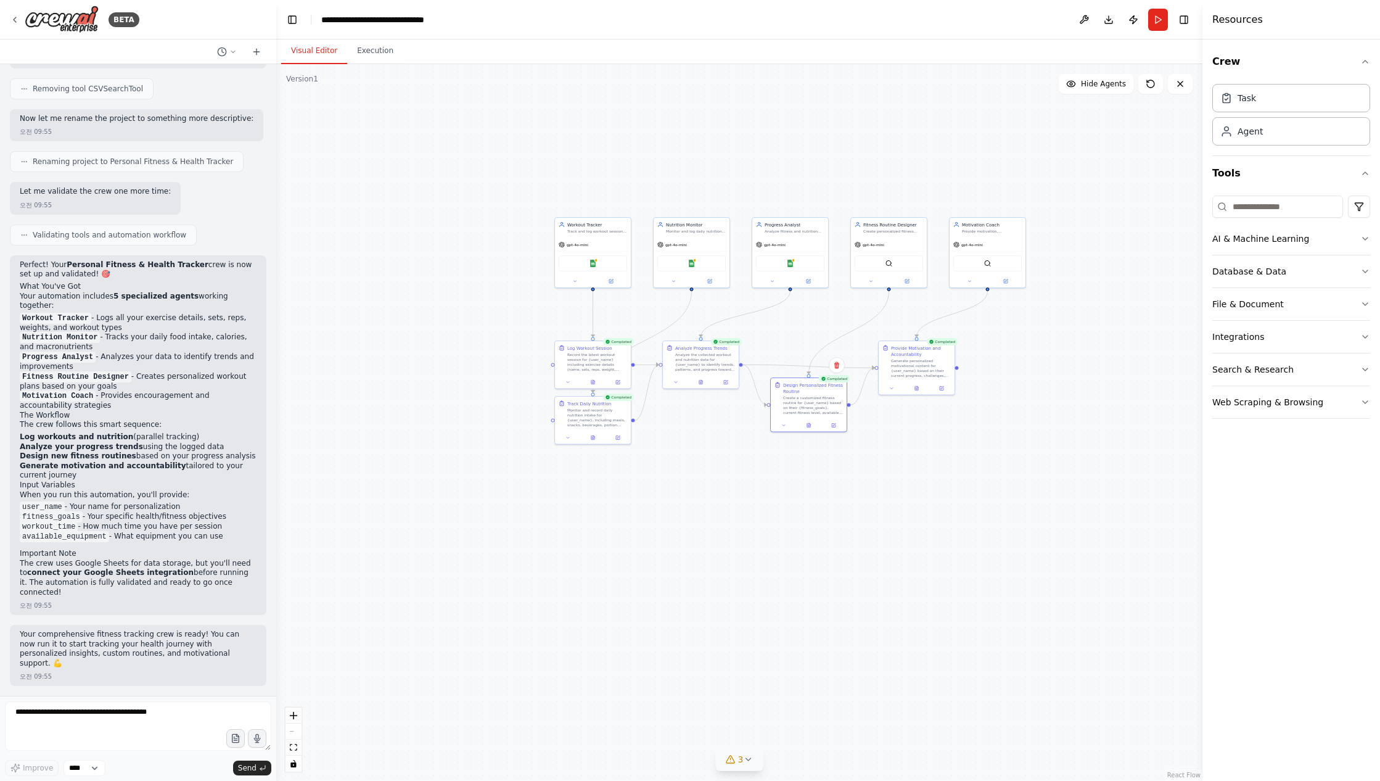
scroll to position [1058, 0]
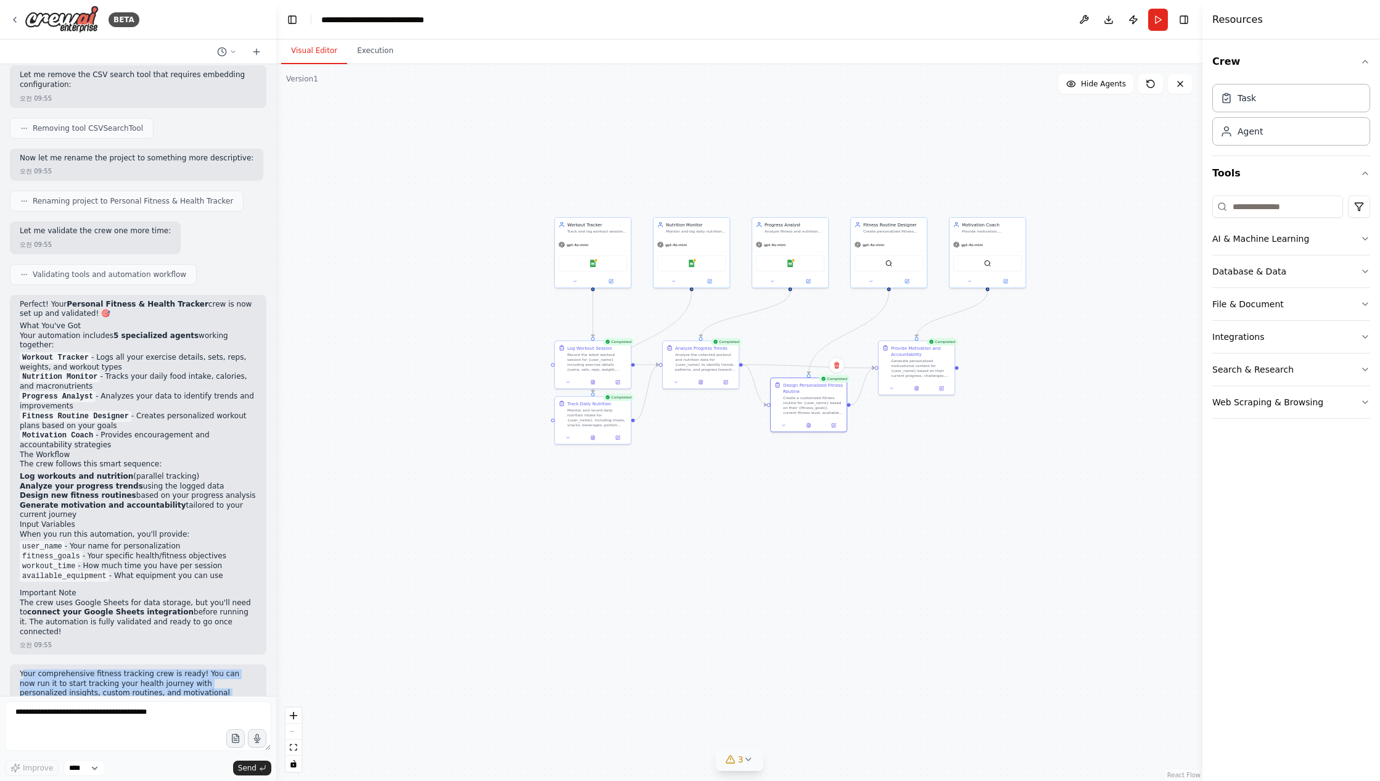
drag, startPoint x: 183, startPoint y: 672, endPoint x: 25, endPoint y: 647, distance: 159.9
click at [25, 664] on div "Your comprehensive fitness tracking crew is ready! You can now run it to start …" at bounding box center [138, 694] width 257 height 61
click at [32, 669] on p "Your comprehensive fitness tracking crew is ready! You can now run it to start …" at bounding box center [138, 688] width 237 height 38
drag, startPoint x: 19, startPoint y: 645, endPoint x: 243, endPoint y: 652, distance: 224.6
click at [243, 664] on div "Your comprehensive fitness tracking crew is ready! You can now run it to start …" at bounding box center [138, 694] width 257 height 61
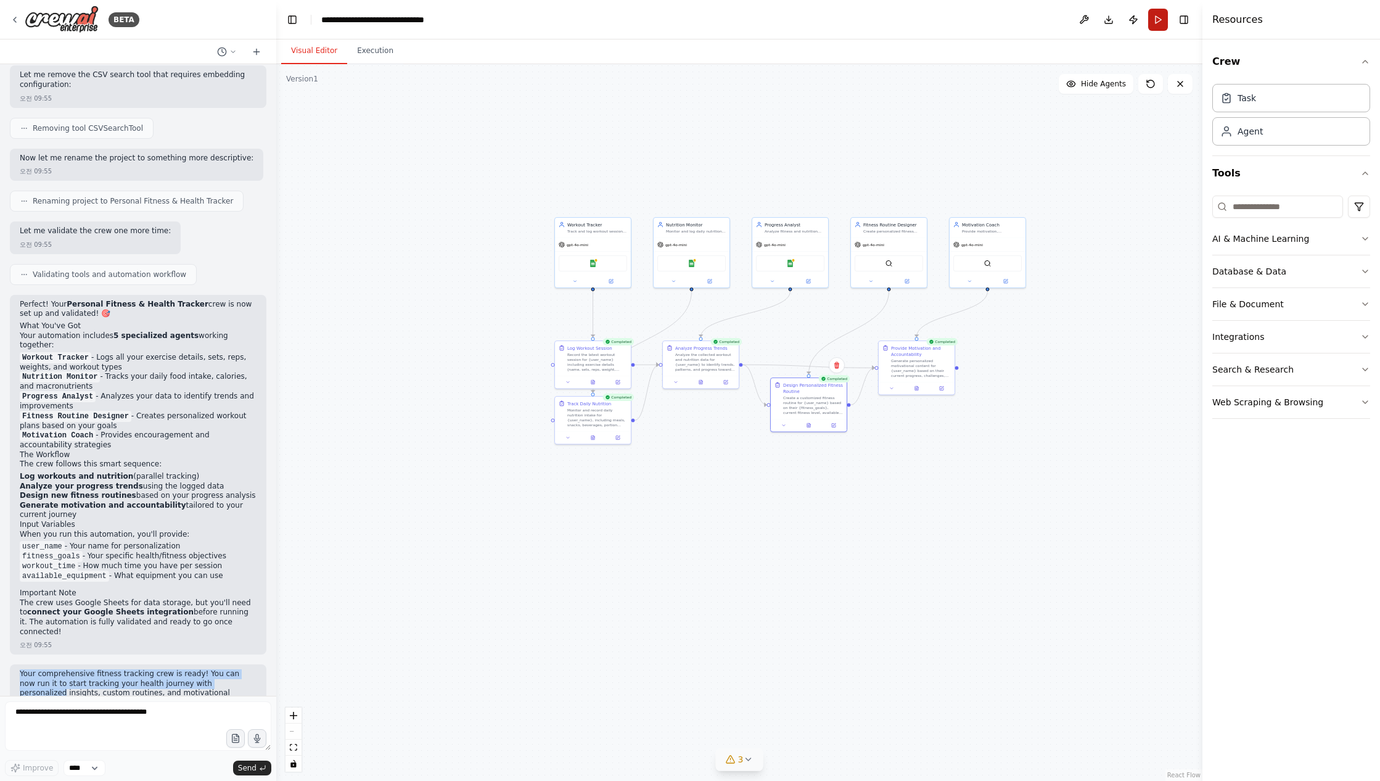
click at [1155, 25] on button "Run" at bounding box center [1159, 20] width 20 height 22
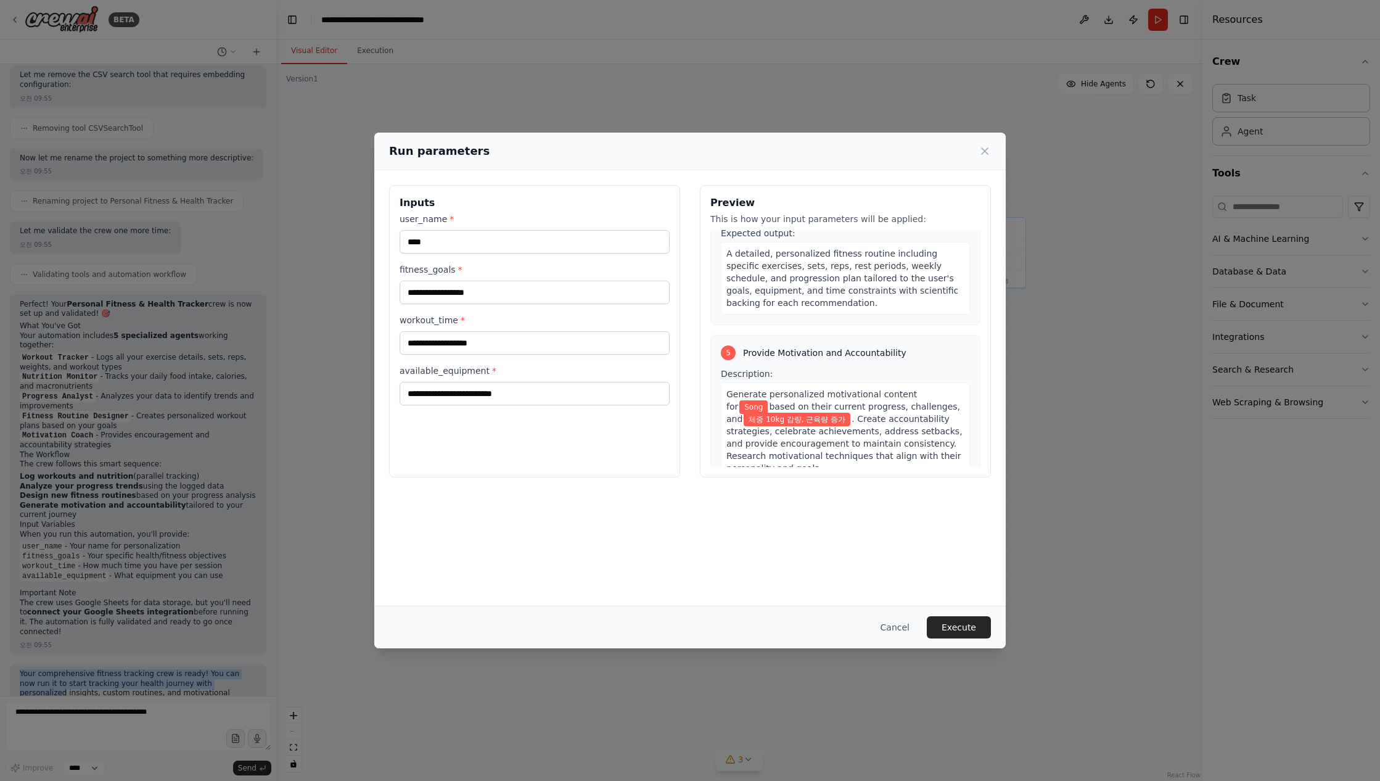
scroll to position [956, 0]
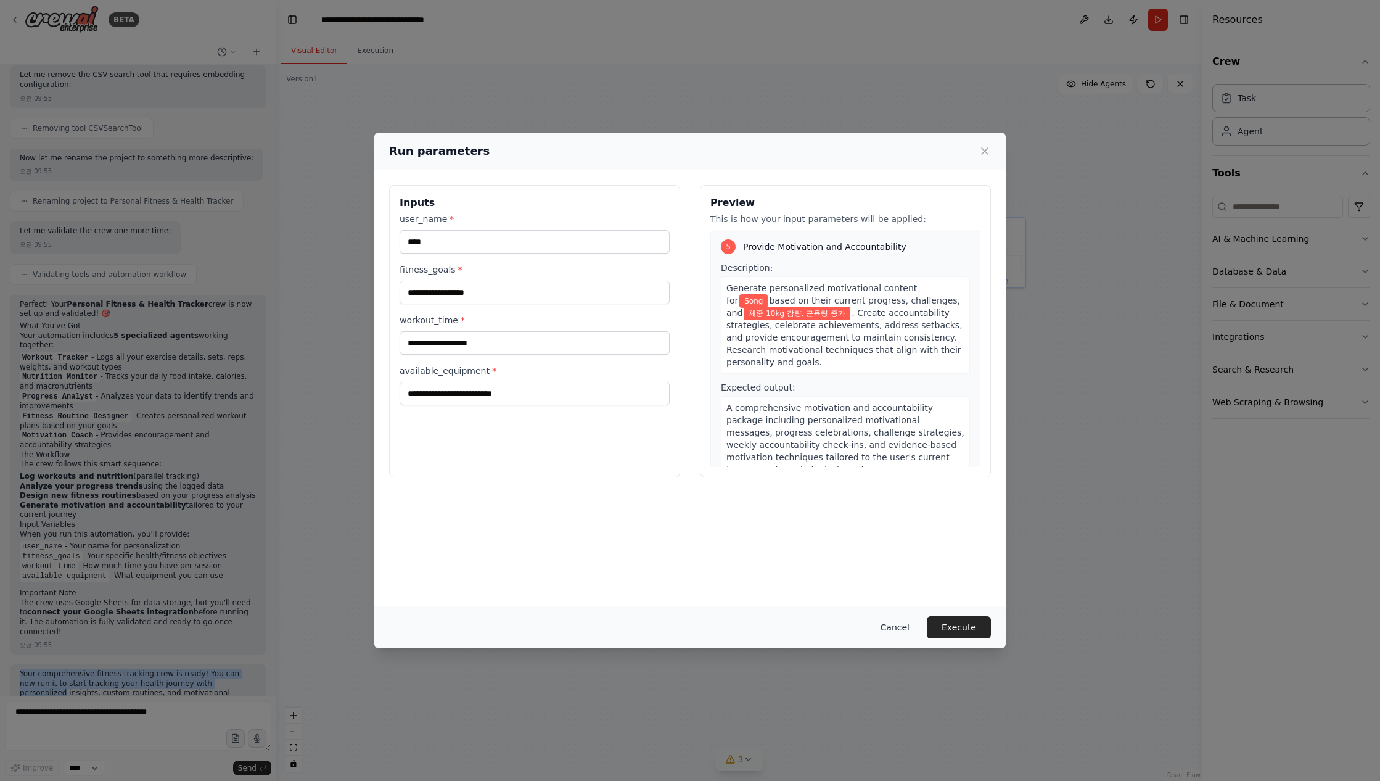
click at [905, 629] on button "Cancel" at bounding box center [895, 627] width 49 height 22
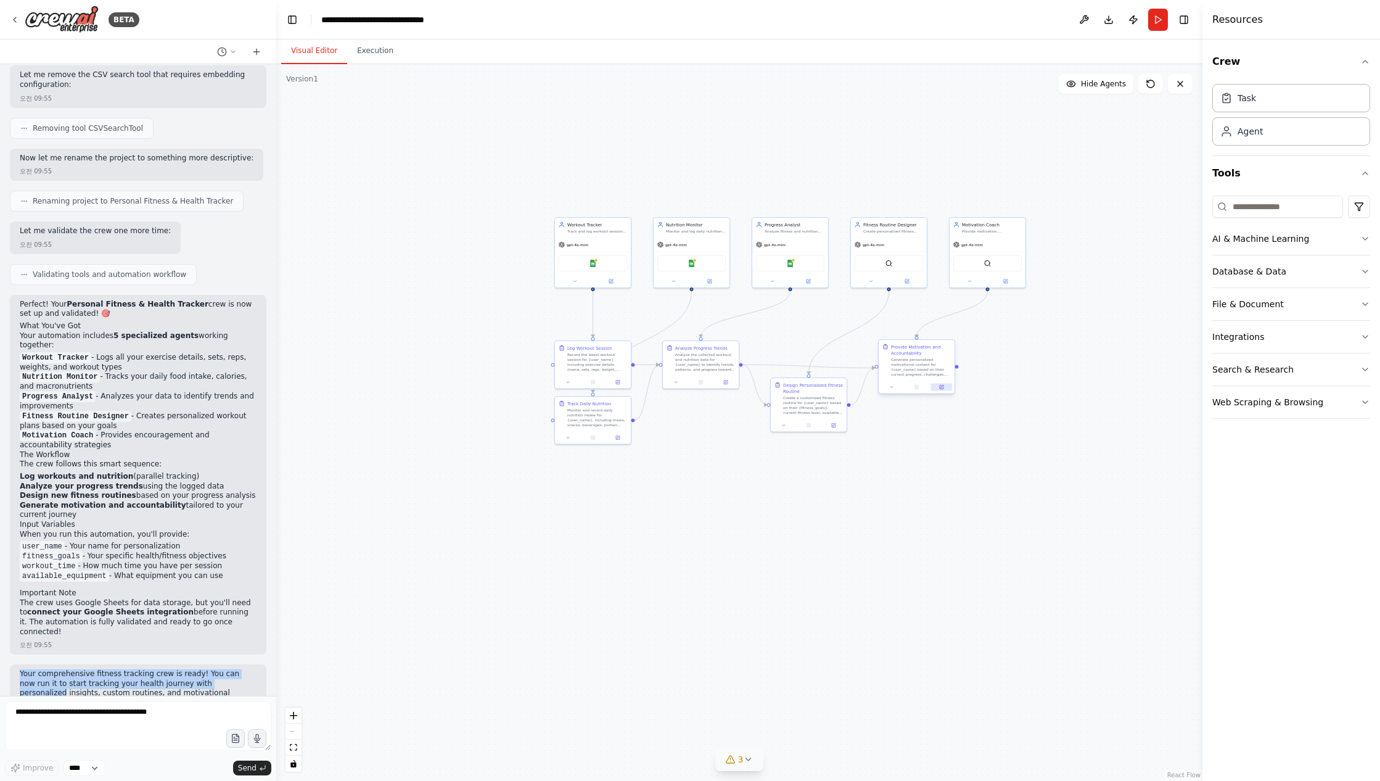
click at [940, 390] on button at bounding box center [941, 387] width 21 height 7
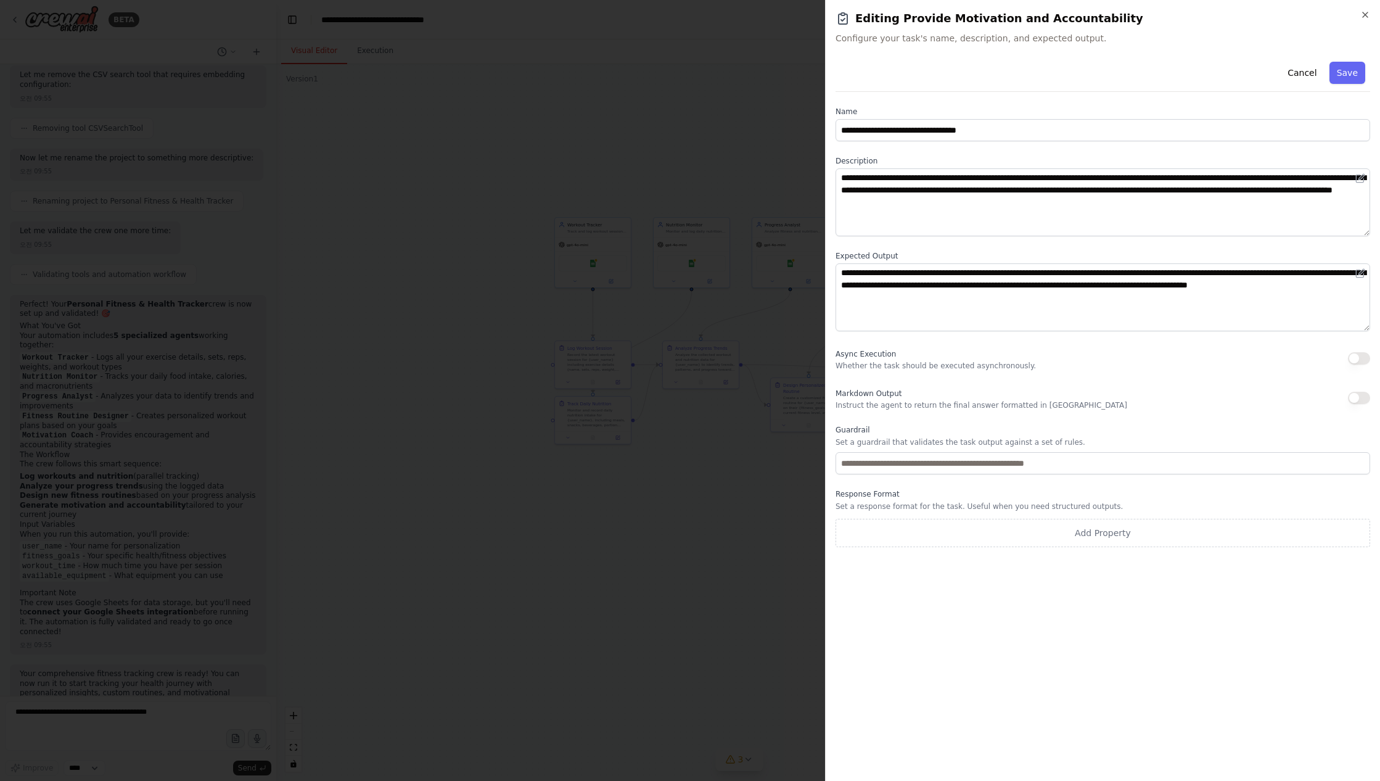
click at [782, 510] on div at bounding box center [690, 390] width 1380 height 781
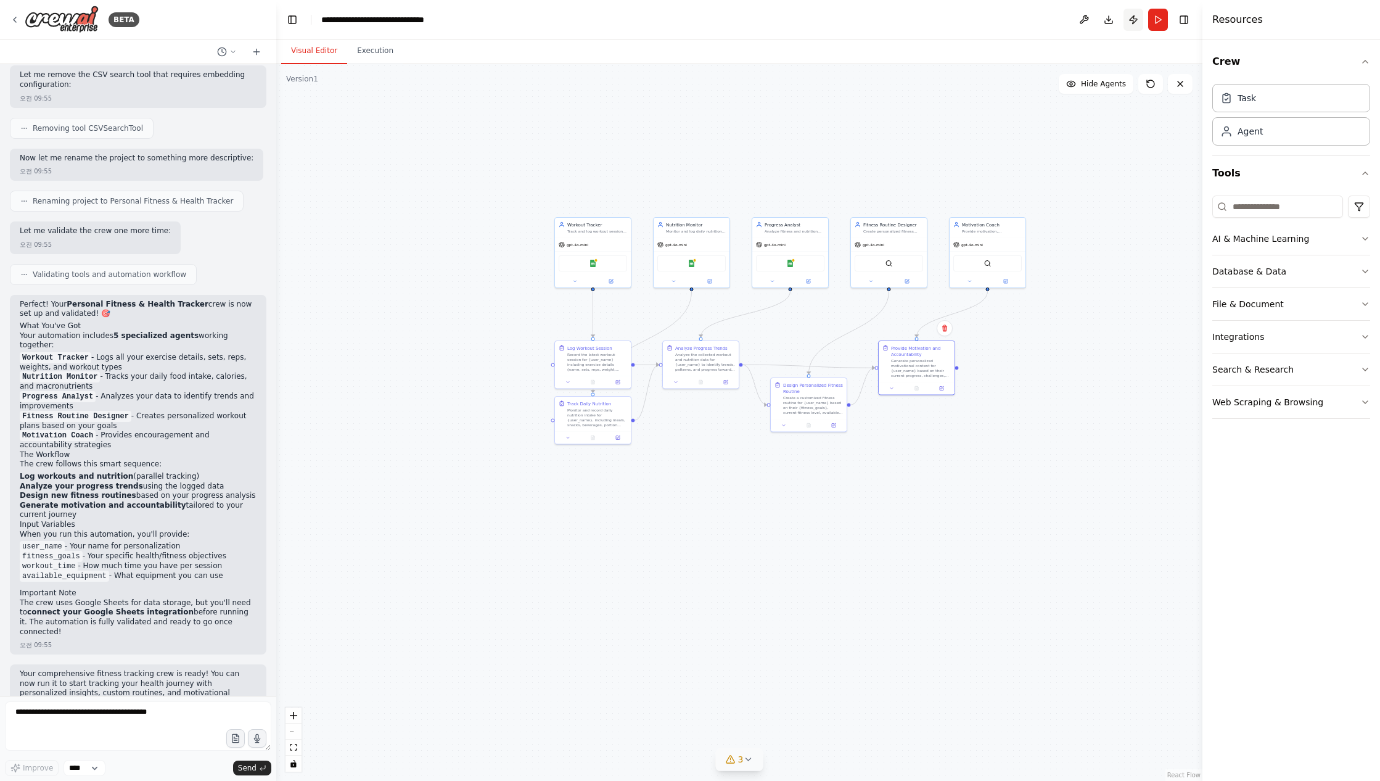
click at [1135, 19] on button "Publish" at bounding box center [1134, 20] width 20 height 22
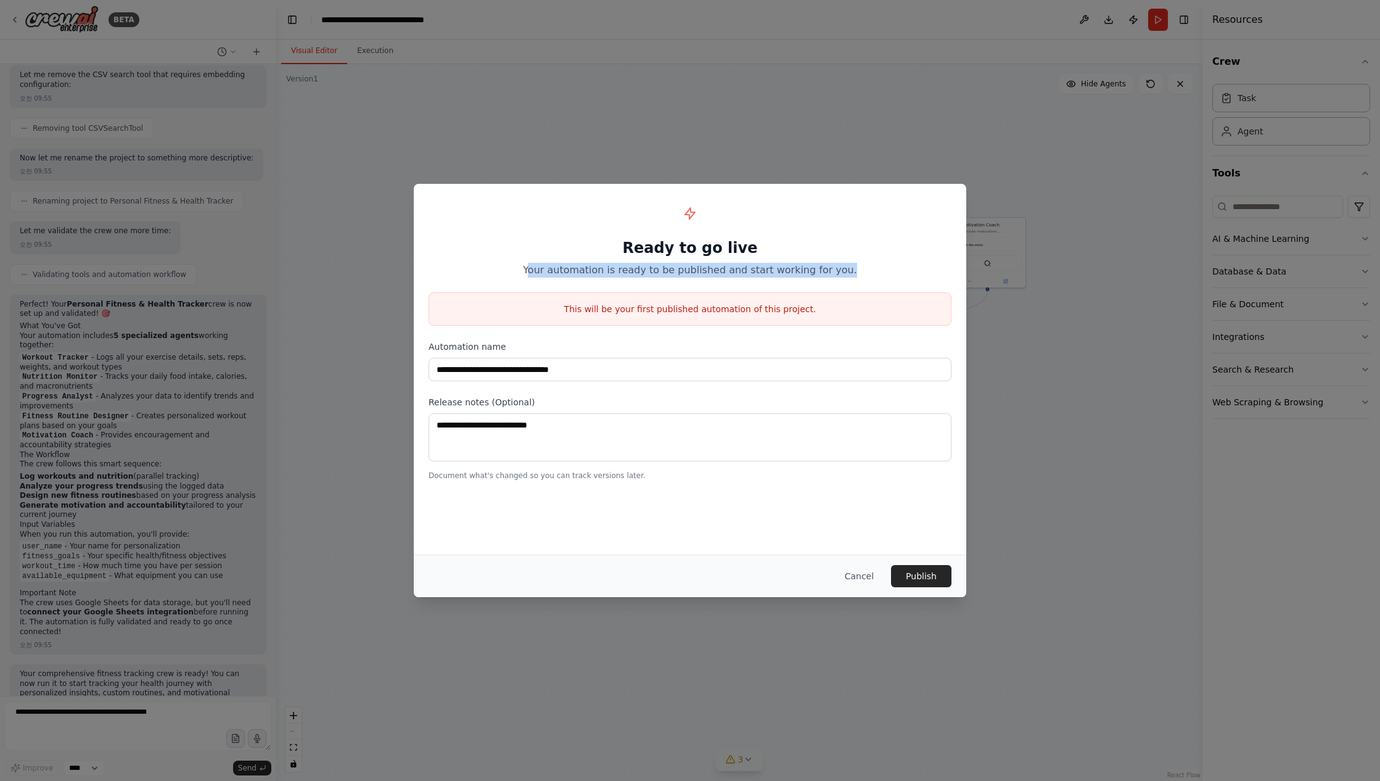
drag, startPoint x: 546, startPoint y: 266, endPoint x: 851, endPoint y: 270, distance: 304.7
click at [851, 270] on p "Your automation is ready to be published and start working for you." at bounding box center [690, 270] width 523 height 15
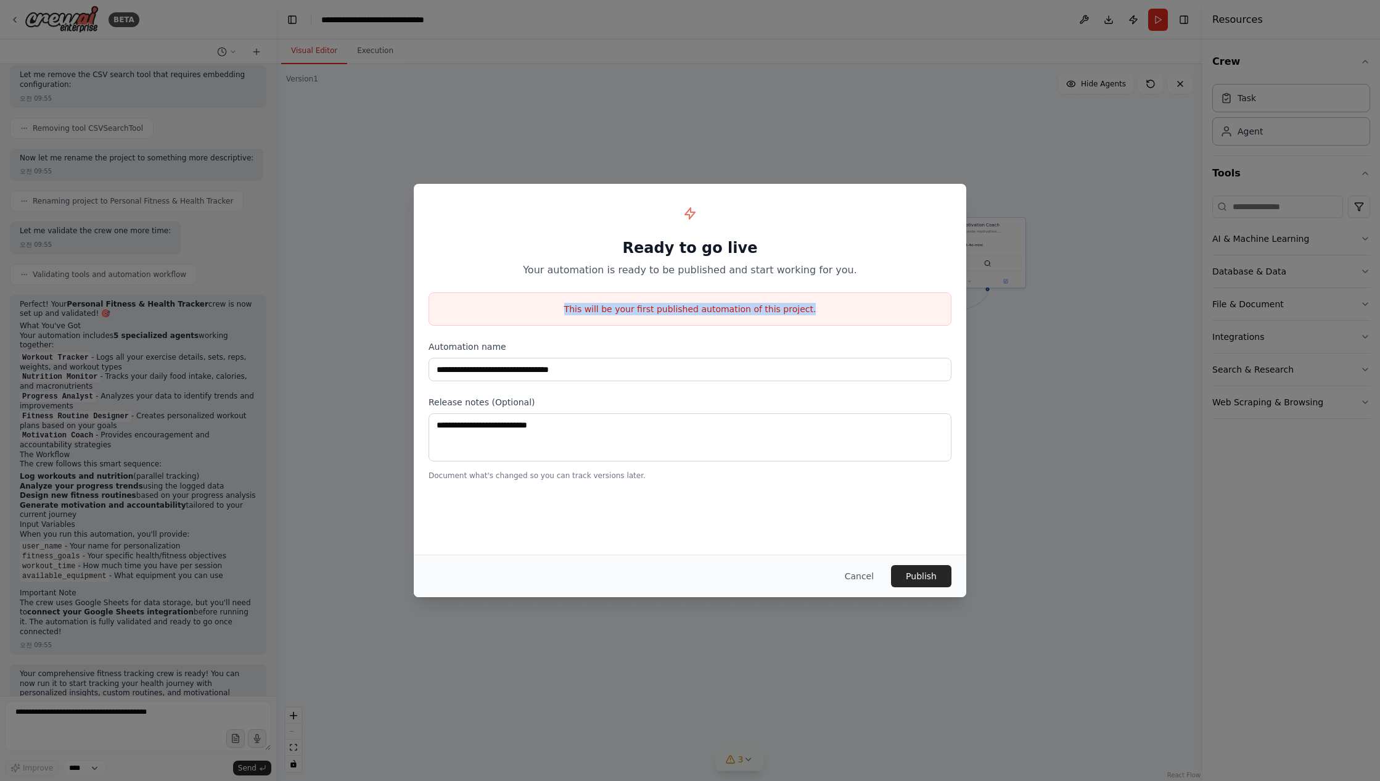
drag, startPoint x: 567, startPoint y: 309, endPoint x: 842, endPoint y: 311, distance: 275.1
click at [842, 311] on p "This will be your first published automation of this project." at bounding box center [690, 309] width 522 height 12
drag, startPoint x: 849, startPoint y: 310, endPoint x: 761, endPoint y: 301, distance: 88.6
click at [761, 301] on div "This will be your first published automation of this project." at bounding box center [690, 308] width 523 height 33
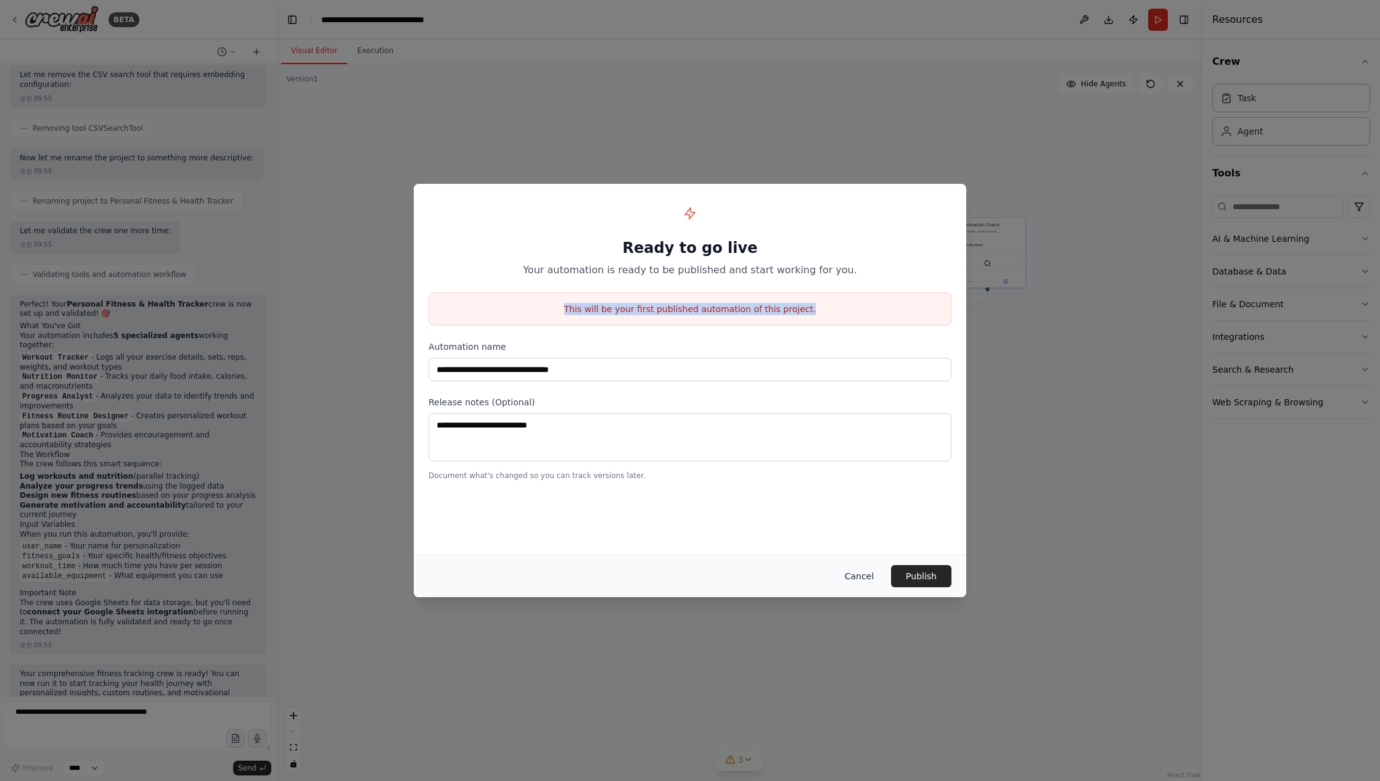
click at [865, 572] on button "Cancel" at bounding box center [859, 576] width 49 height 22
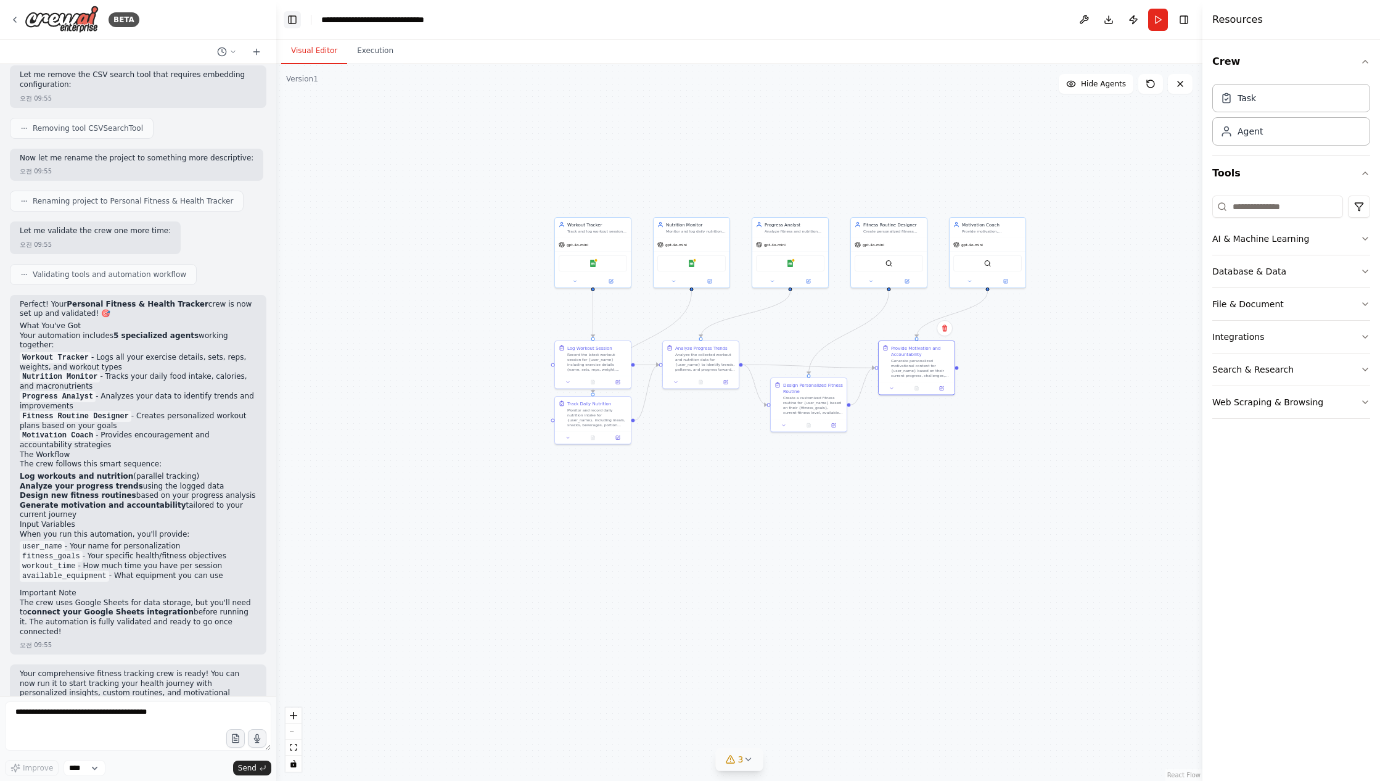
click at [290, 21] on button "Toggle Left Sidebar" at bounding box center [292, 19] width 17 height 17
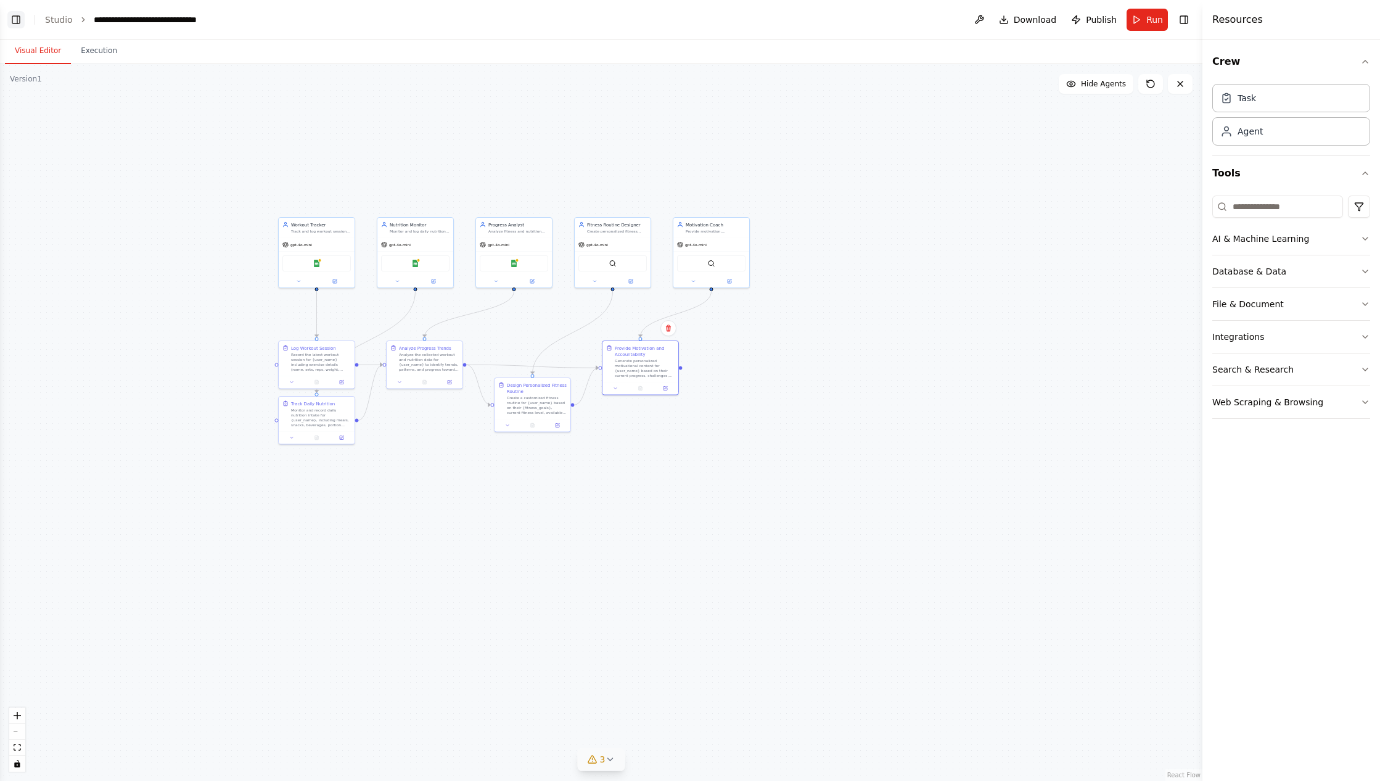
click at [19, 22] on button "Toggle Left Sidebar" at bounding box center [15, 19] width 17 height 17
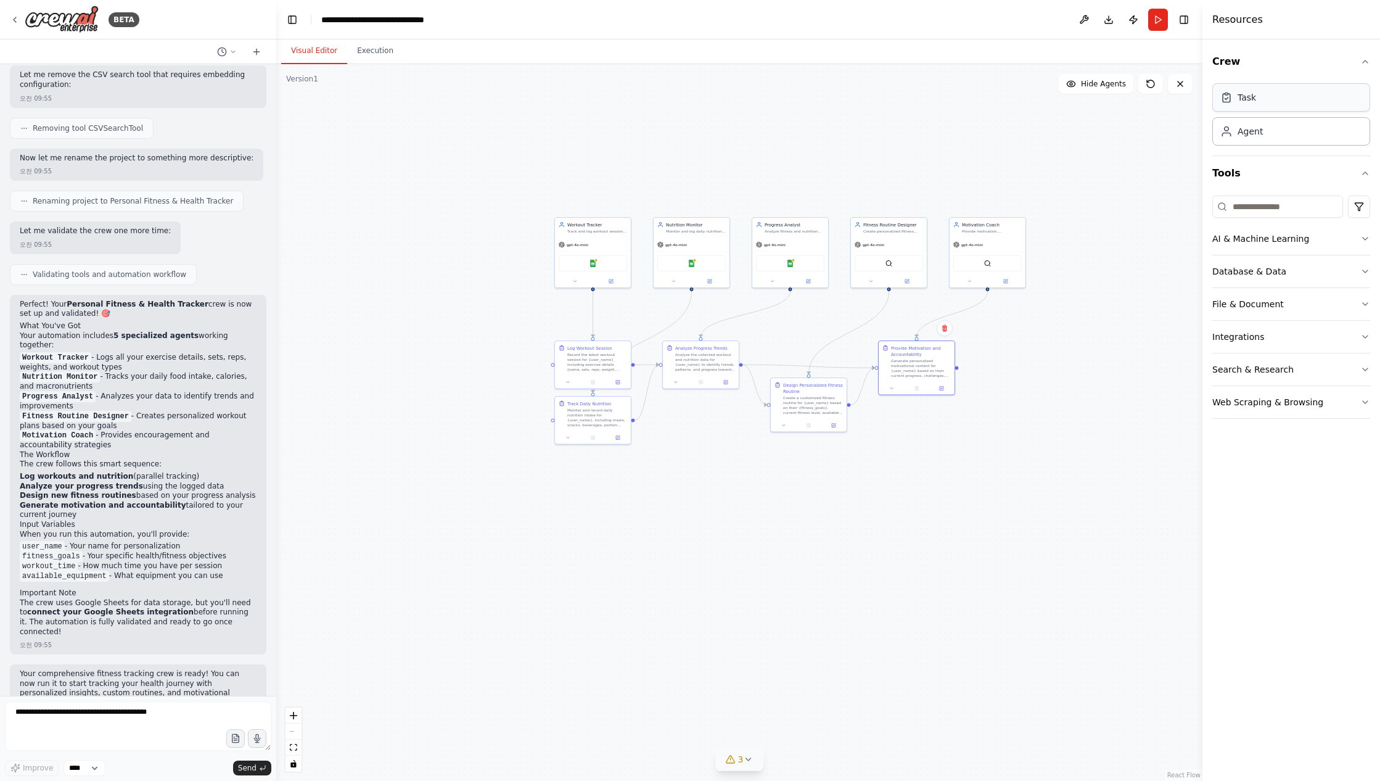
click at [1277, 104] on div "Task" at bounding box center [1292, 97] width 158 height 28
click at [1281, 134] on div "Agent" at bounding box center [1292, 131] width 158 height 28
click at [1281, 136] on div "Agent" at bounding box center [1292, 131] width 158 height 28
click at [1274, 102] on div "Task" at bounding box center [1292, 97] width 158 height 28
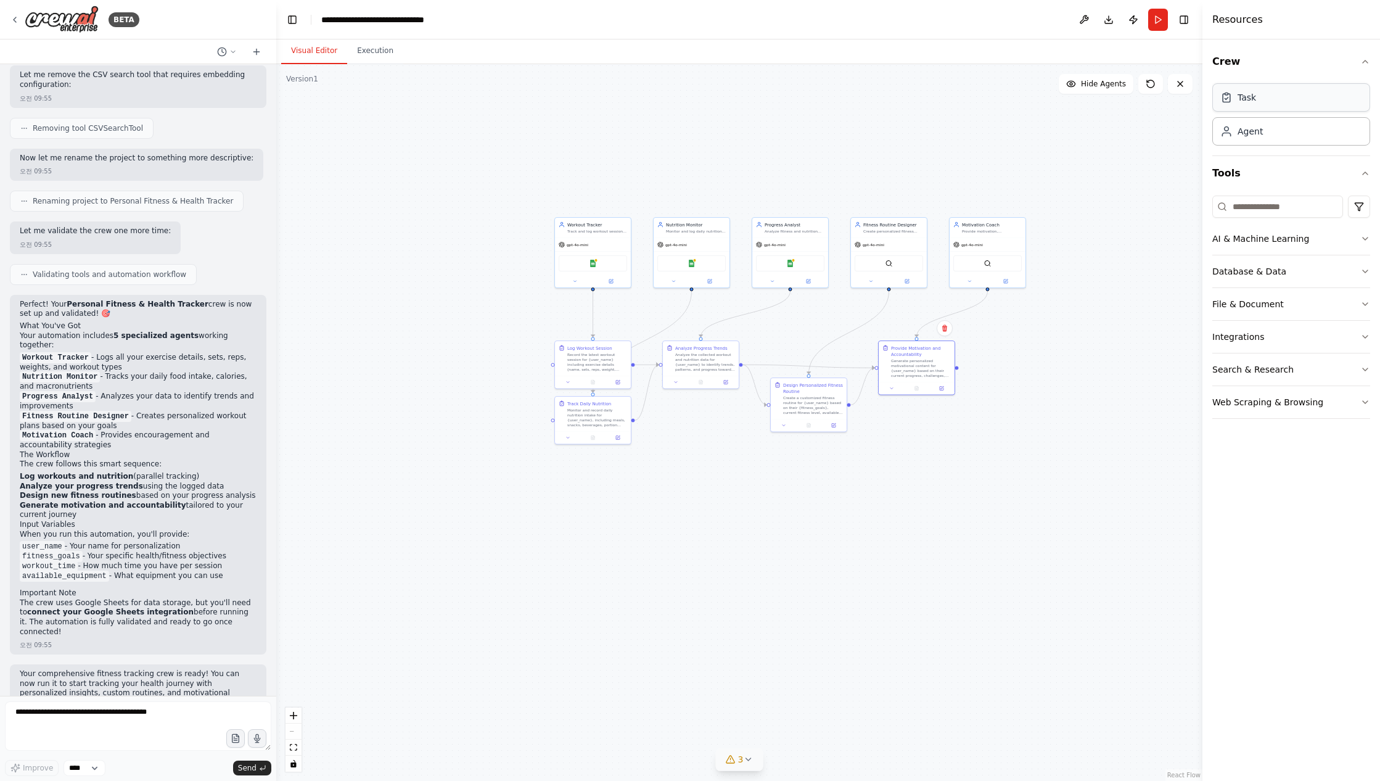
click at [1274, 102] on div "Task" at bounding box center [1292, 97] width 158 height 28
click at [1331, 127] on div "Agent" at bounding box center [1292, 131] width 158 height 28
click at [1330, 241] on button "AI & Machine Learning" at bounding box center [1292, 239] width 158 height 32
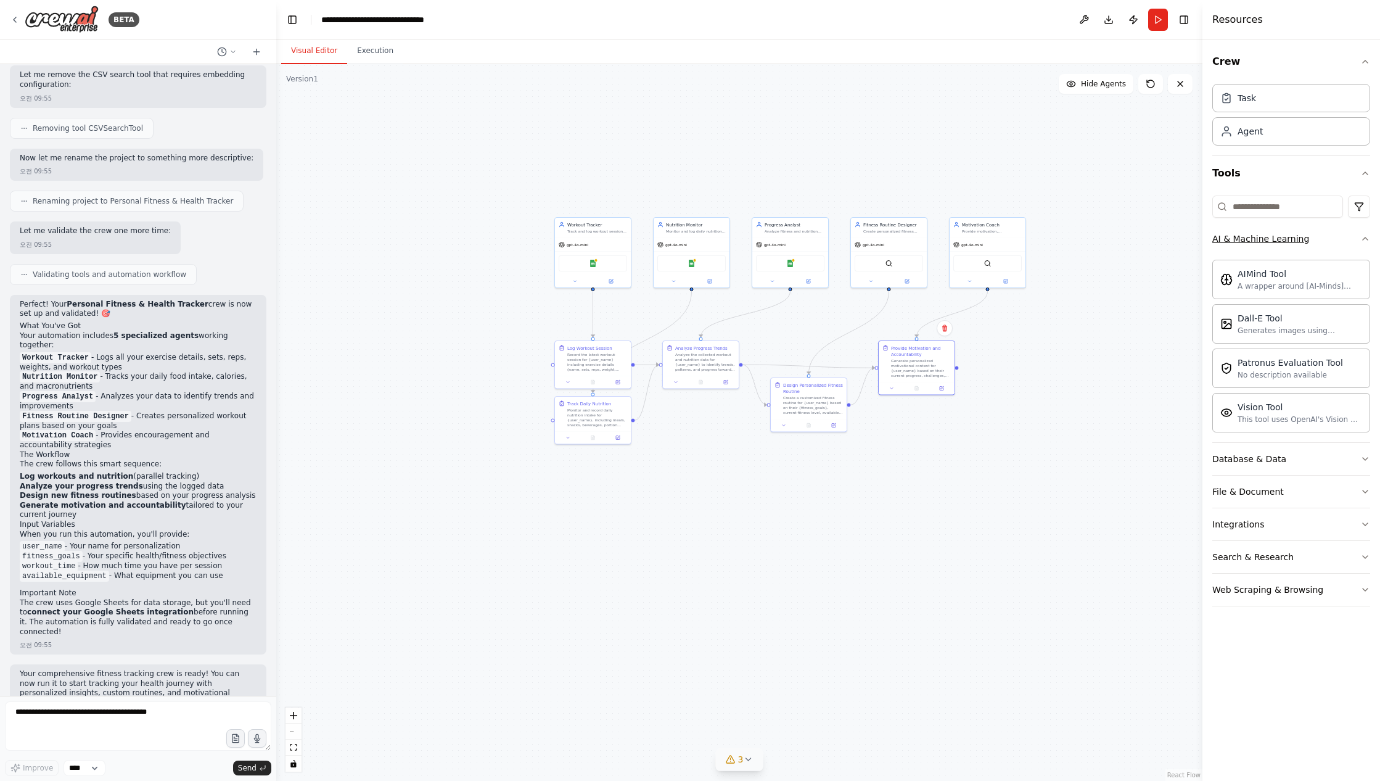
click at [1330, 241] on button "AI & Machine Learning" at bounding box center [1292, 239] width 158 height 32
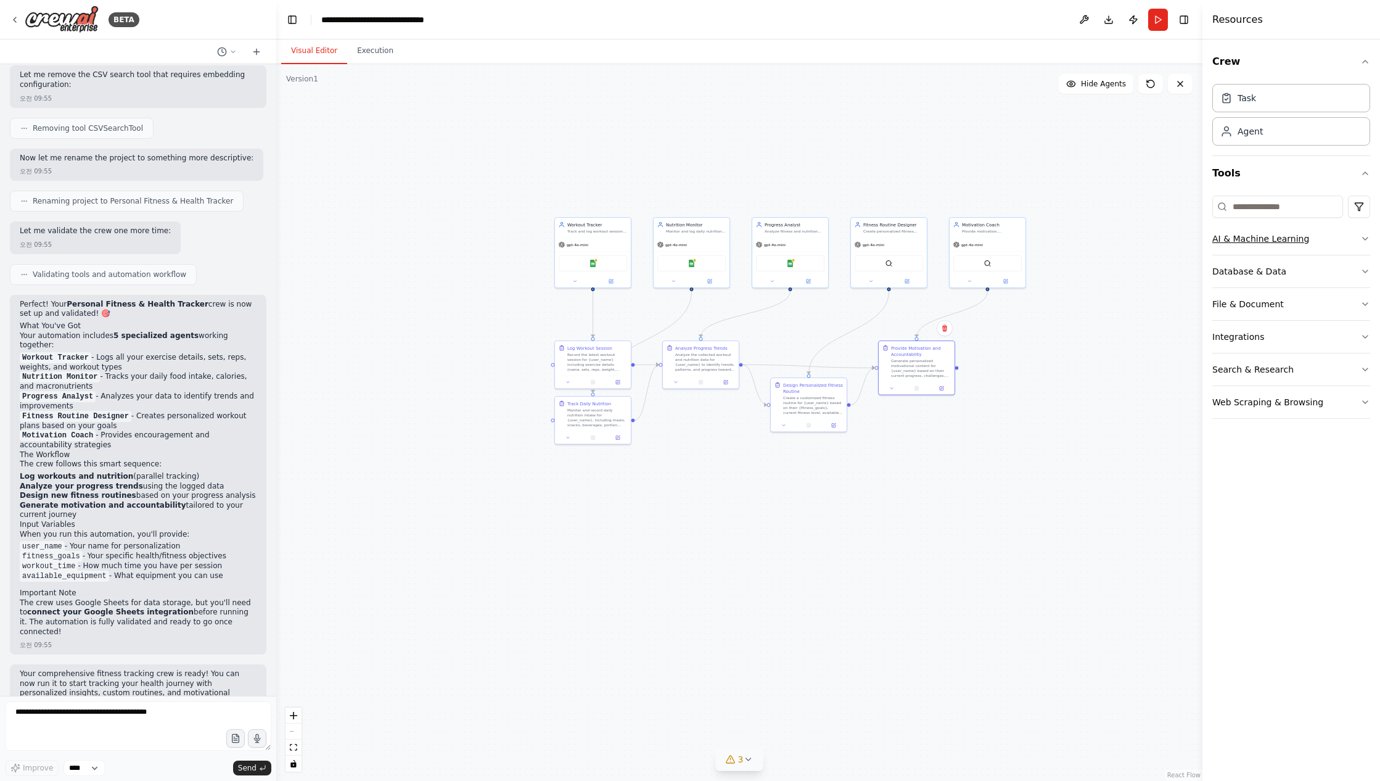
click at [1330, 241] on button "AI & Machine Learning" at bounding box center [1292, 239] width 158 height 32
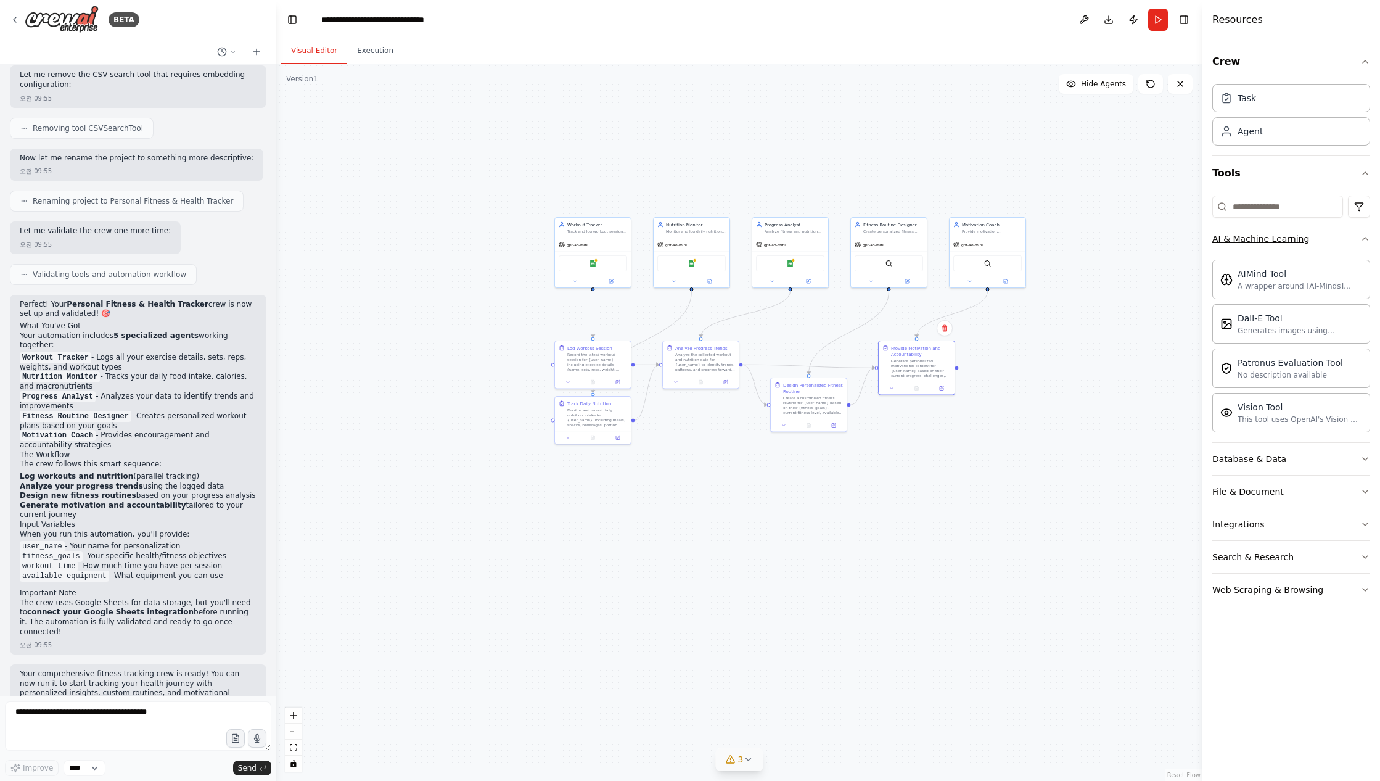
click at [1320, 233] on button "AI & Machine Learning" at bounding box center [1292, 239] width 158 height 32
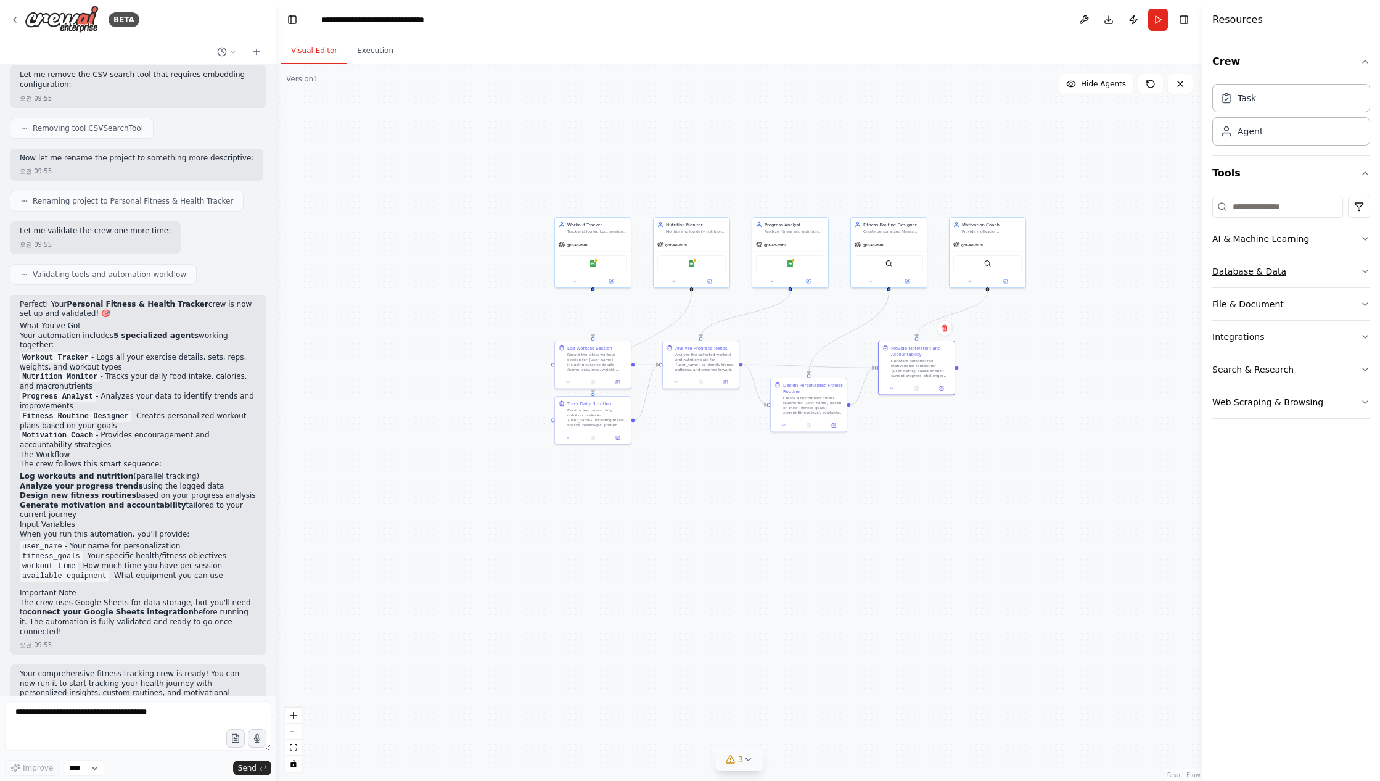
click at [1318, 274] on button "Database & Data" at bounding box center [1292, 271] width 158 height 32
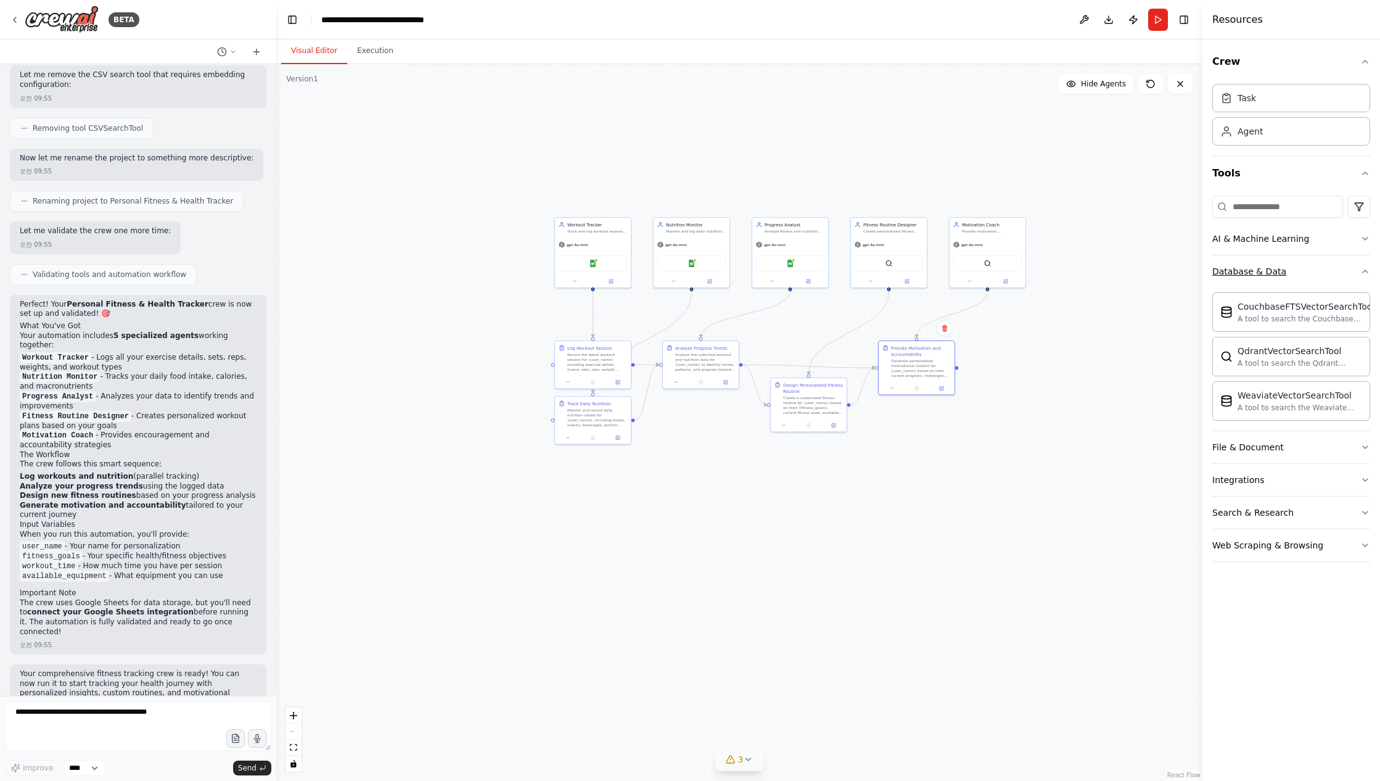
click at [1318, 271] on button "Database & Data" at bounding box center [1292, 271] width 158 height 32
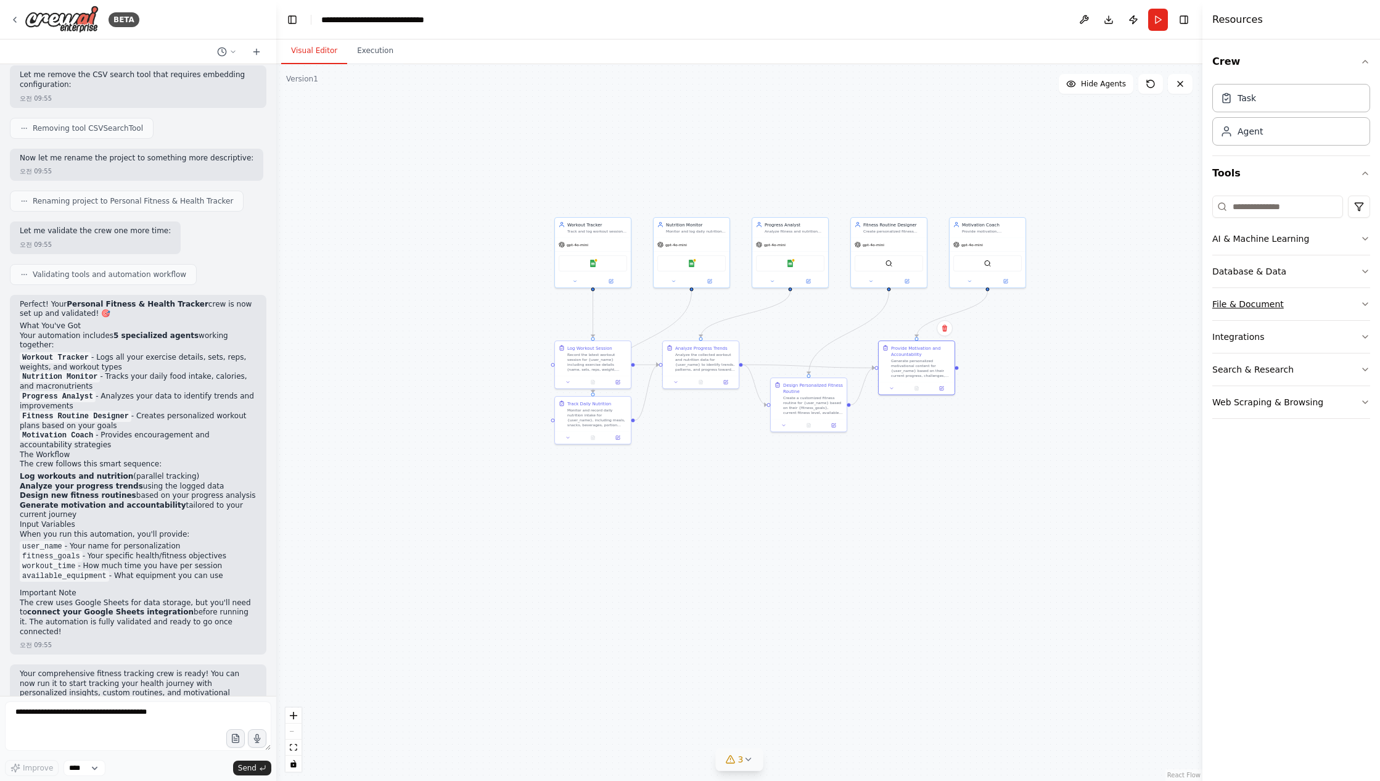
click at [1317, 297] on button "File & Document" at bounding box center [1292, 304] width 158 height 32
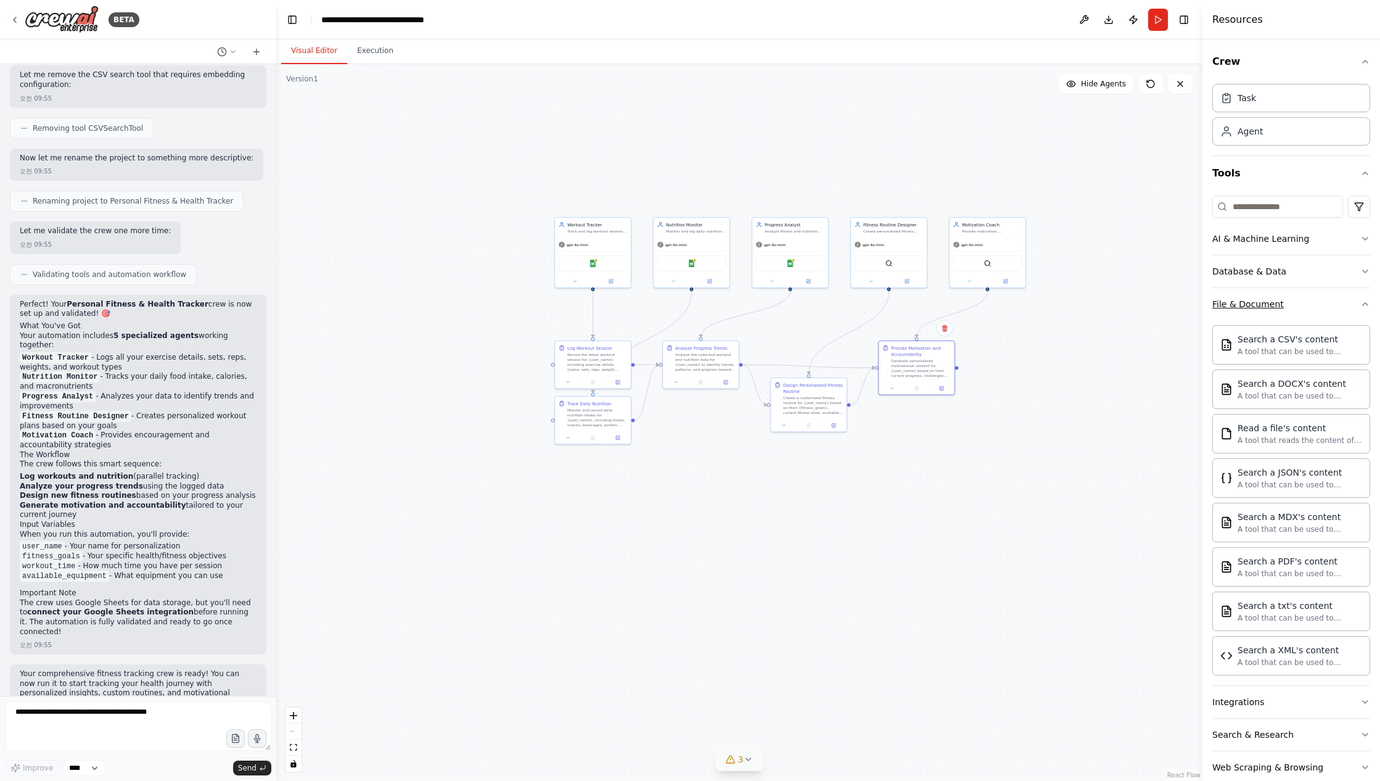
click at [1295, 313] on button "File & Document" at bounding box center [1292, 304] width 158 height 32
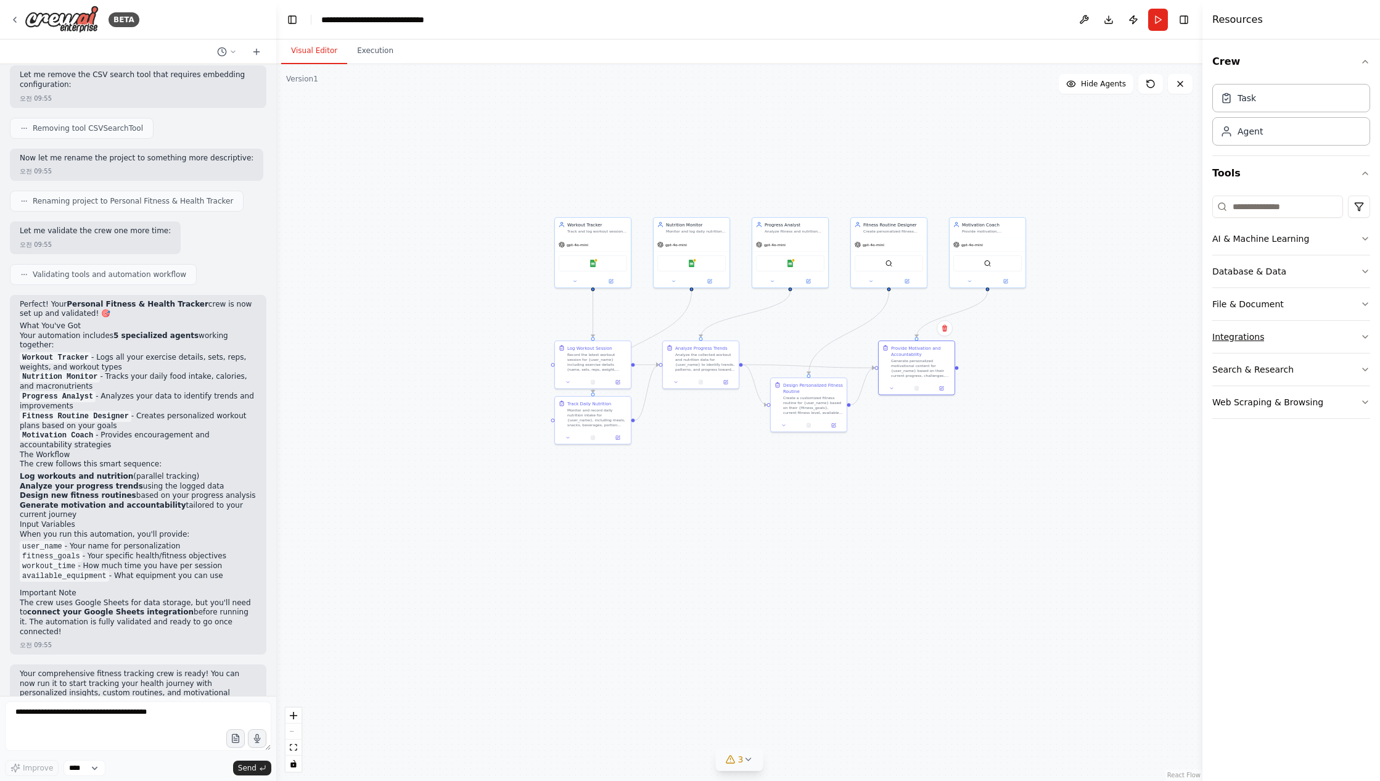
click at [1293, 340] on button "Integrations" at bounding box center [1292, 337] width 158 height 32
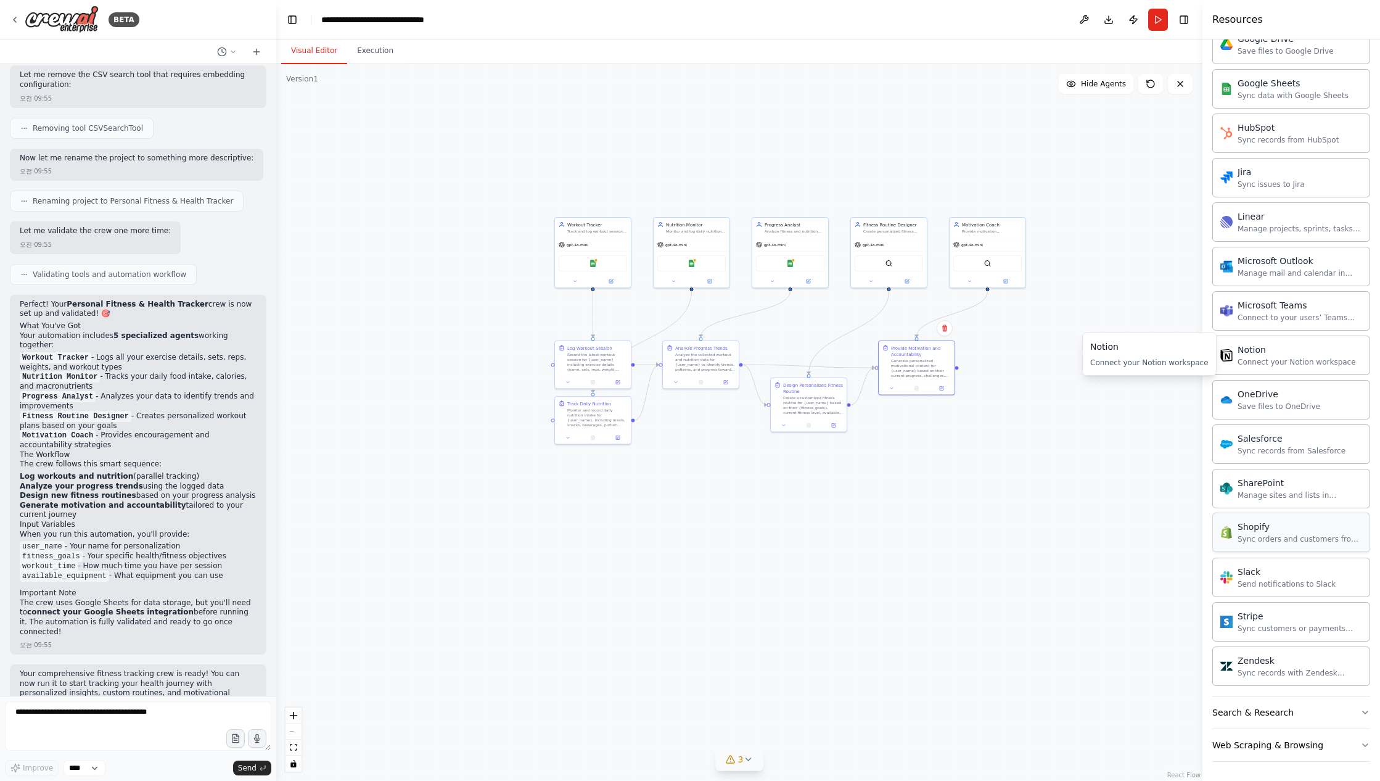
scroll to position [645, 0]
click at [1322, 712] on button "Search & Research" at bounding box center [1292, 712] width 158 height 32
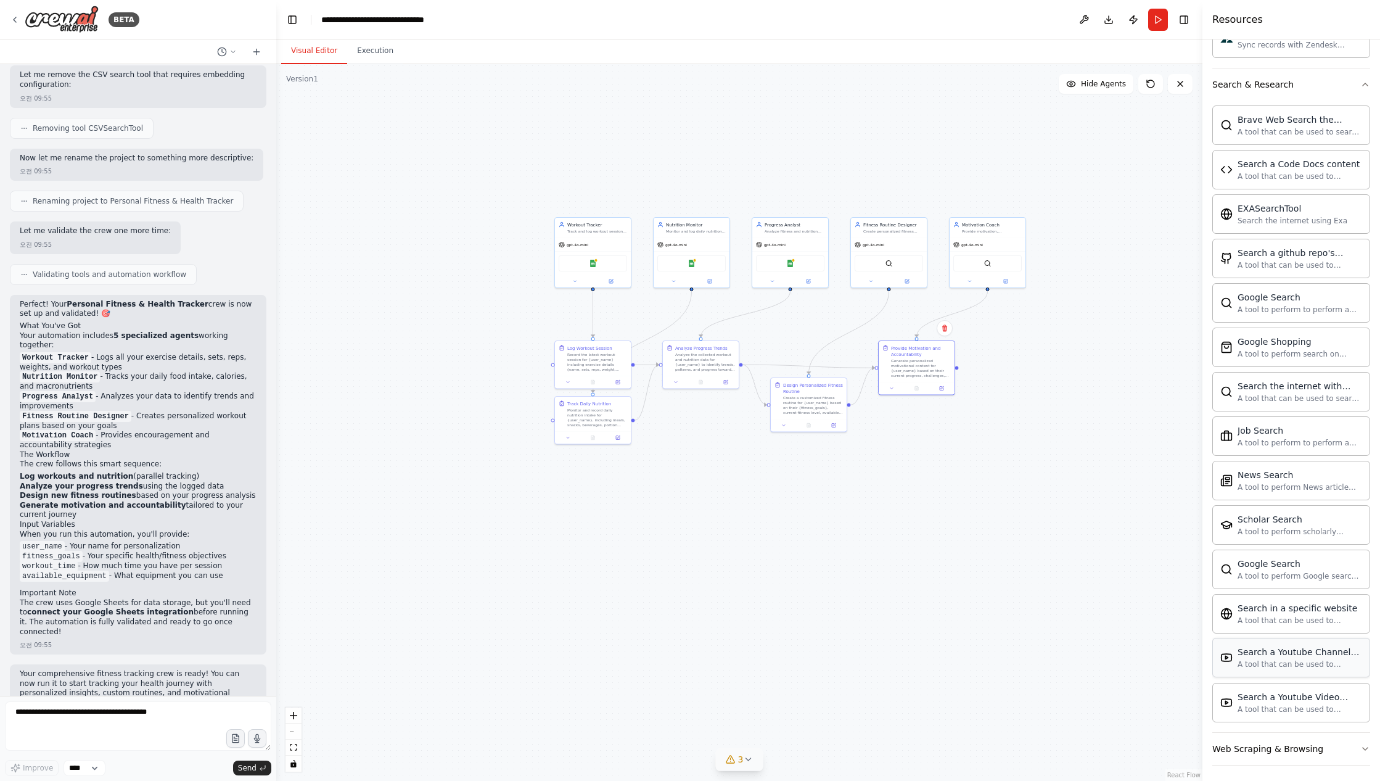
scroll to position [1276, 0]
click at [1316, 744] on div "Web Scraping & Browsing" at bounding box center [1268, 744] width 111 height 12
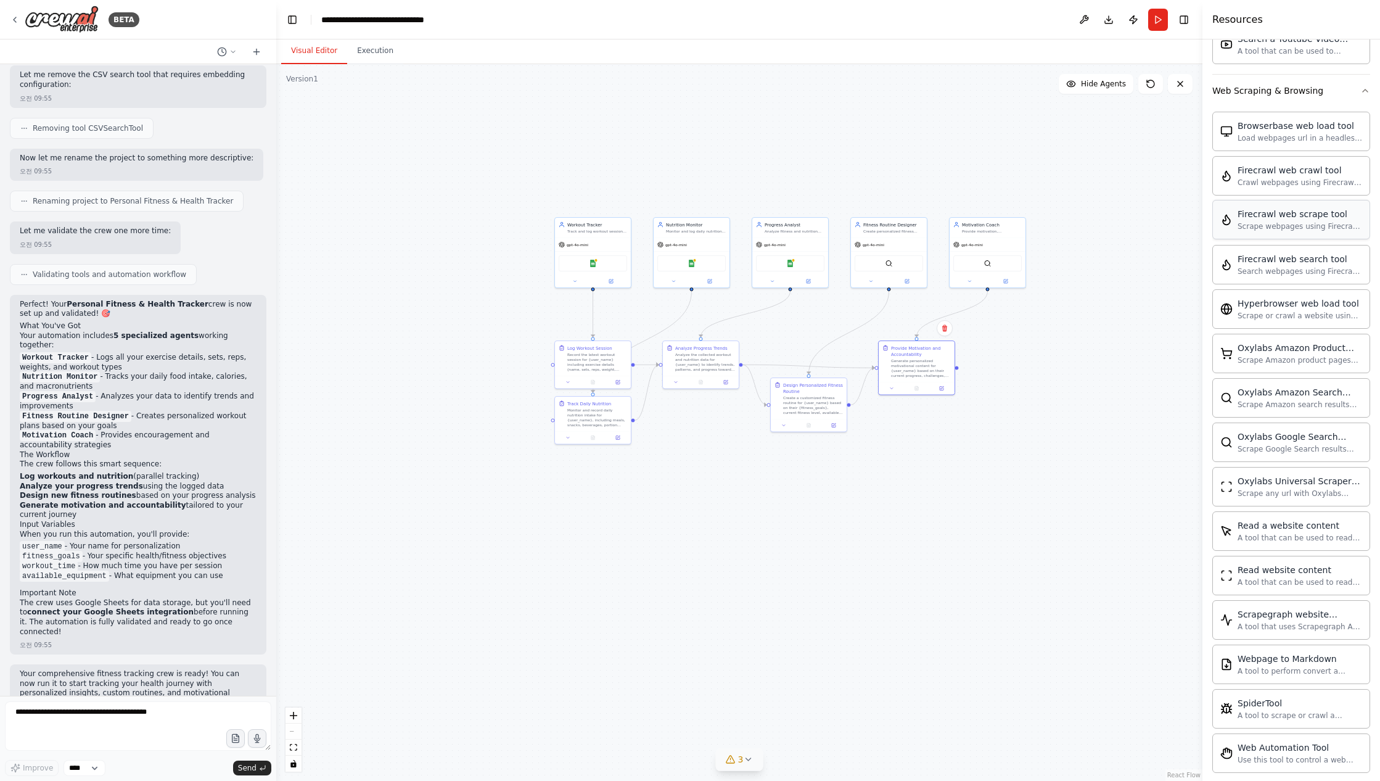
scroll to position [1952, 0]
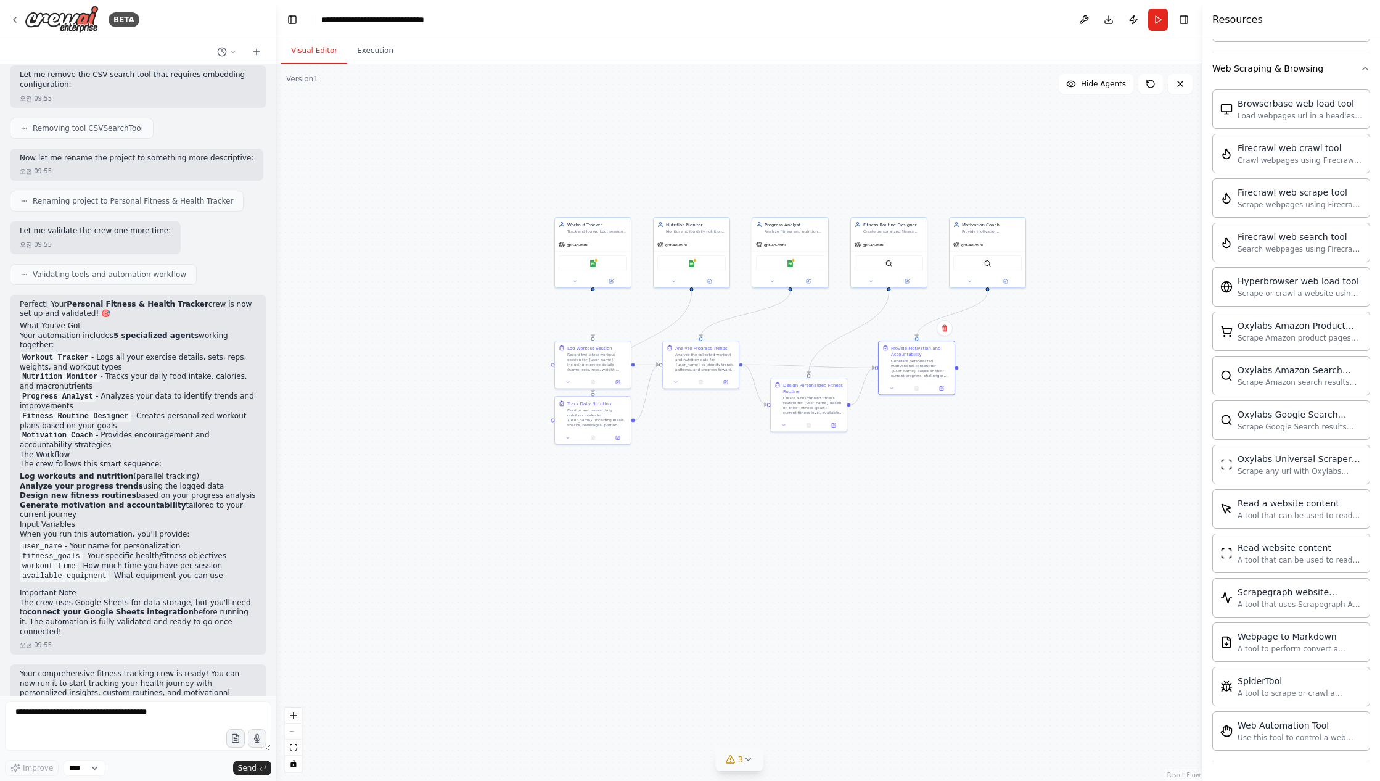
click at [1126, 230] on div ".deletable-edge-delete-btn { width: 20px; height: 20px; border: 0px solid #ffff…" at bounding box center [739, 422] width 926 height 717
click at [1172, 19] on header "**********" at bounding box center [739, 19] width 926 height 39
click at [1152, 22] on button "Run" at bounding box center [1159, 20] width 20 height 22
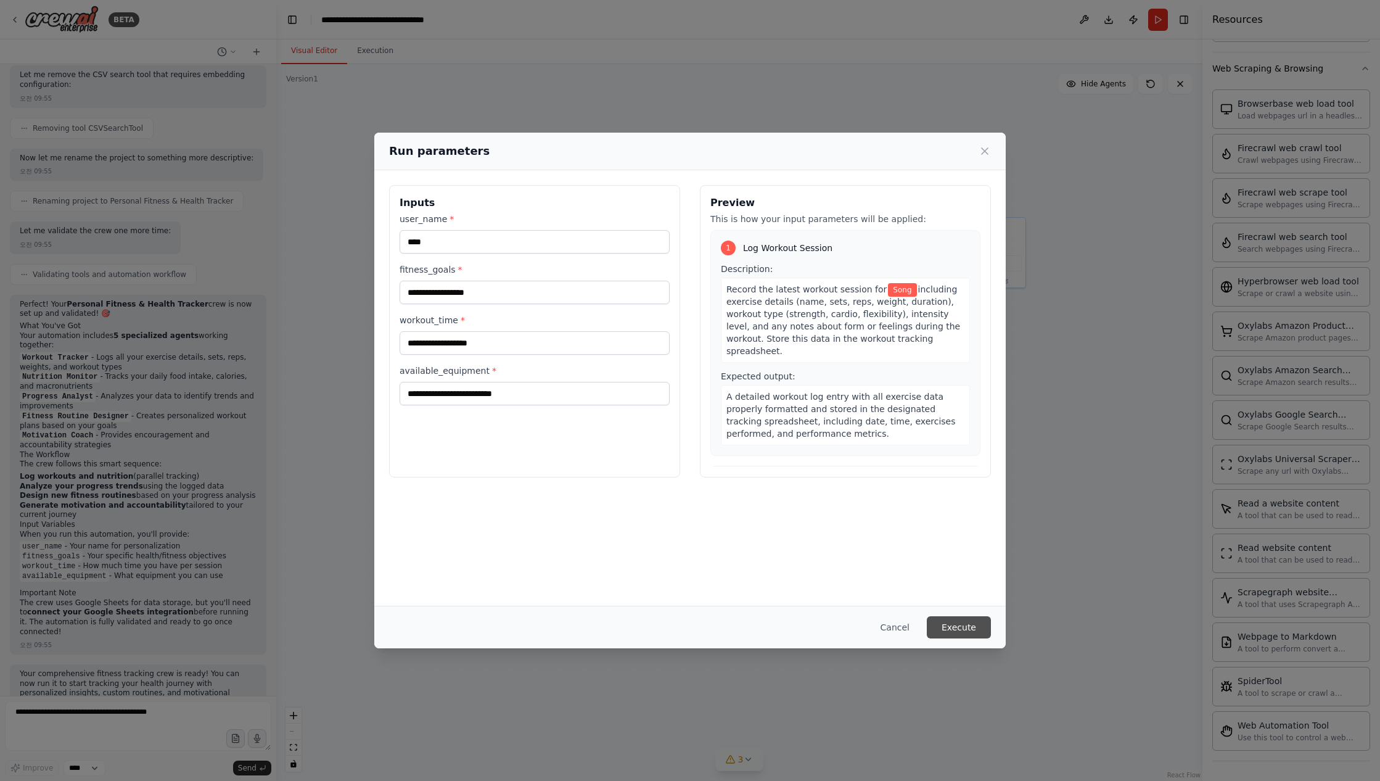
click at [956, 634] on button "Execute" at bounding box center [959, 627] width 64 height 22
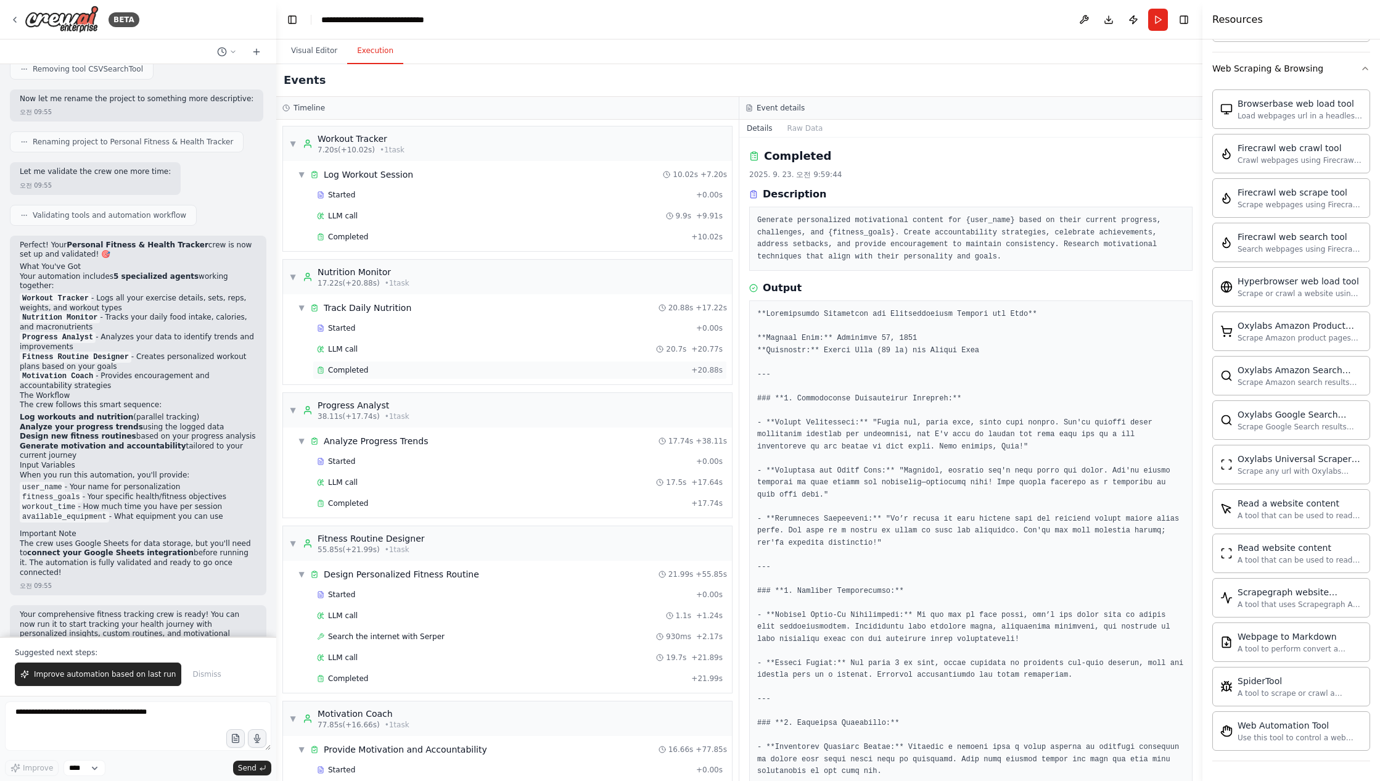
scroll to position [101, 0]
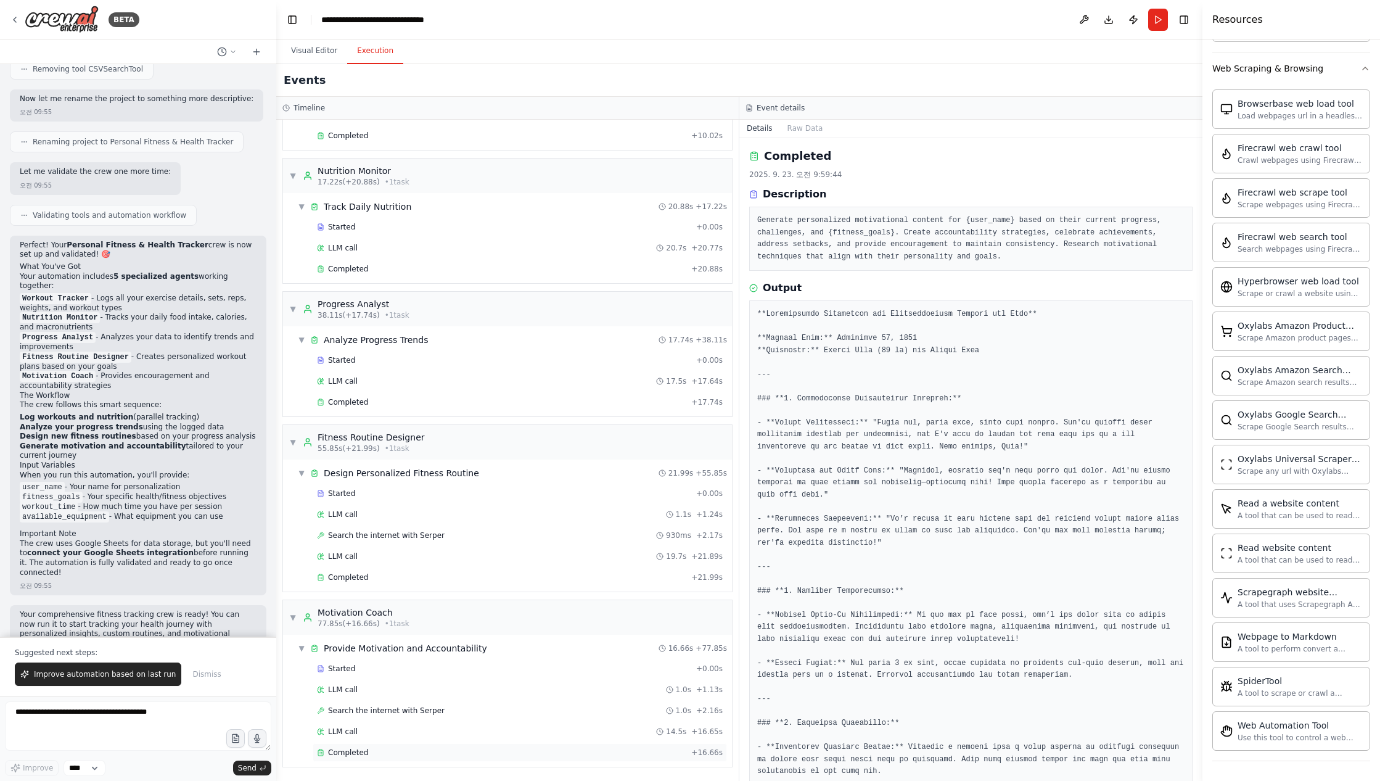
click at [464, 745] on div "Completed + 16.66s" at bounding box center [520, 752] width 415 height 19
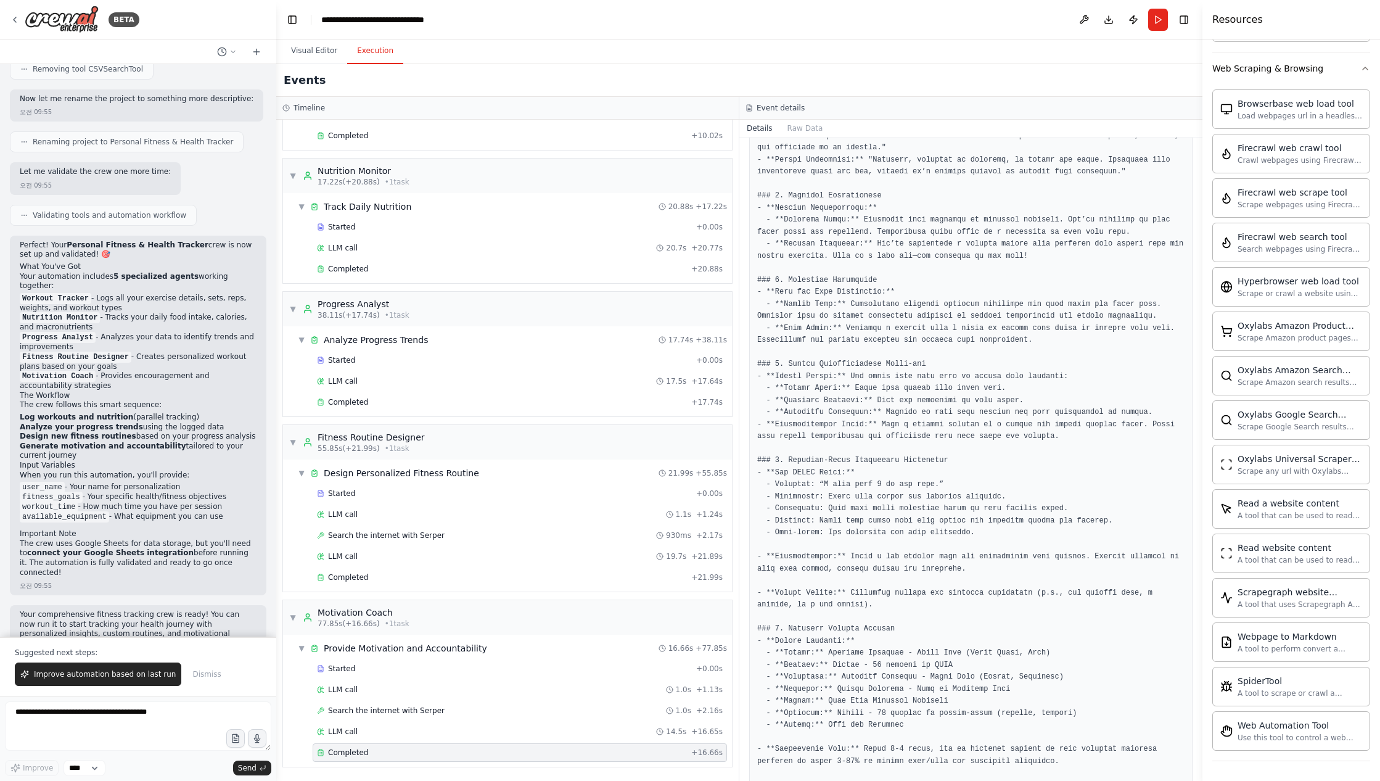
scroll to position [433, 0]
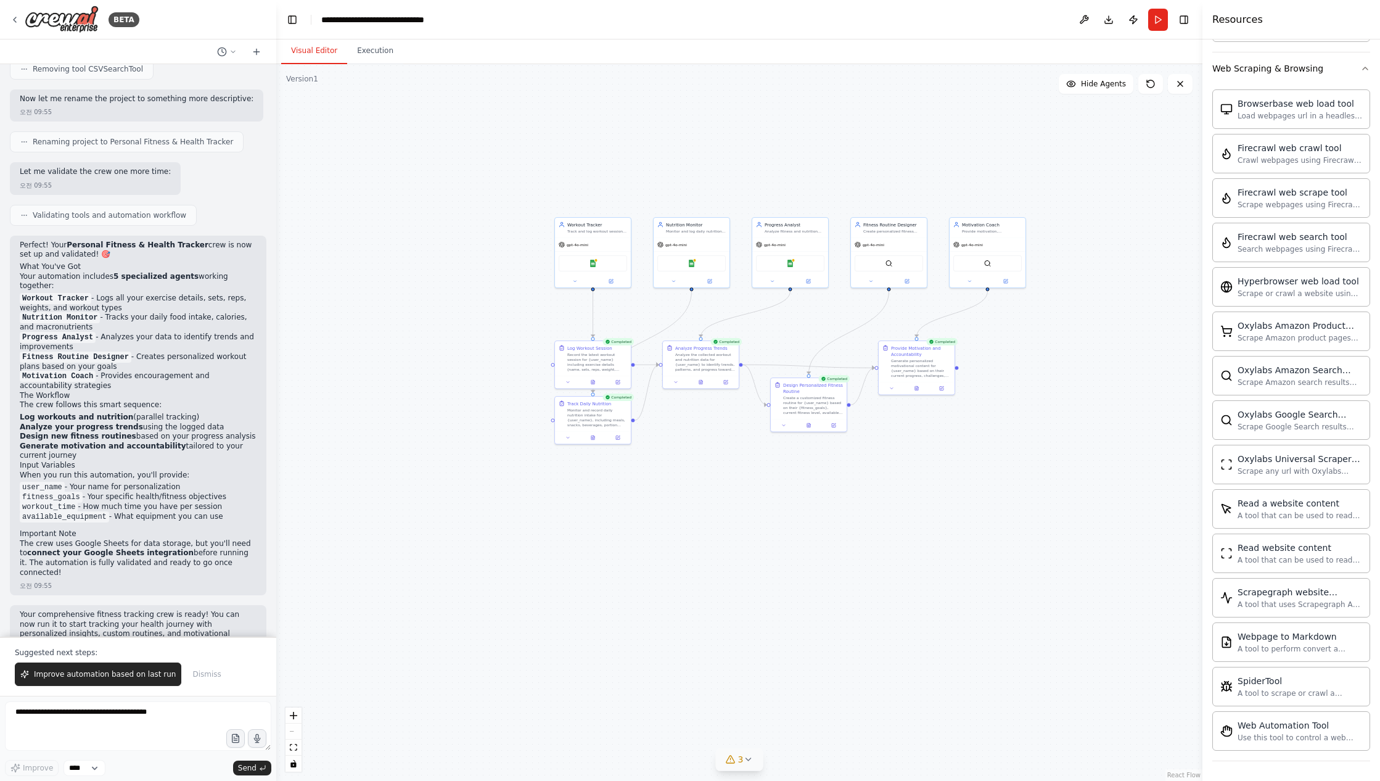
click at [306, 43] on button "Visual Editor" at bounding box center [314, 51] width 66 height 26
click at [920, 389] on button at bounding box center [917, 387] width 26 height 7
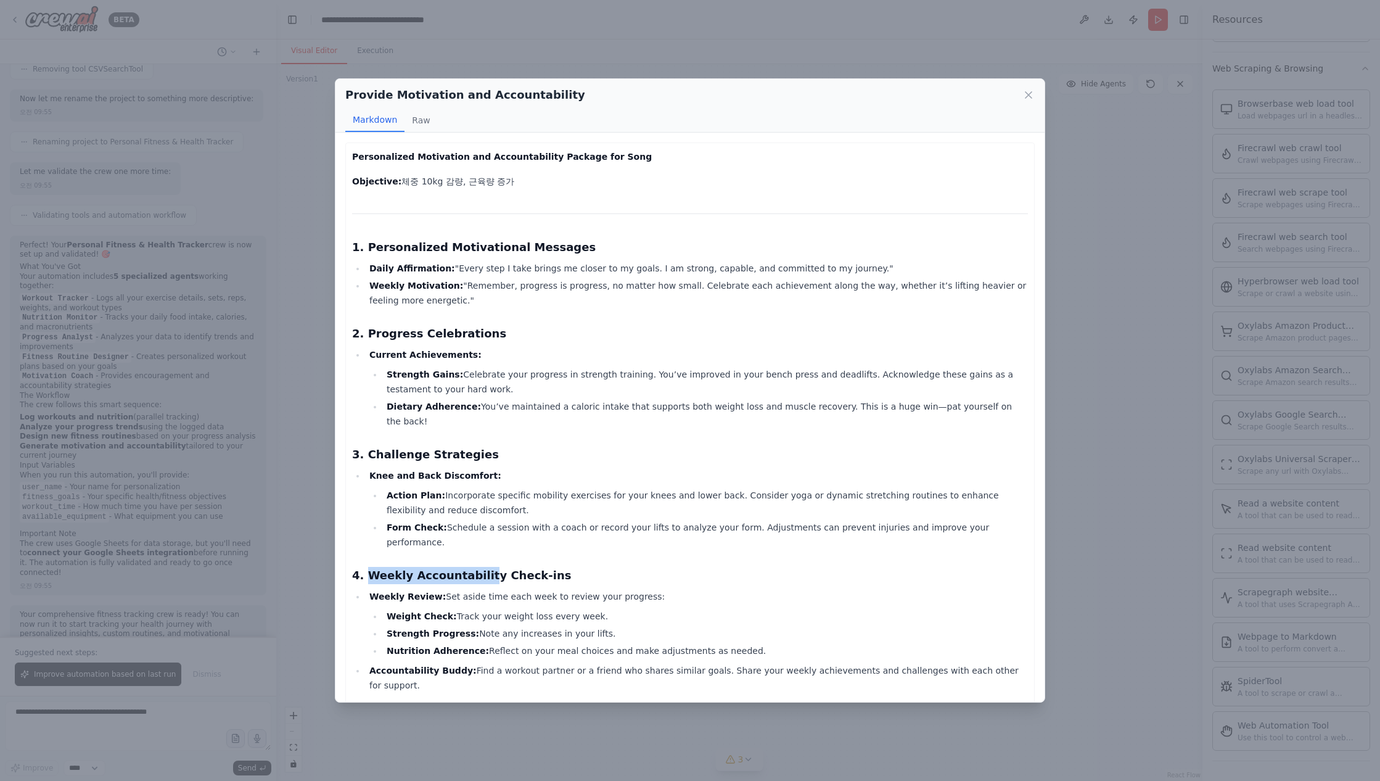
drag, startPoint x: 408, startPoint y: 540, endPoint x: 478, endPoint y: 537, distance: 69.8
click at [478, 567] on h3 "4. Weekly Accountability Check-ins" at bounding box center [690, 575] width 676 height 17
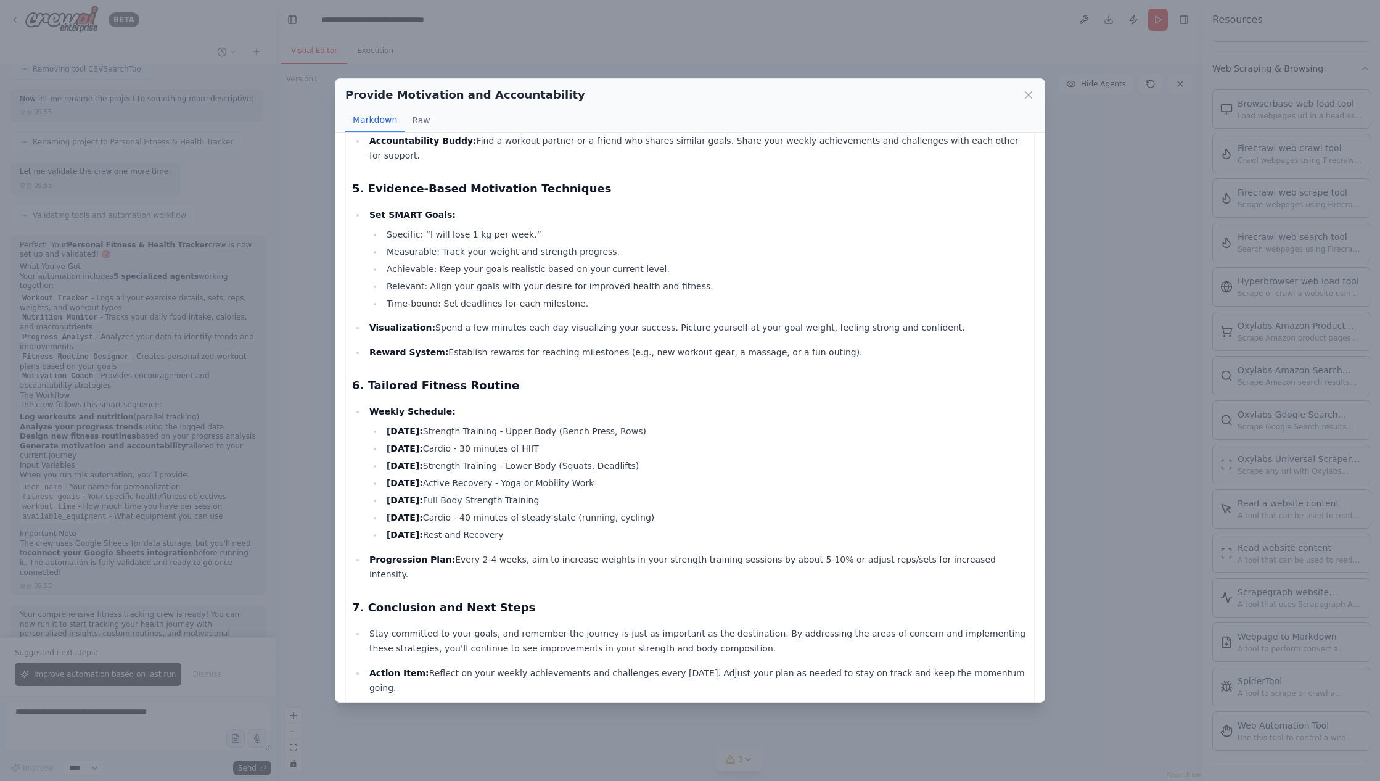
scroll to position [530, 0]
drag, startPoint x: 363, startPoint y: 549, endPoint x: 472, endPoint y: 550, distance: 109.8
click at [472, 598] on h3 "7. Conclusion and Next Steps" at bounding box center [690, 606] width 676 height 17
click at [418, 667] on strong "Action Item:" at bounding box center [399, 672] width 60 height 10
drag, startPoint x: 368, startPoint y: 610, endPoint x: 577, endPoint y: 617, distance: 209.9
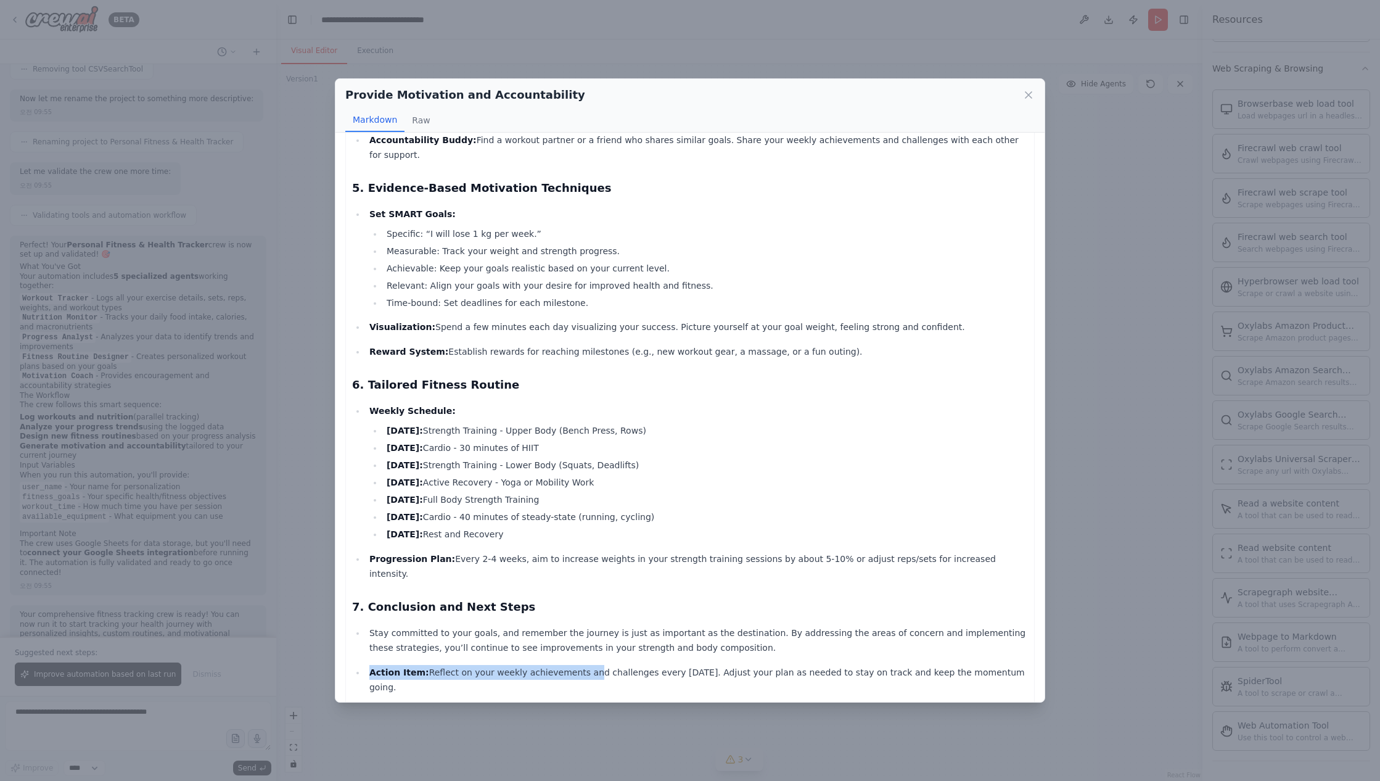
click at [577, 665] on li "Action Item: Reflect on your weekly achievements and challenges every Sunday. A…" at bounding box center [697, 680] width 662 height 30
click at [514, 665] on p "Action Item: Reflect on your weekly achievements and challenges every Sunday. A…" at bounding box center [698, 680] width 659 height 30
drag, startPoint x: 424, startPoint y: 616, endPoint x: 911, endPoint y: 604, distance: 487.4
click at [911, 625] on ul "Stay committed to your goals, and remember the journey is just as important as …" at bounding box center [690, 659] width 676 height 69
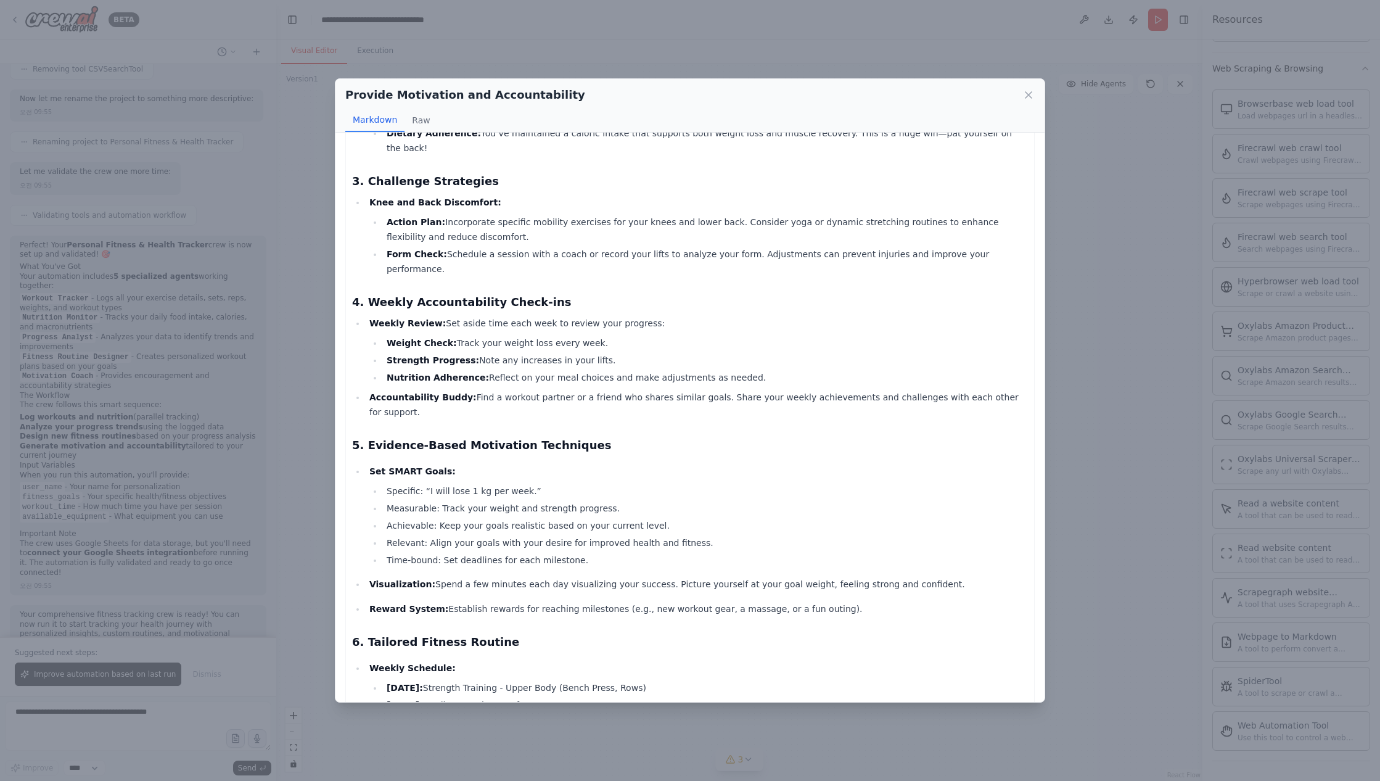
scroll to position [0, 0]
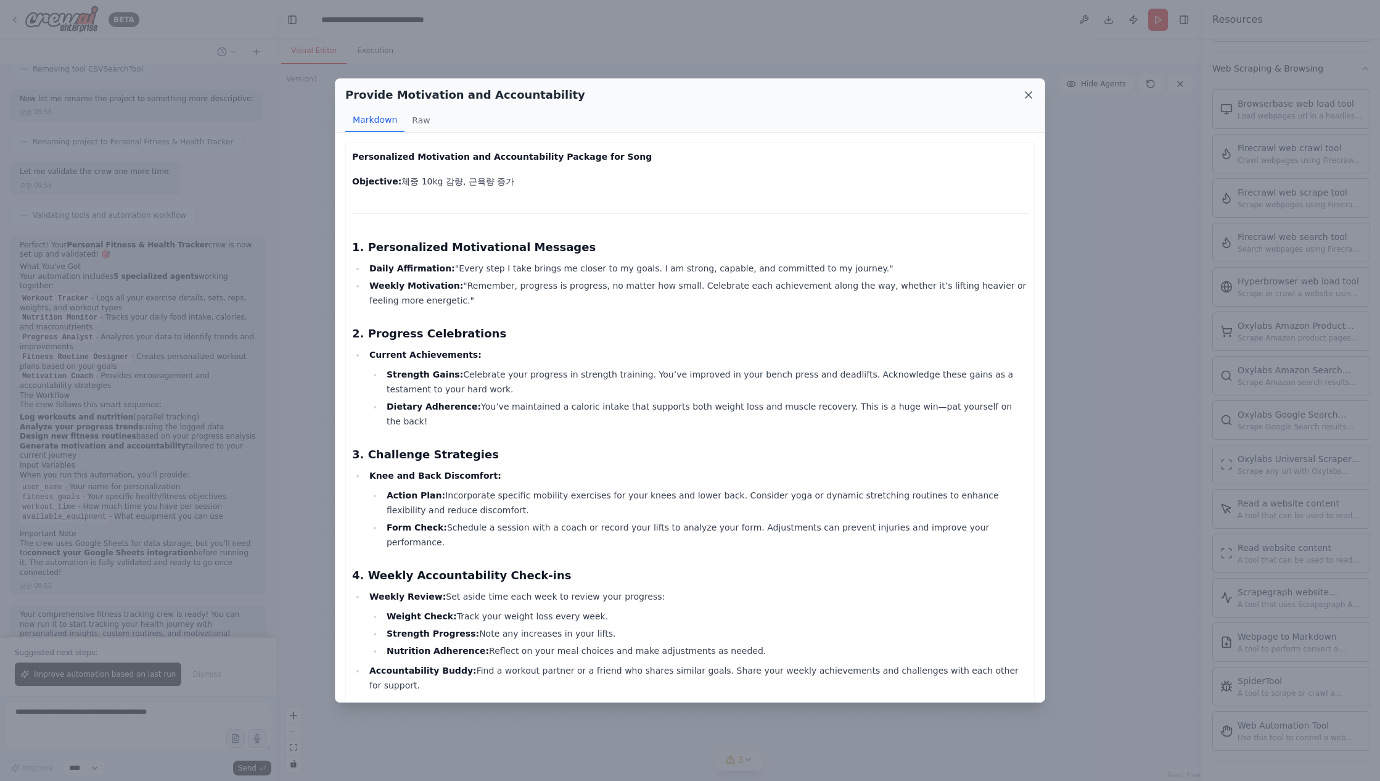
click at [1033, 91] on icon at bounding box center [1029, 95] width 12 height 12
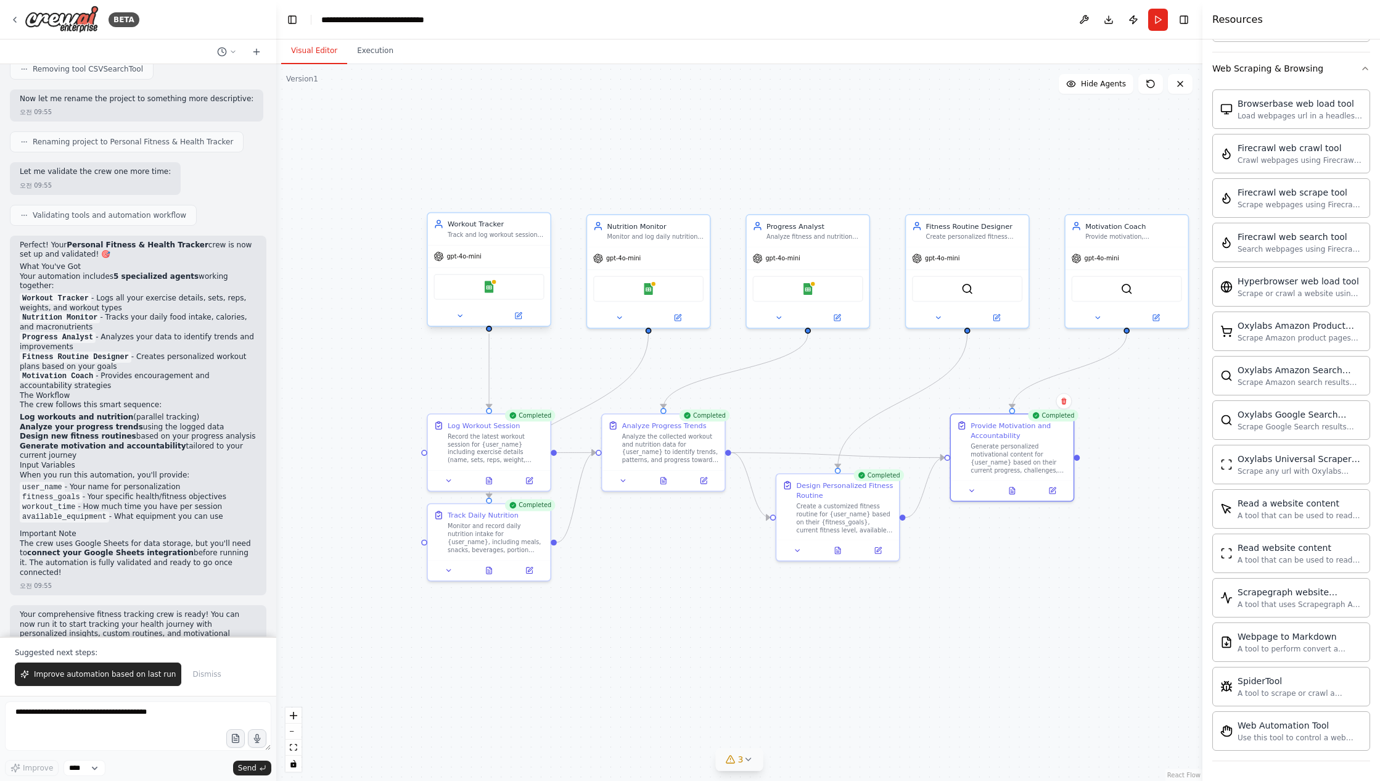
click at [492, 294] on div "Google Sheets" at bounding box center [489, 287] width 110 height 26
click at [490, 287] on img at bounding box center [489, 287] width 12 height 12
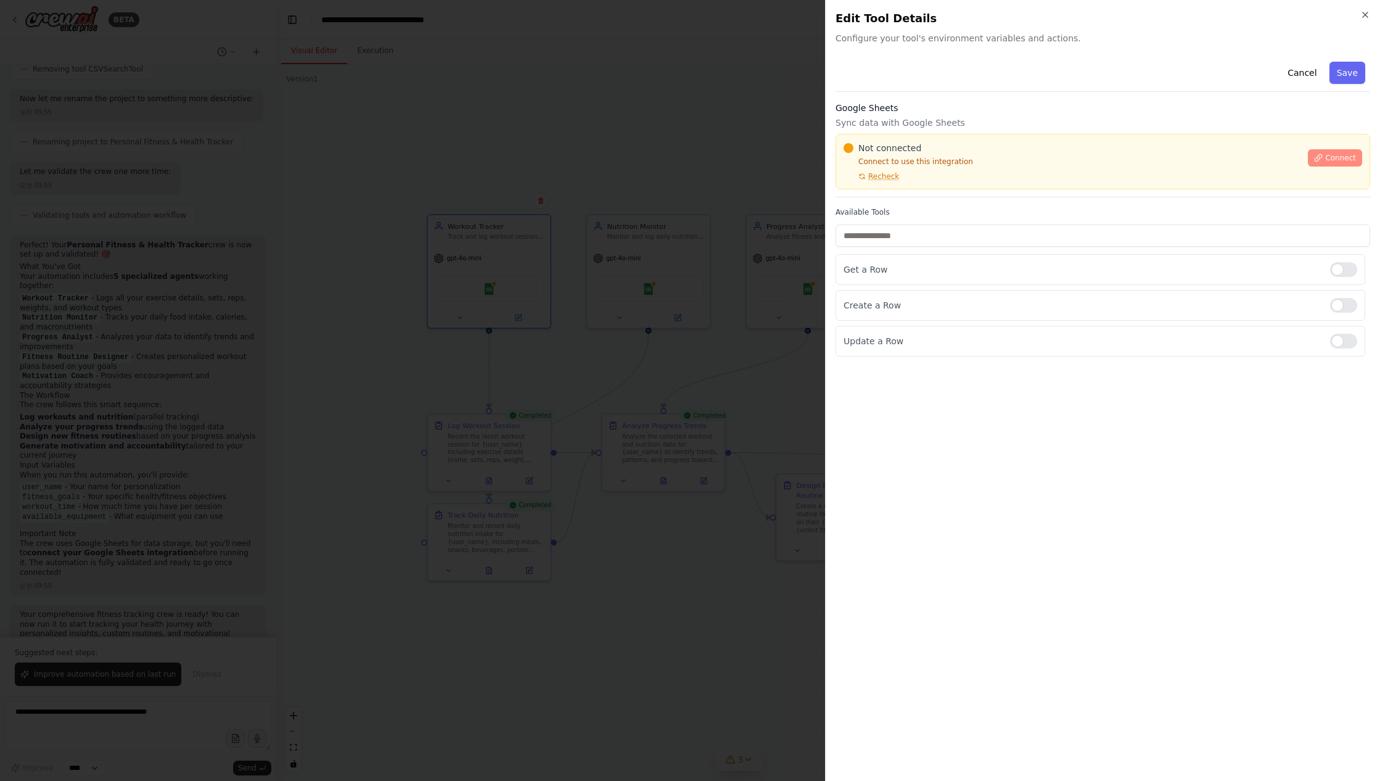
click at [1339, 160] on span "Connect" at bounding box center [1341, 158] width 31 height 10
click at [907, 266] on p "Get a Row" at bounding box center [1082, 269] width 477 height 12
click at [902, 261] on div "Get a Row" at bounding box center [1101, 269] width 530 height 31
click at [791, 232] on div at bounding box center [690, 390] width 1380 height 781
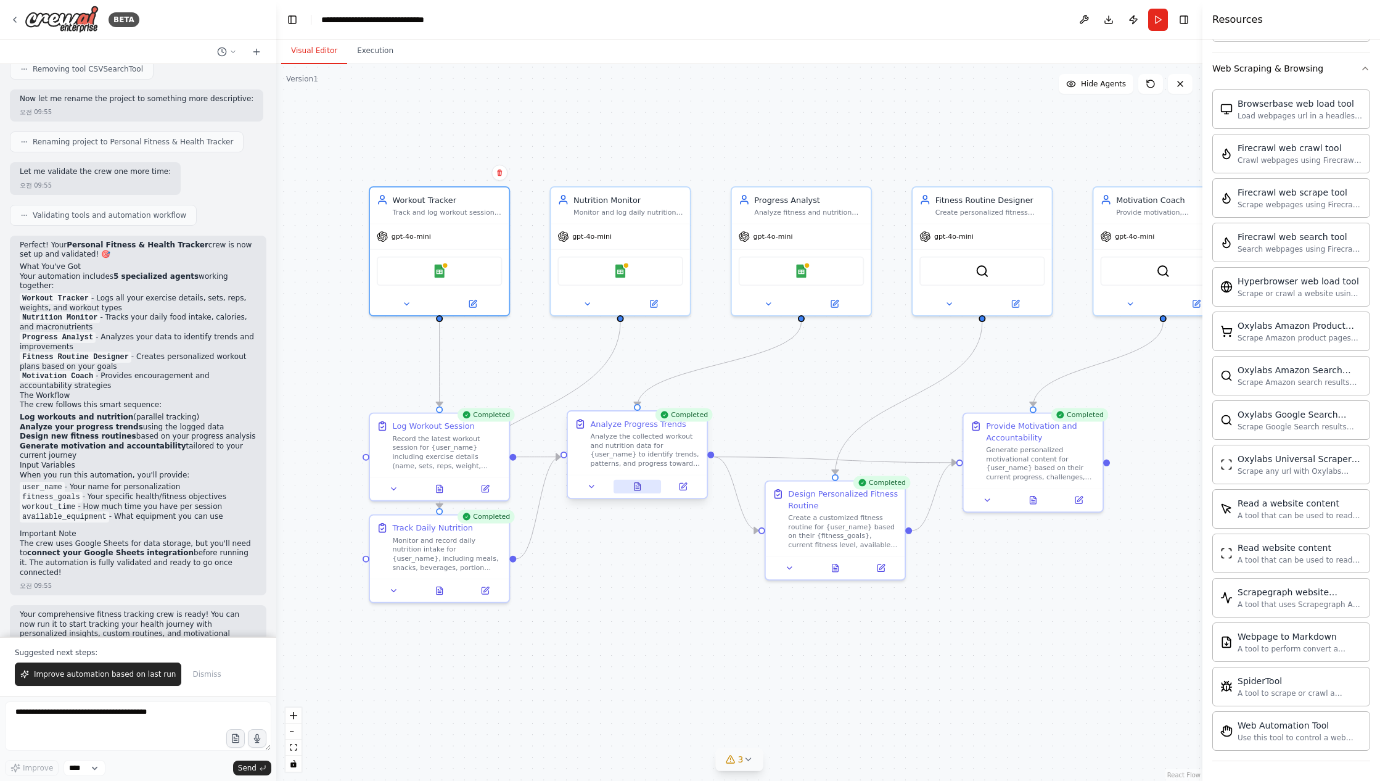
click at [638, 487] on icon at bounding box center [638, 486] width 6 height 7
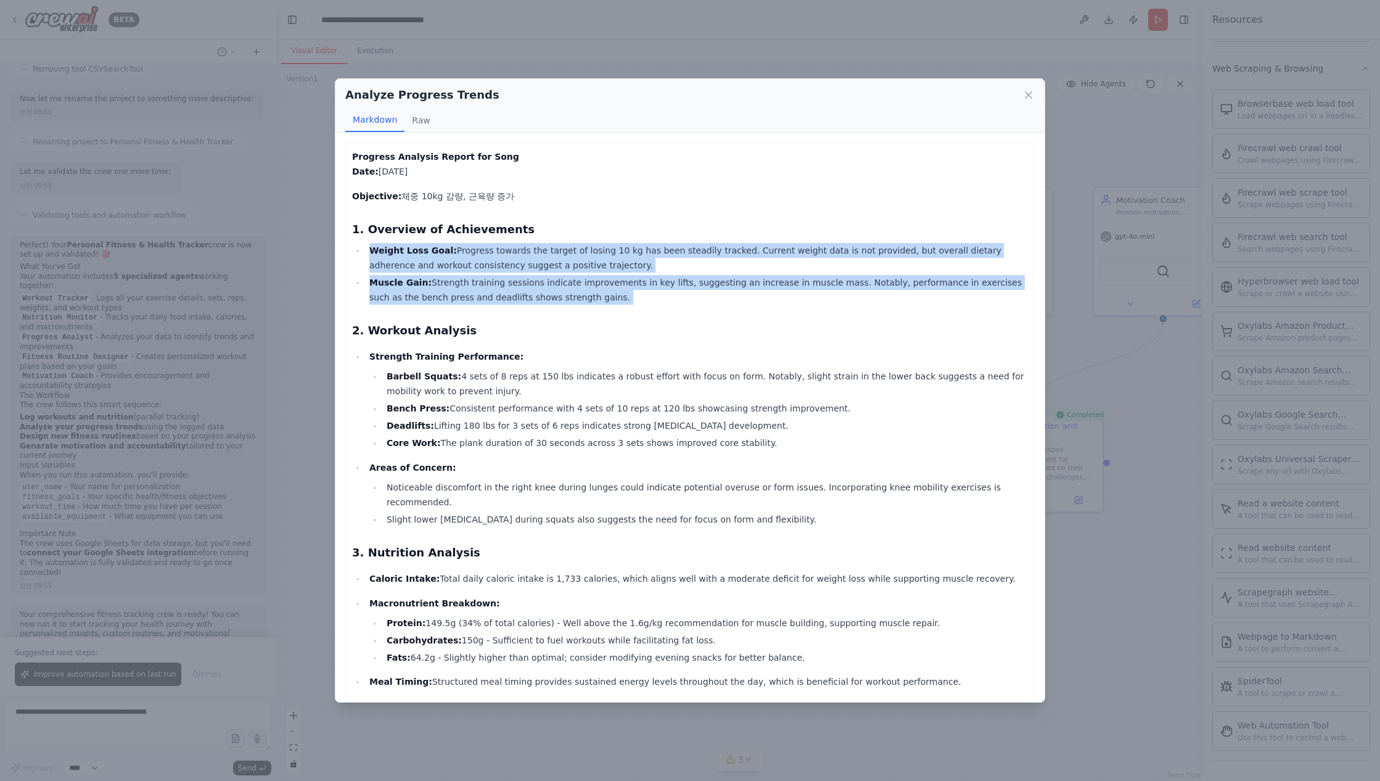
drag, startPoint x: 370, startPoint y: 249, endPoint x: 575, endPoint y: 307, distance: 212.8
click at [575, 307] on div "Progress Analysis Report for Song Date: 2025-09-23 Objective: 체중 10kg 감량, 근육량 증…" at bounding box center [690, 595] width 676 height 893
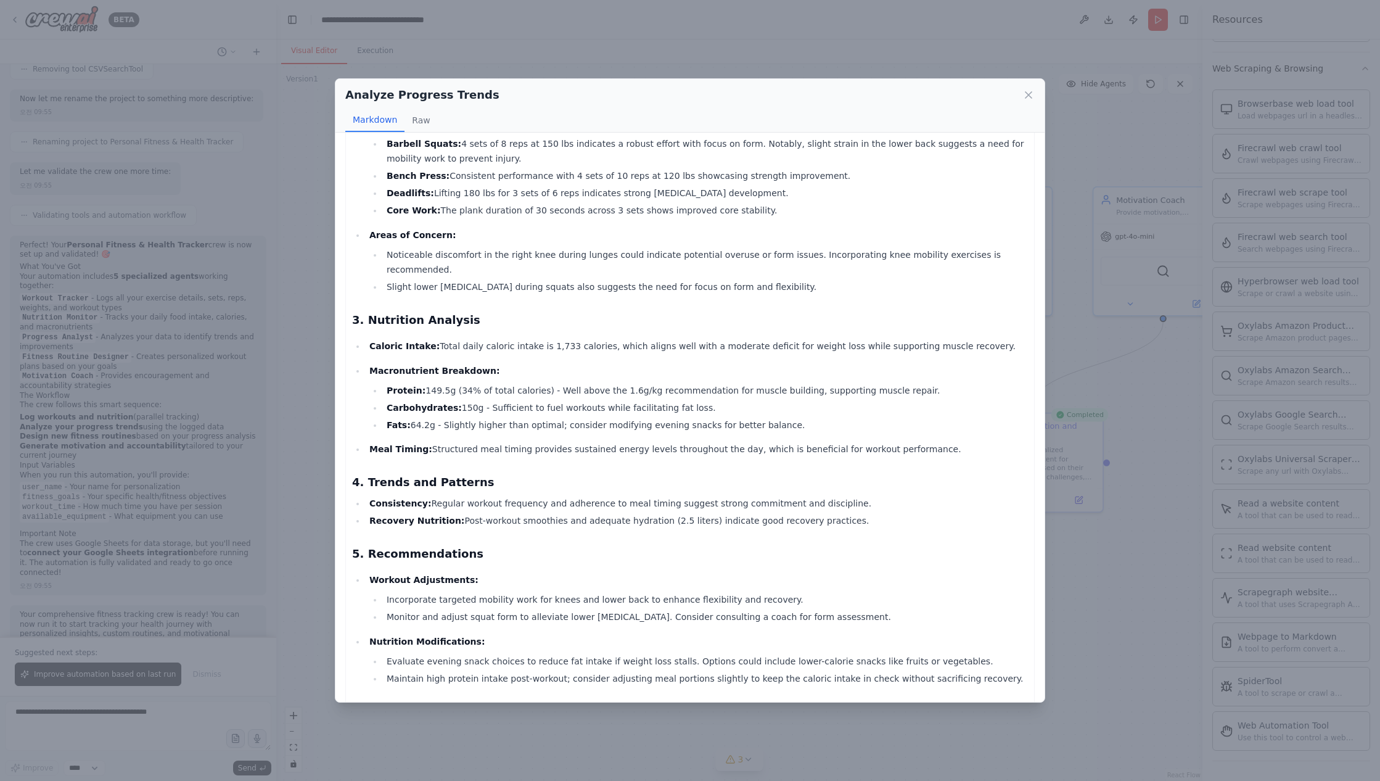
scroll to position [312, 0]
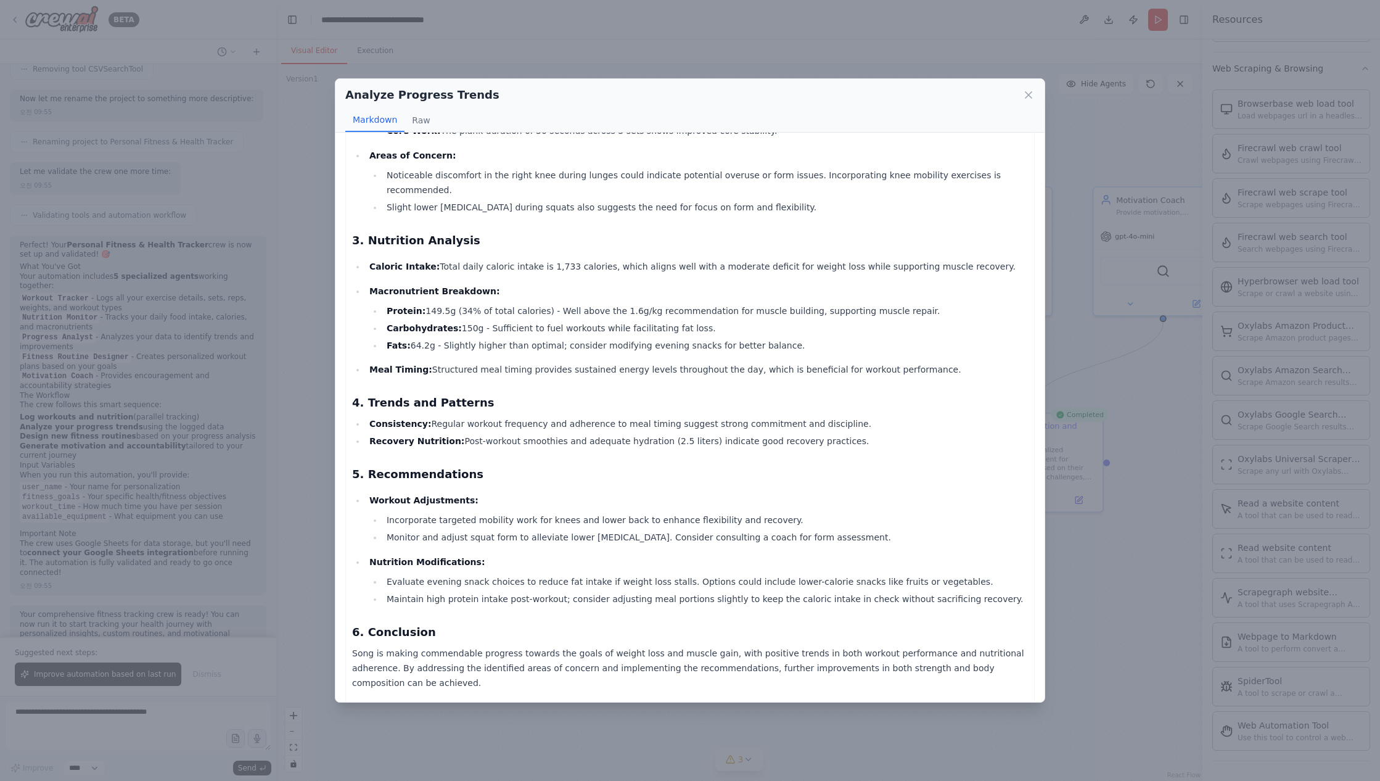
click at [1019, 94] on div "Analyze Progress Trends" at bounding box center [690, 94] width 690 height 17
click at [1023, 93] on icon at bounding box center [1029, 95] width 12 height 12
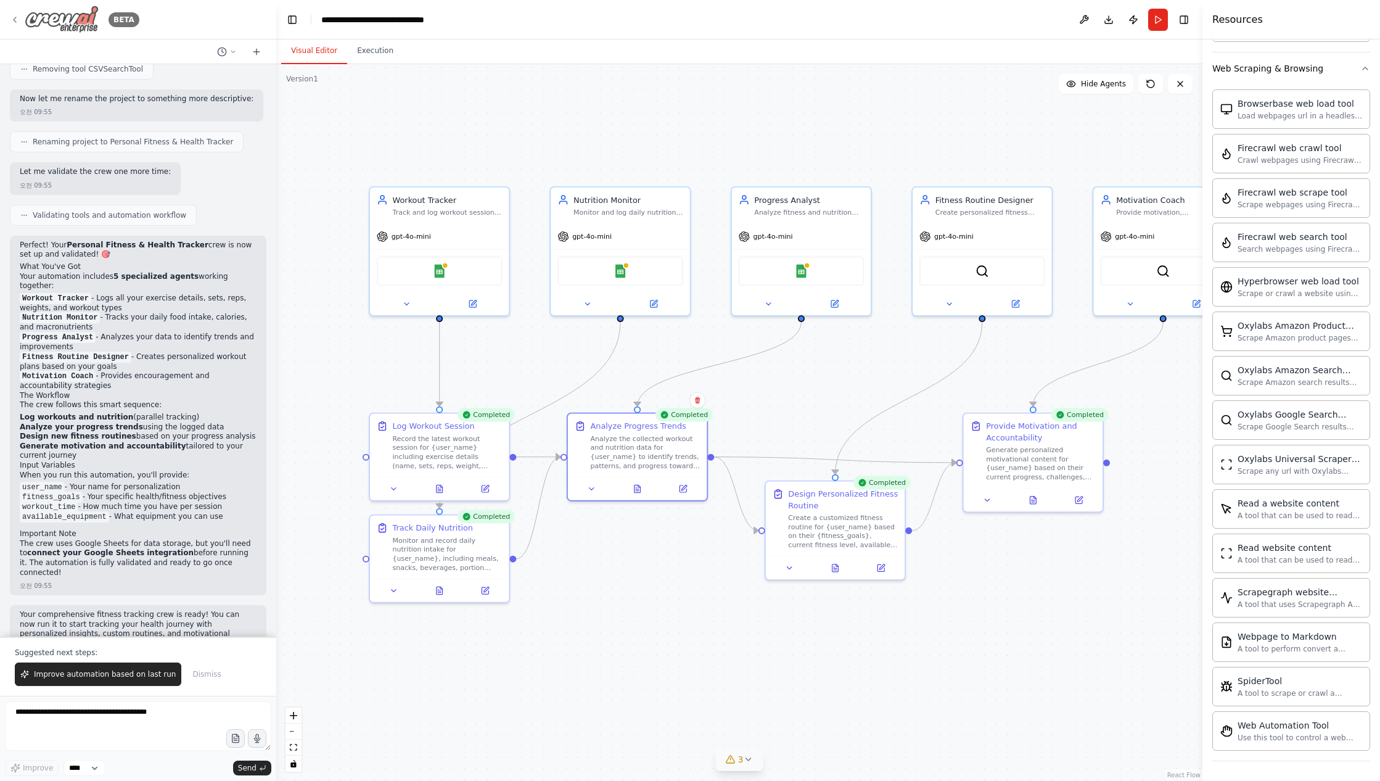
click at [19, 13] on div "BETA" at bounding box center [75, 20] width 130 height 28
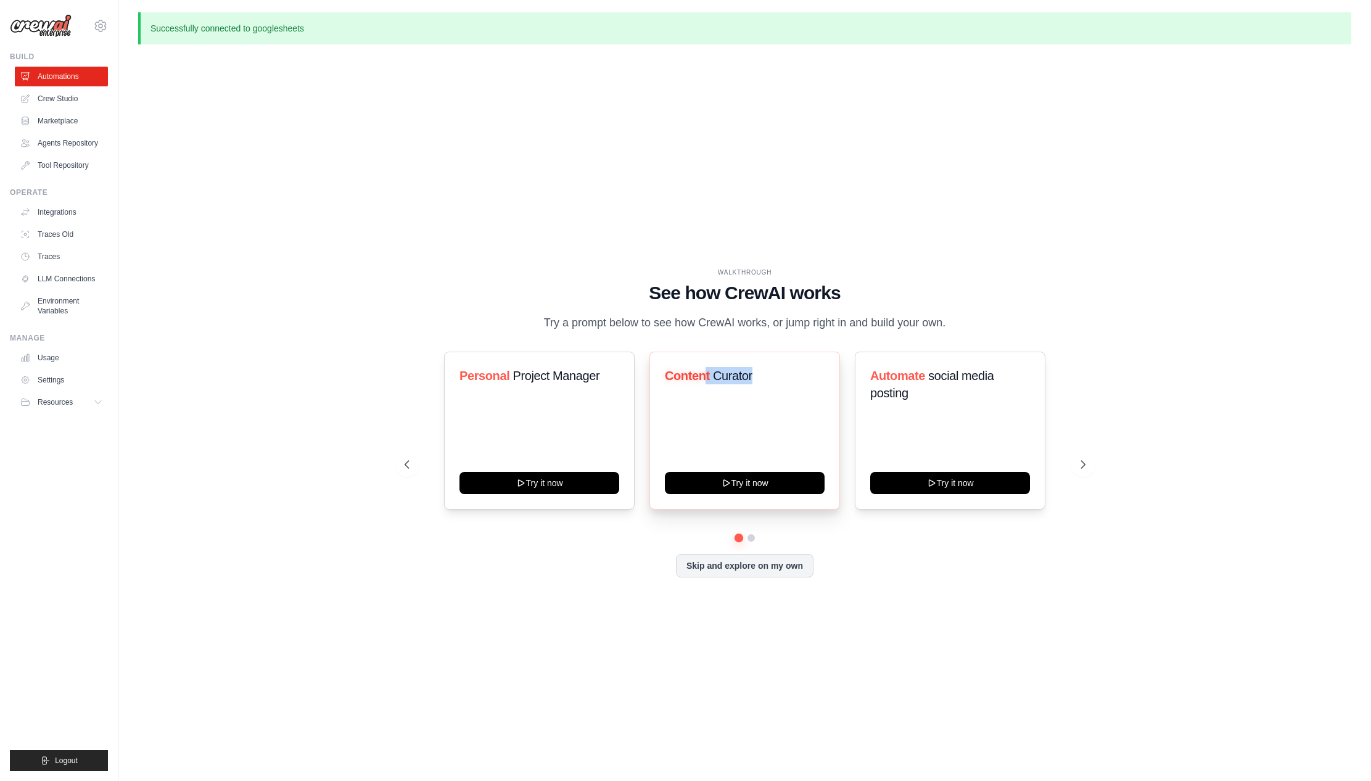
drag, startPoint x: 750, startPoint y: 380, endPoint x: 790, endPoint y: 380, distance: 40.1
click at [790, 380] on h3 "Content Curator" at bounding box center [745, 375] width 160 height 17
click at [924, 376] on span "Automate" at bounding box center [897, 376] width 55 height 14
click at [1076, 468] on button at bounding box center [1083, 464] width 25 height 25
drag, startPoint x: 664, startPoint y: 378, endPoint x: 724, endPoint y: 408, distance: 67.6
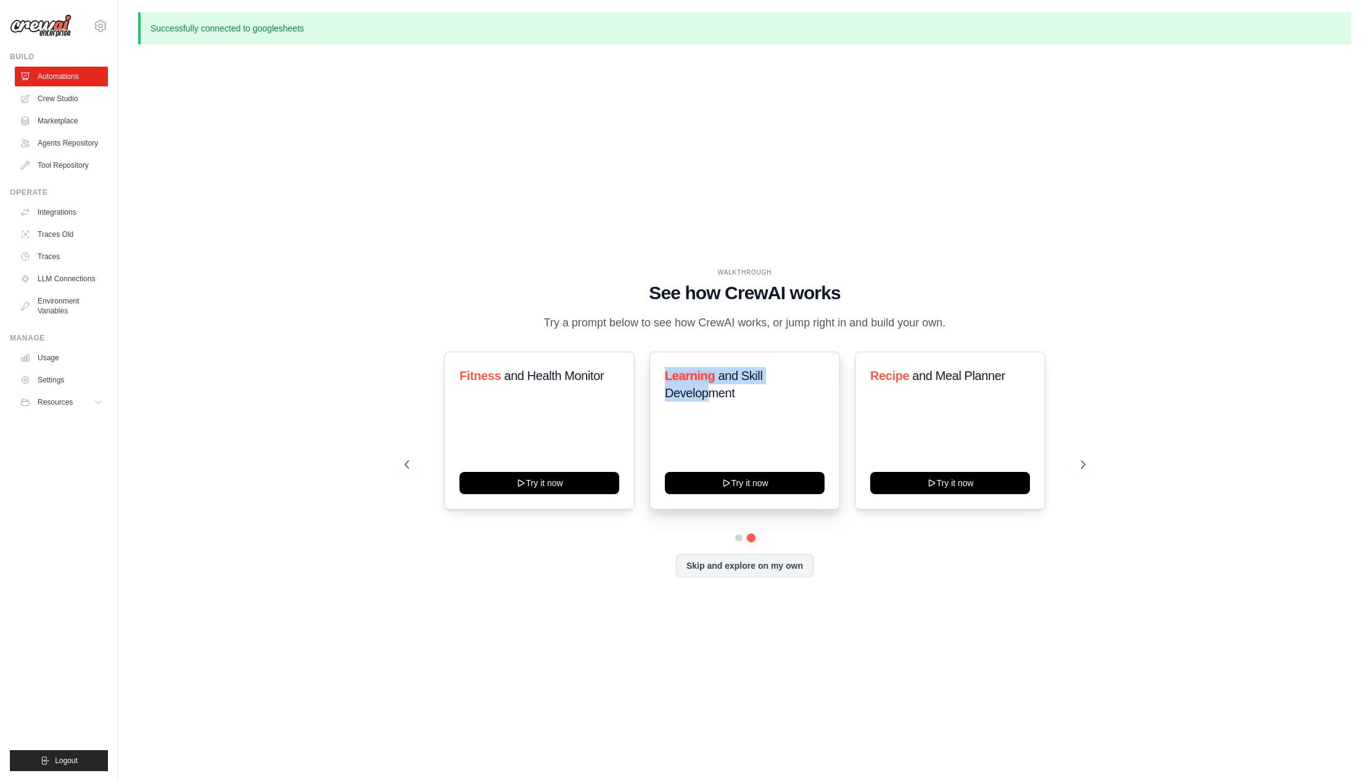
click at [724, 408] on div "Learning and Skill Development Try it now" at bounding box center [745, 431] width 191 height 158
click at [724, 485] on icon at bounding box center [727, 482] width 6 height 6
